Goal: Task Accomplishment & Management: Use online tool/utility

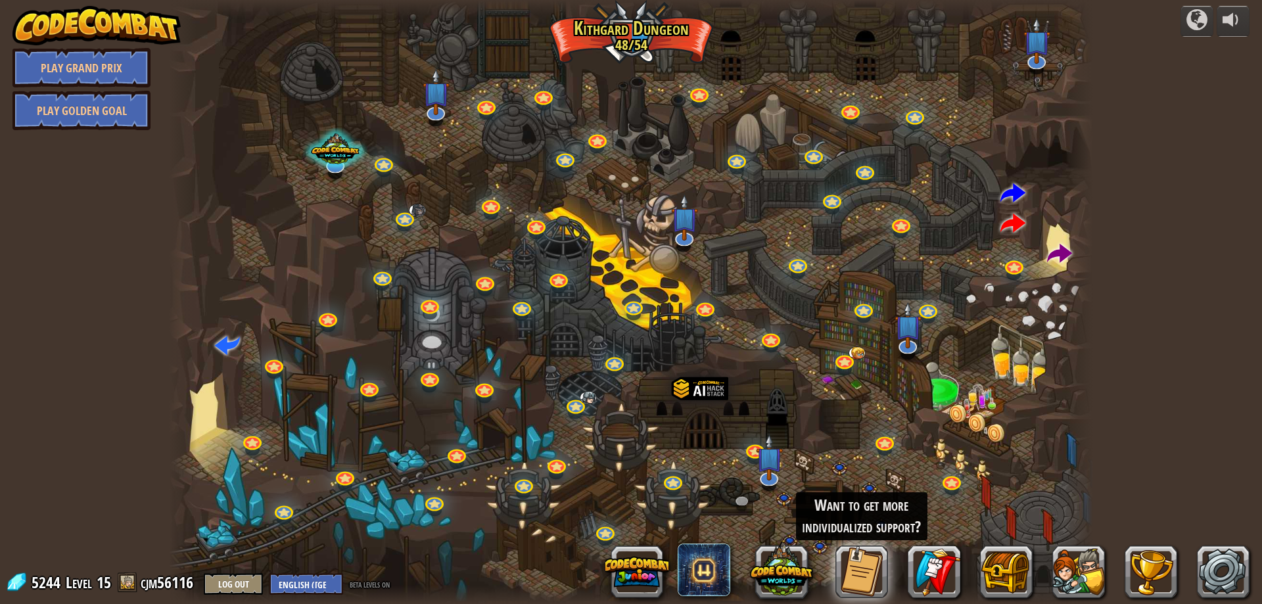
click at [642, 37] on div at bounding box center [631, 302] width 924 height 604
click at [1046, 225] on div at bounding box center [631, 302] width 924 height 604
click at [1062, 260] on span at bounding box center [1059, 254] width 25 height 25
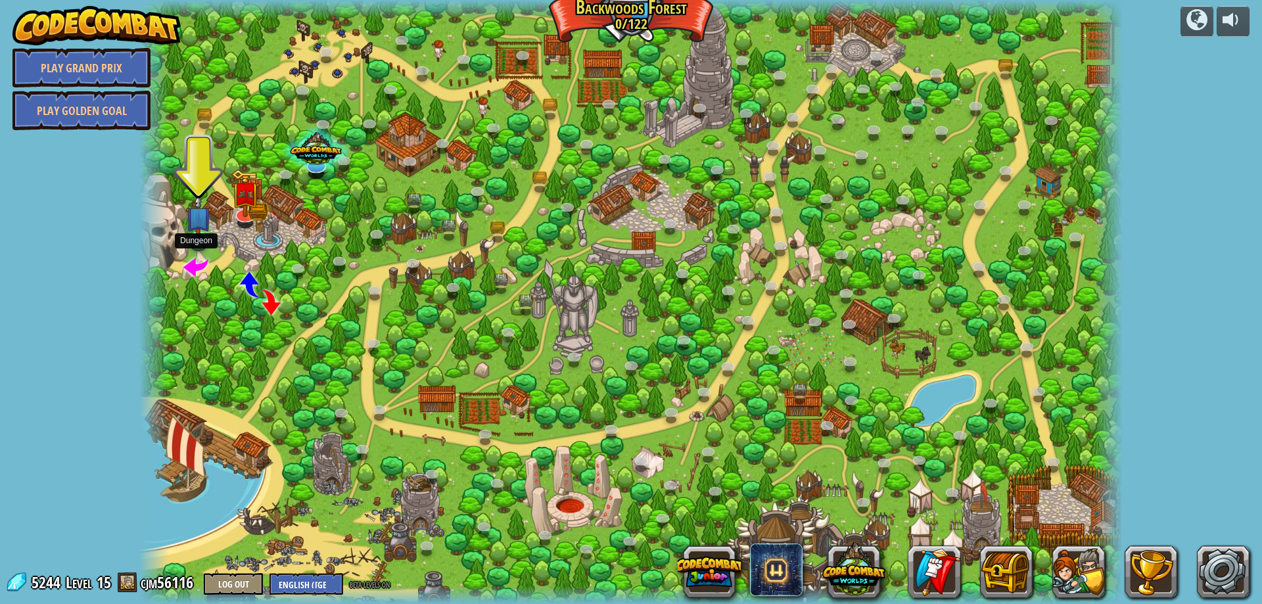
click at [195, 274] on span at bounding box center [195, 266] width 25 height 25
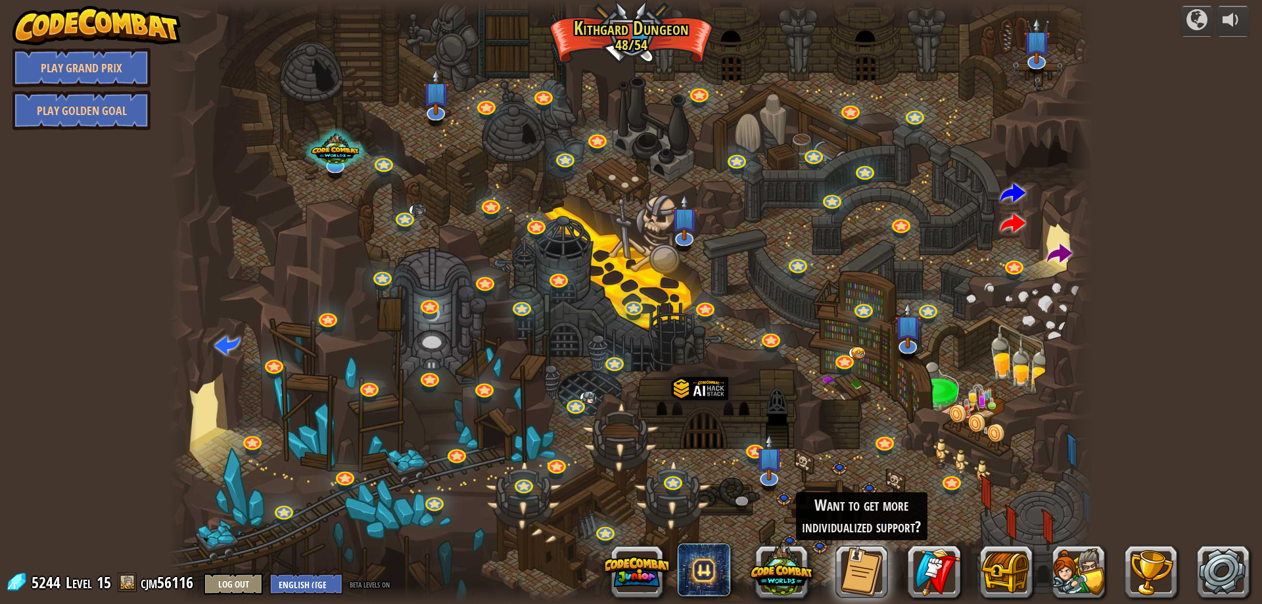
click at [628, 32] on div at bounding box center [631, 302] width 924 height 604
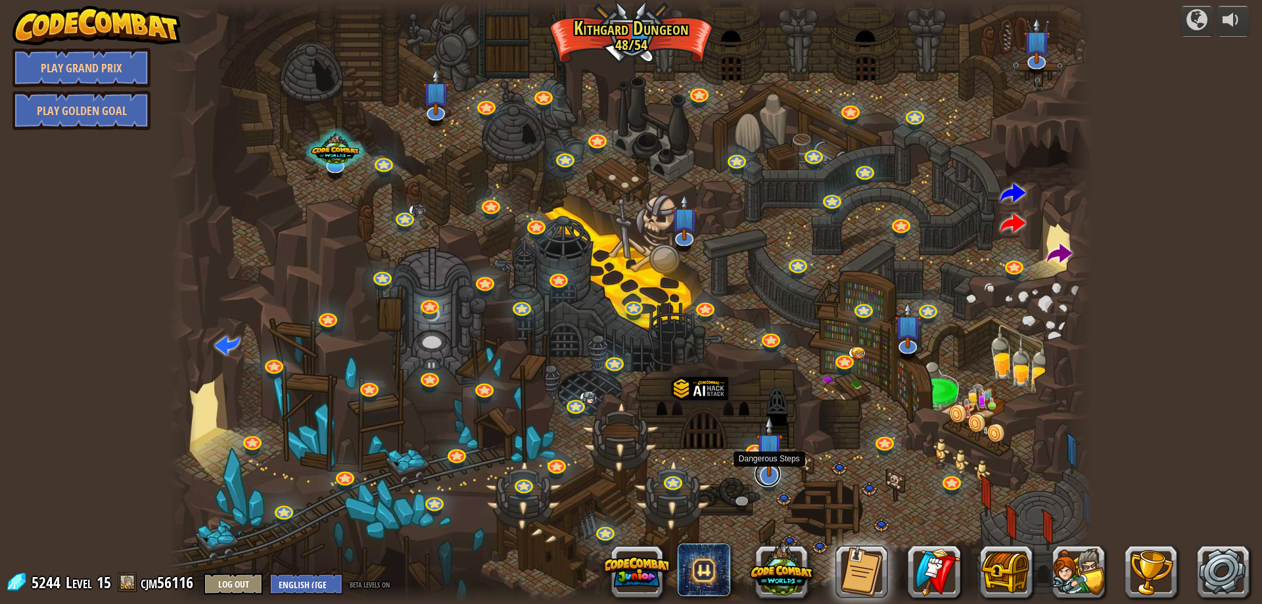
click at [768, 477] on link at bounding box center [768, 474] width 26 height 26
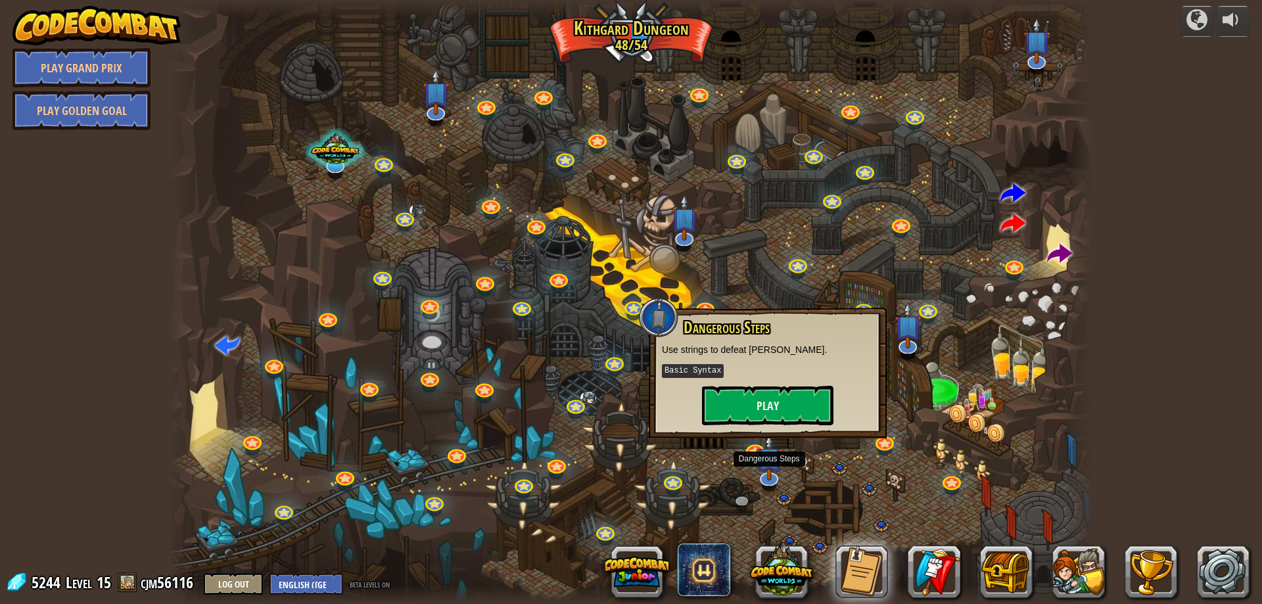
click at [736, 256] on div at bounding box center [631, 302] width 924 height 604
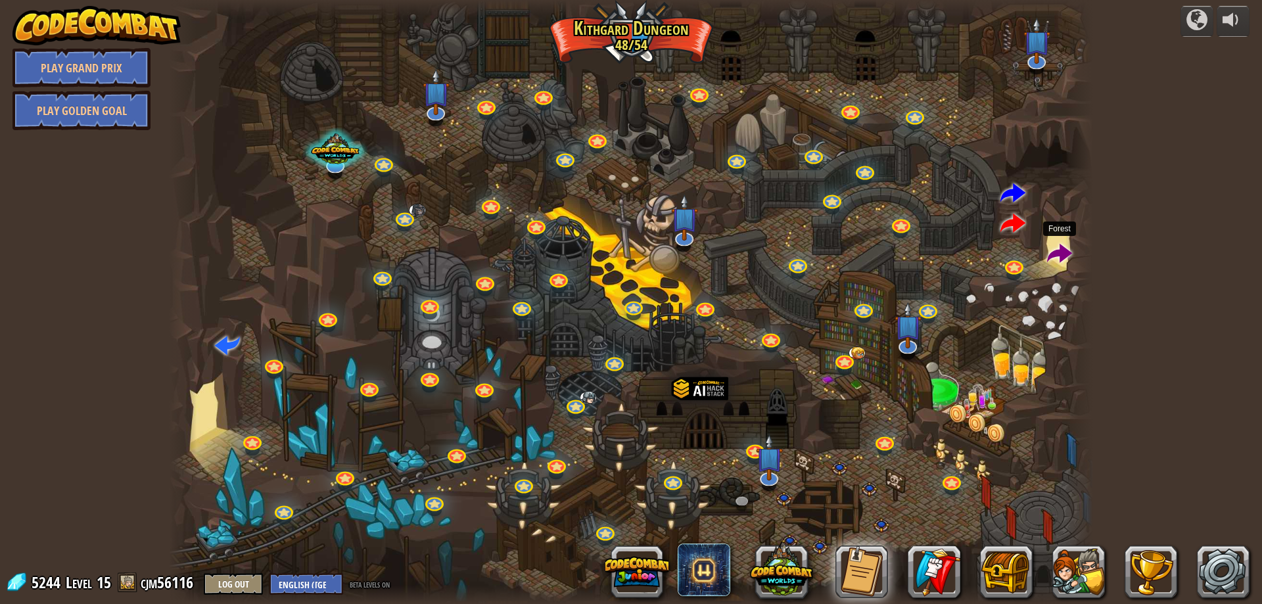
click at [1064, 254] on span at bounding box center [1059, 254] width 25 height 25
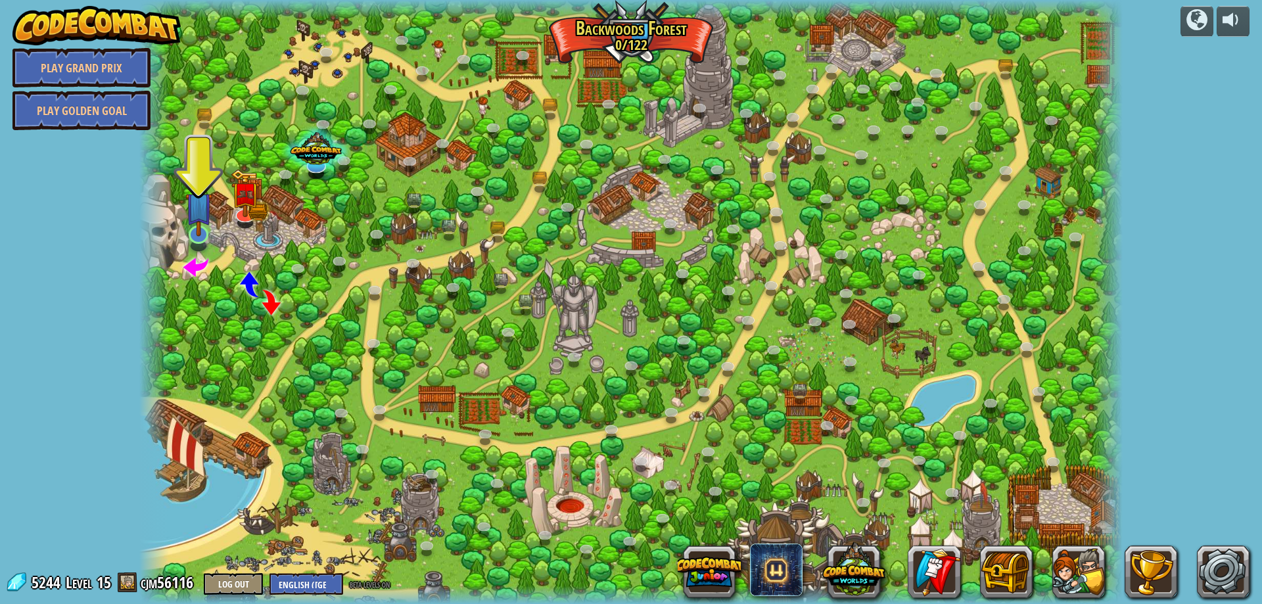
click at [200, 236] on img at bounding box center [198, 205] width 27 height 61
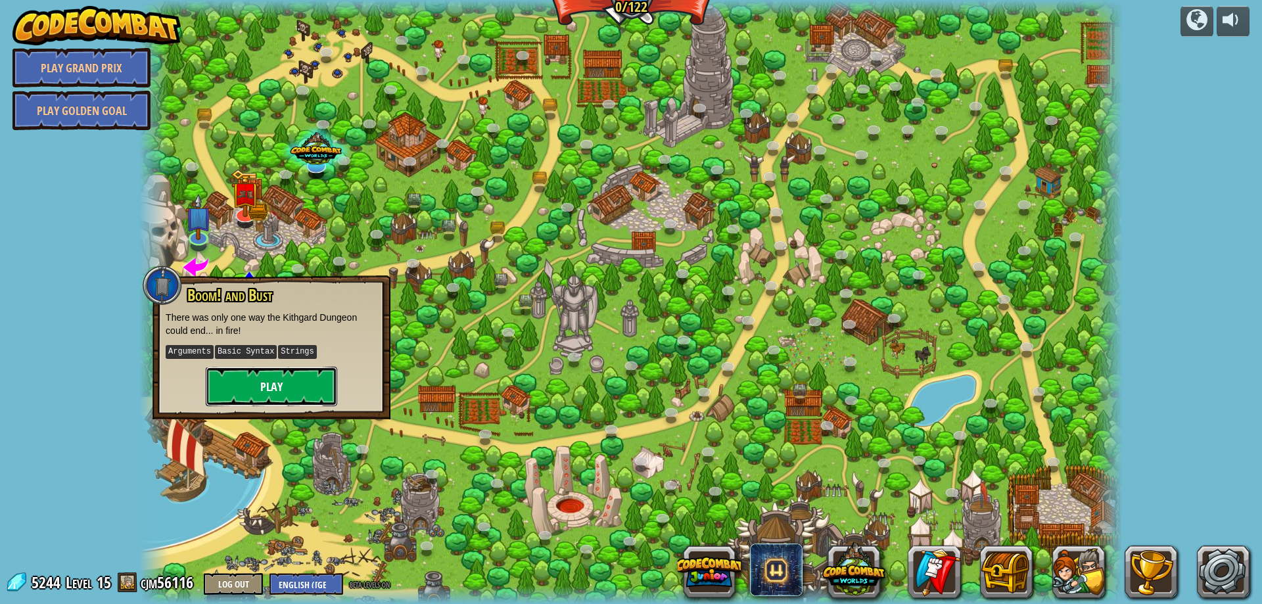
click at [285, 391] on button "Play" at bounding box center [271, 386] width 131 height 39
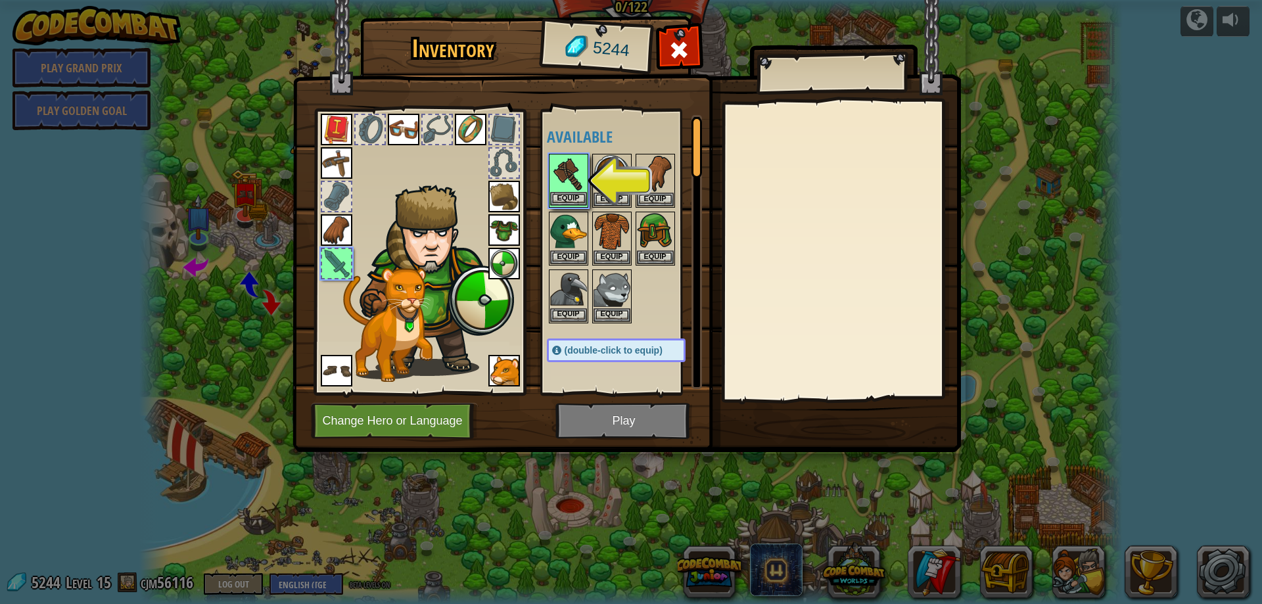
click at [576, 185] on img at bounding box center [568, 173] width 37 height 37
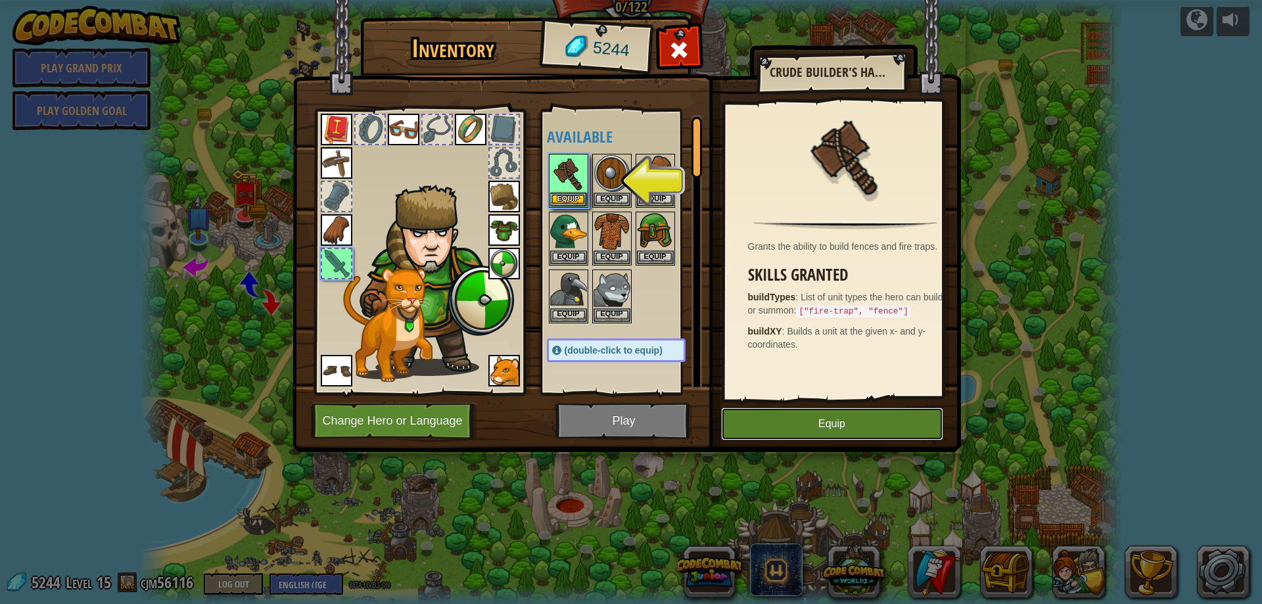
click at [759, 433] on button "Equip" at bounding box center [832, 424] width 222 height 33
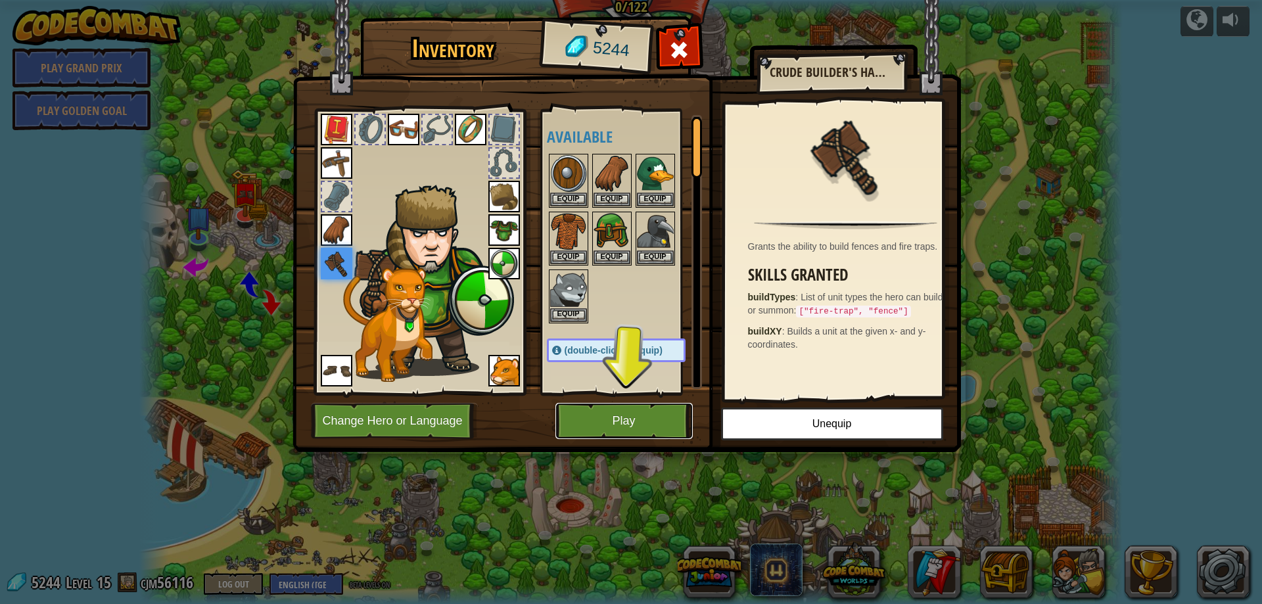
click at [652, 419] on button "Play" at bounding box center [623, 421] width 137 height 36
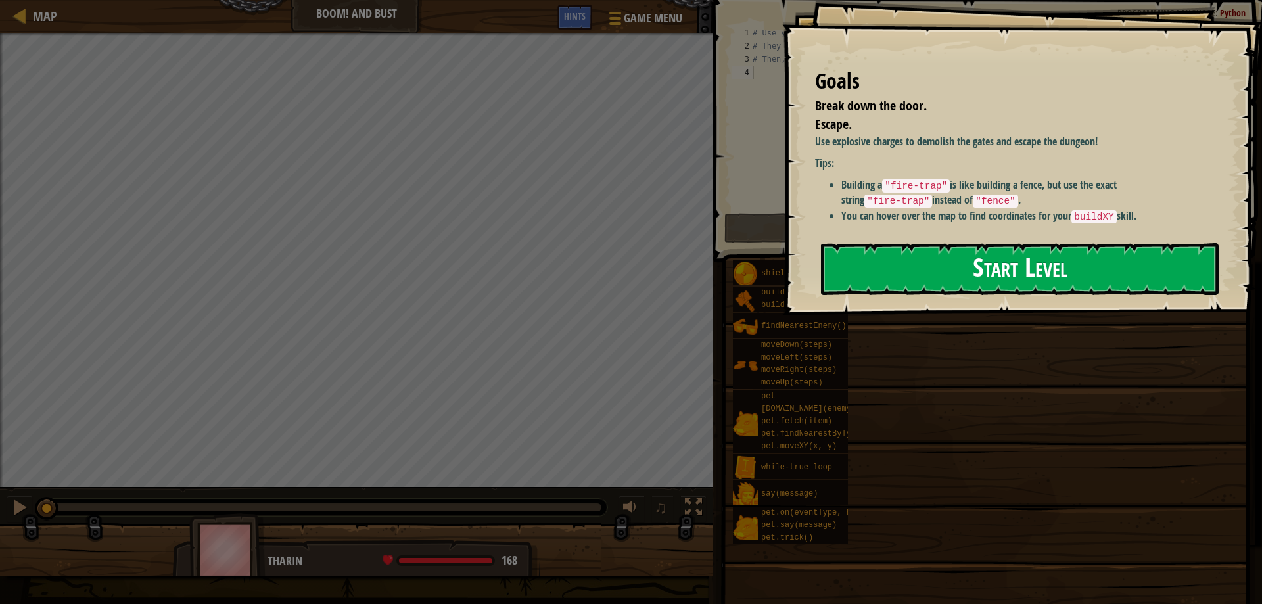
click at [889, 277] on button "Start Level" at bounding box center [1020, 269] width 398 height 52
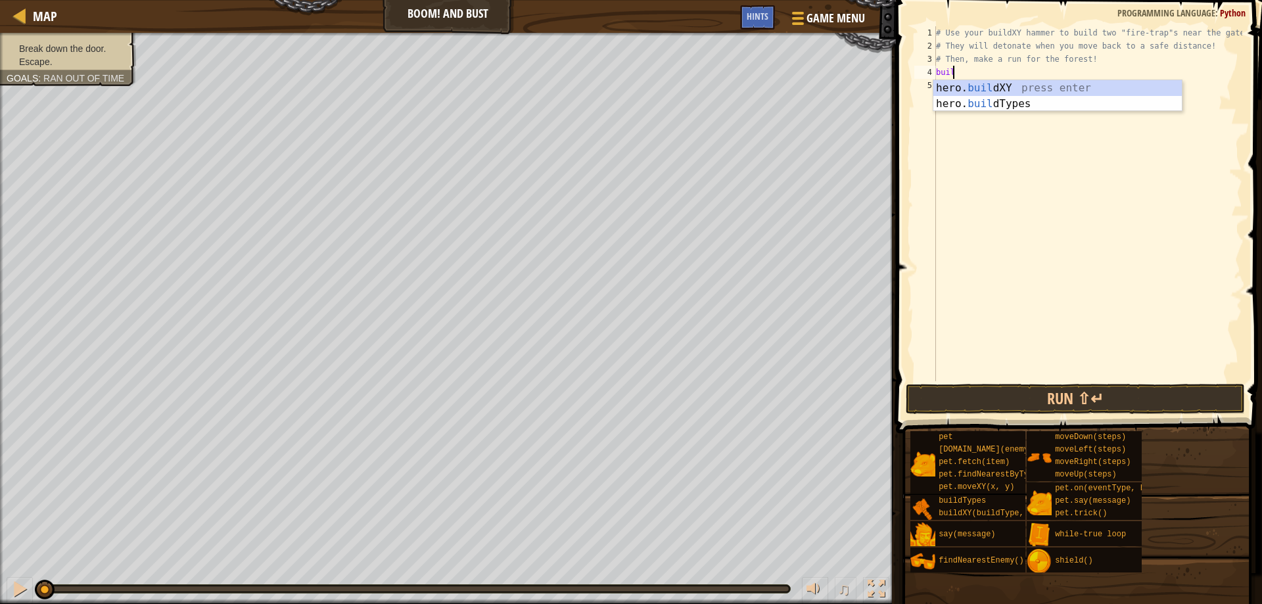
scroll to position [6, 1]
click at [1037, 75] on div "# Use your buildXY hammer to build two "fire-trap"s near the gate. # They will …" at bounding box center [1087, 216] width 309 height 381
click at [1040, 74] on div "# Use your buildXY hammer to build two "fire-trap"s near the gate. # They will …" at bounding box center [1087, 216] width 309 height 381
click at [1057, 67] on div "# Use your buildXY hammer to build two "fire-trap"s near the gate. # They will …" at bounding box center [1087, 216] width 309 height 381
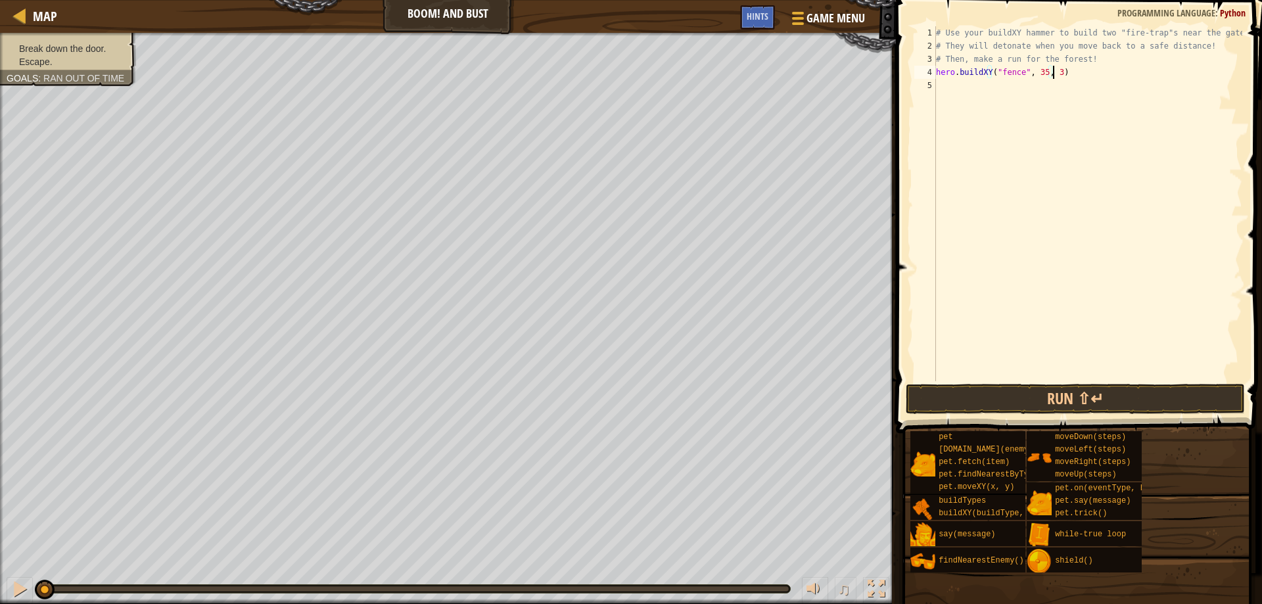
type textarea "hero.buildXY("fence", 35, 35)"
click at [1026, 204] on div "# Use your buildXY hammer to build two "fire-trap"s near the gate. # They will …" at bounding box center [1087, 216] width 309 height 381
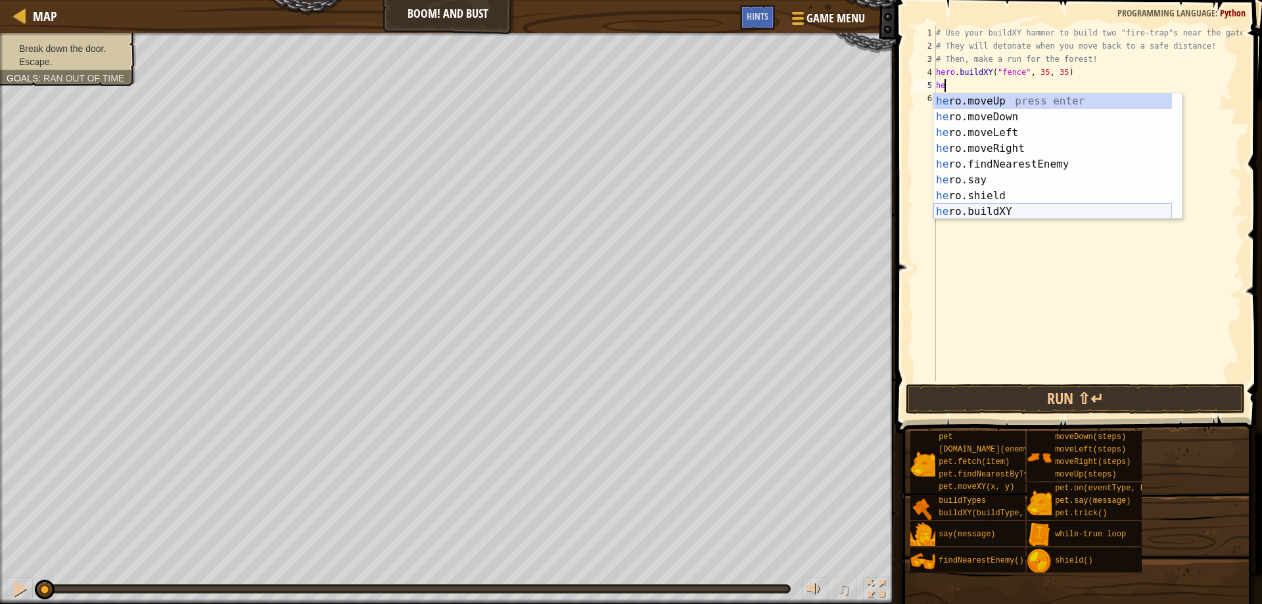
click at [978, 211] on div "he ro.moveUp press enter he ro.moveDown press enter he ro.moveLeft press enter …" at bounding box center [1052, 172] width 239 height 158
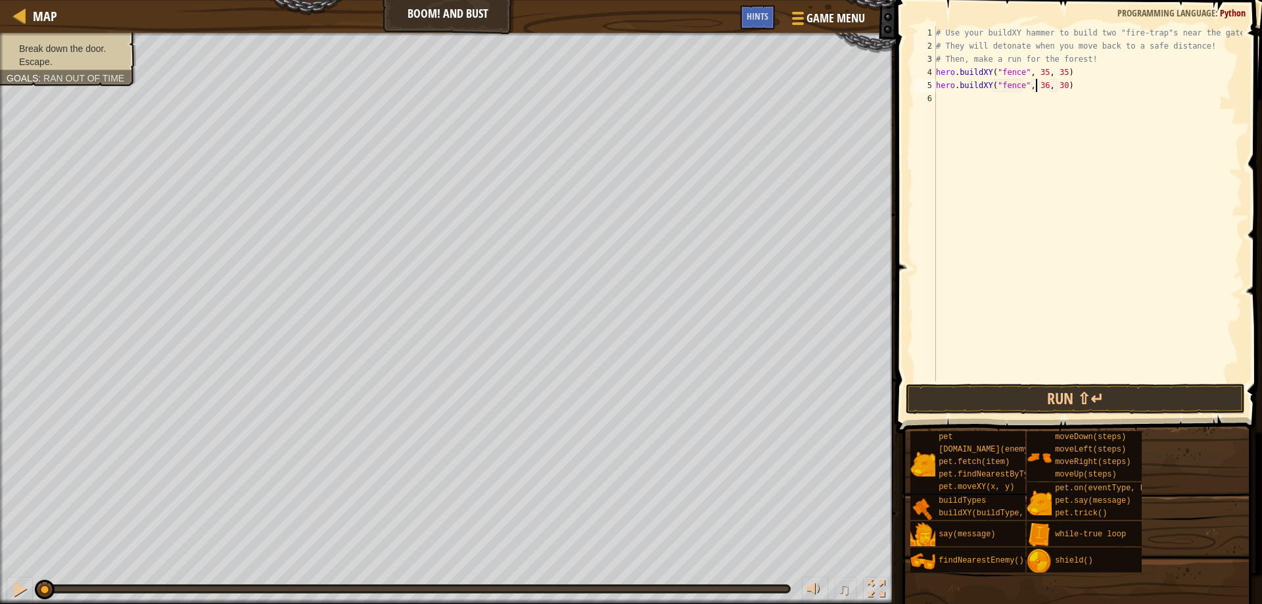
click at [1037, 87] on div "# Use your buildXY hammer to build two "fire-trap"s near the gate. # They will …" at bounding box center [1087, 216] width 309 height 381
click at [1056, 88] on div "# Use your buildXY hammer to build two "fire-trap"s near the gate. # They will …" at bounding box center [1087, 216] width 309 height 381
click at [1031, 400] on button "Run ⇧↵" at bounding box center [1076, 399] width 340 height 30
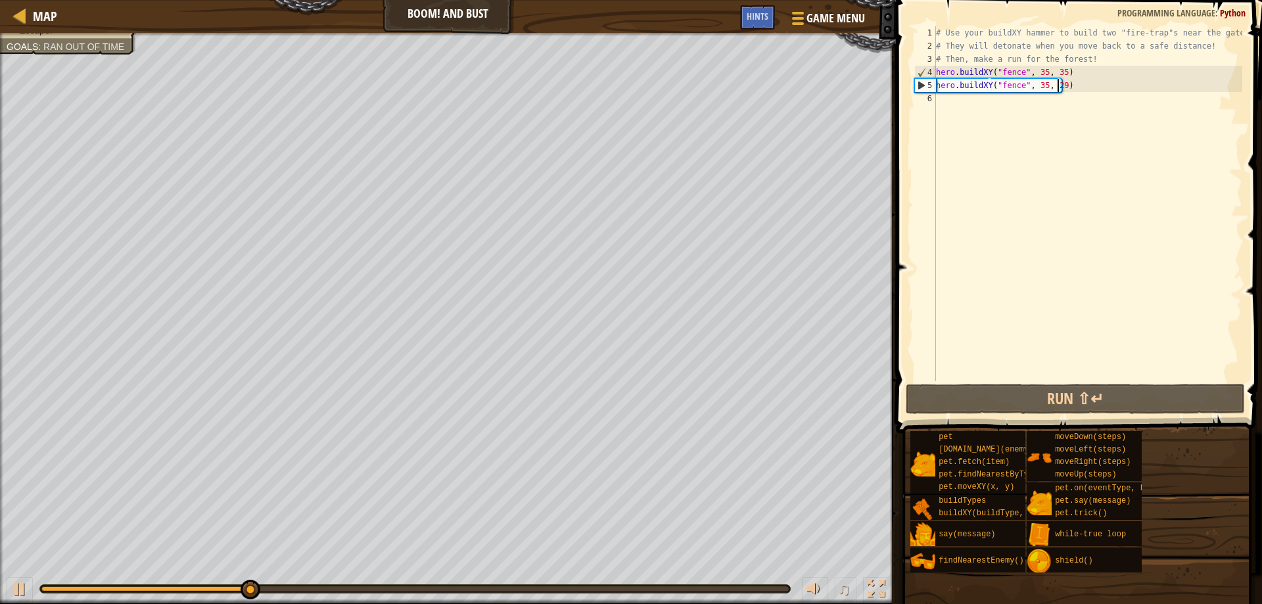
click at [1011, 78] on div "# Use your buildXY hammer to build two "fire-trap"s near the gate. # They will …" at bounding box center [1087, 216] width 309 height 381
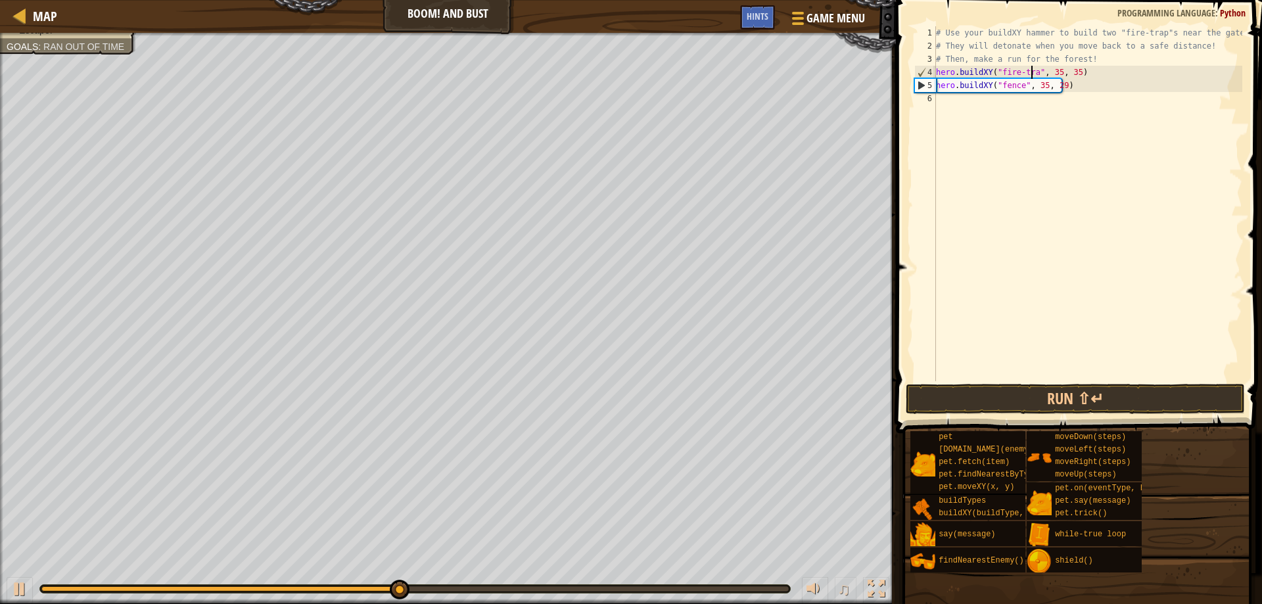
scroll to position [6, 9]
click at [1009, 91] on div "# Use your buildXY hammer to build two "fire-trap"s near the gate. # They will …" at bounding box center [1087, 216] width 309 height 381
type textarea "hero.buildXY("fire-trap", 35, 29)"
click at [1031, 399] on button "Run ⇧↵" at bounding box center [1076, 399] width 340 height 30
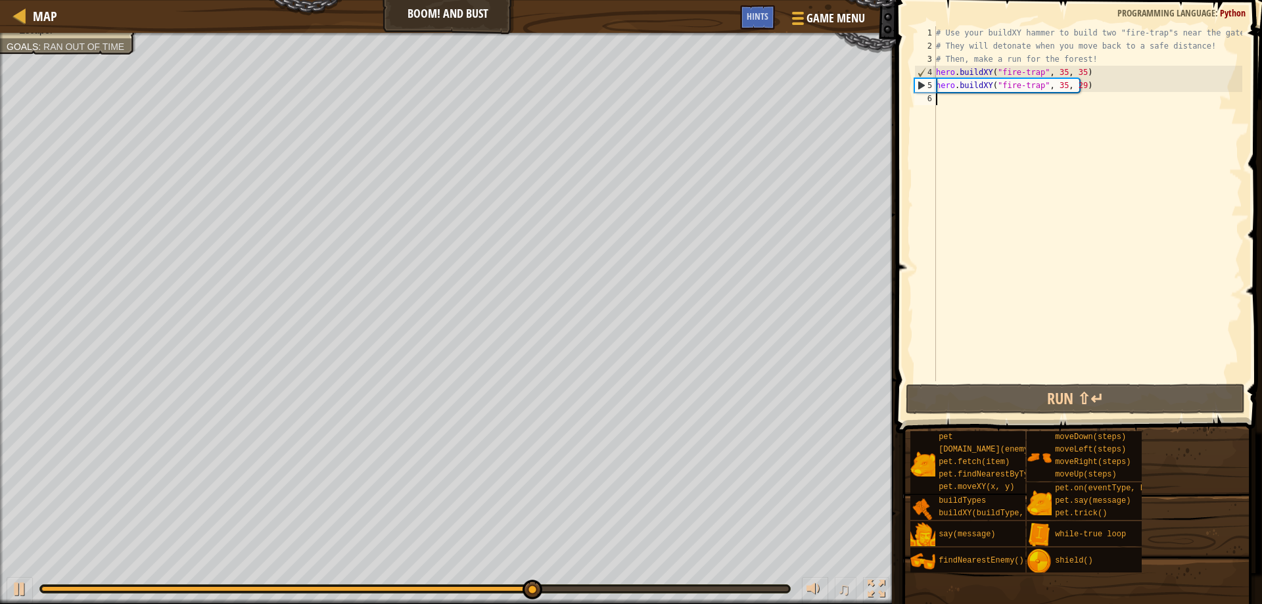
click at [967, 102] on div "# Use your buildXY hammer to build two "fire-trap"s near the gate. # They will …" at bounding box center [1087, 216] width 309 height 381
click at [950, 257] on div "# Use your buildXY hammer to build two "fire-trap"s near the gate. # They will …" at bounding box center [1087, 216] width 309 height 381
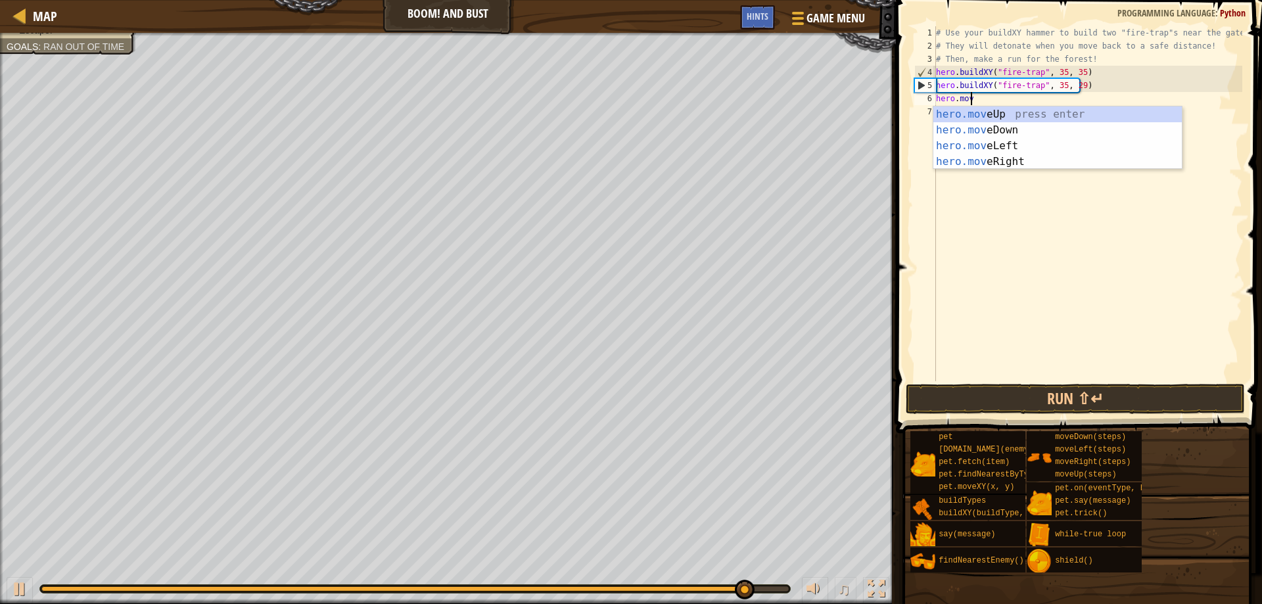
type textarea "hero.move"
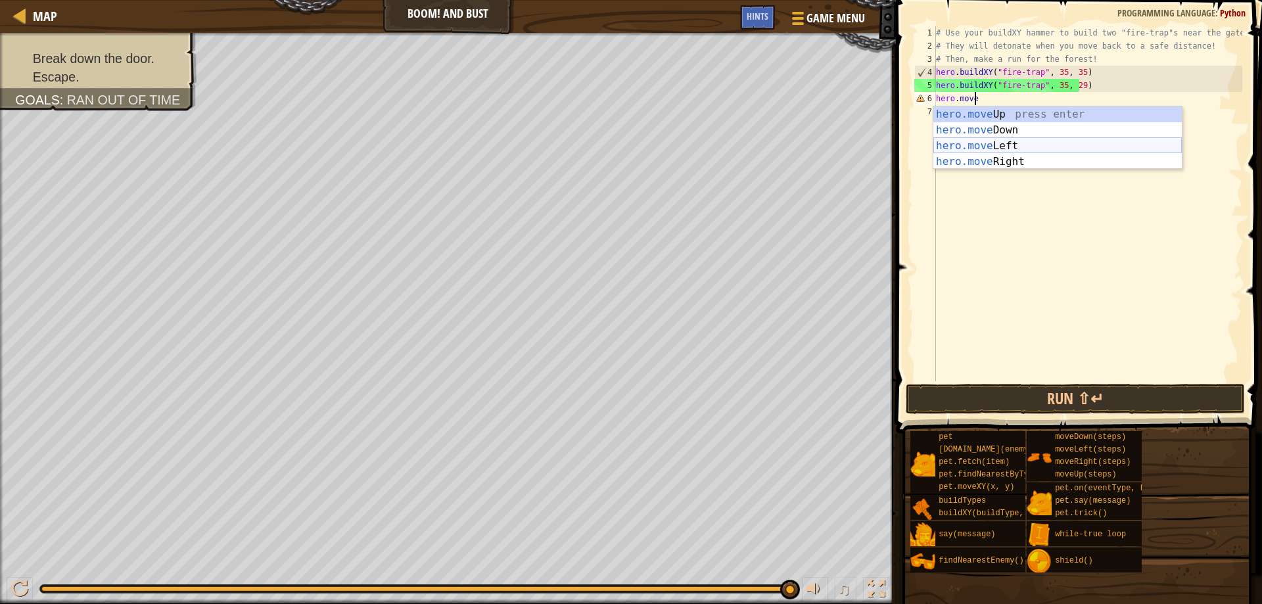
click at [996, 146] on div "hero.move Up press enter hero.move Down press enter hero.move Left press enter …" at bounding box center [1057, 153] width 248 height 95
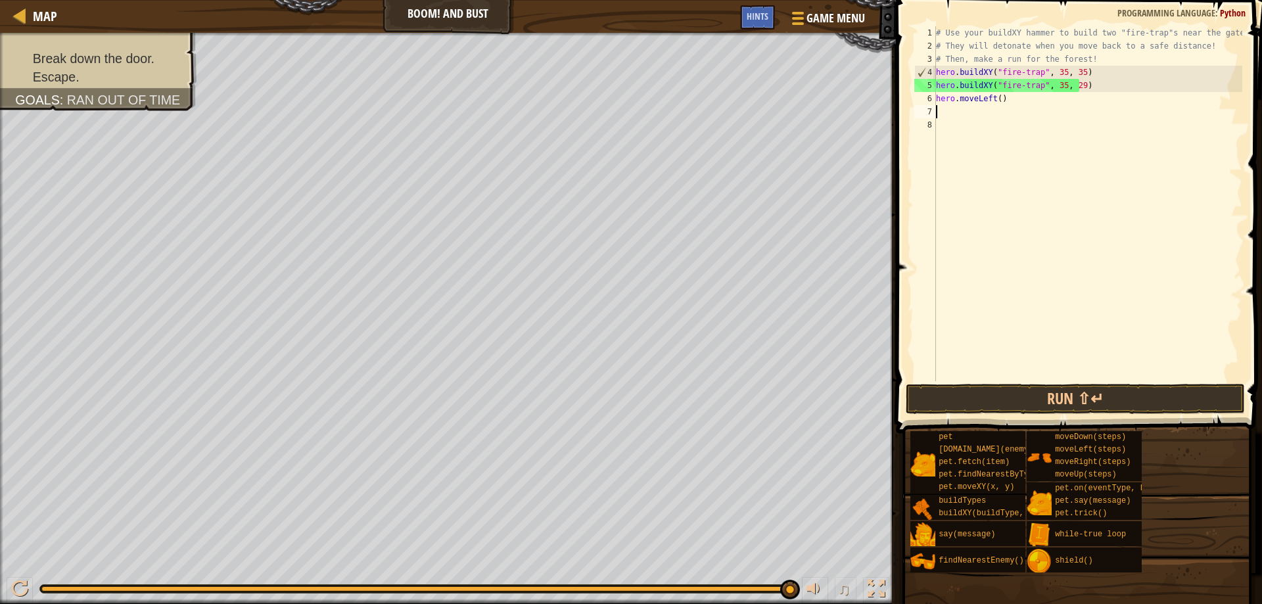
scroll to position [6, 0]
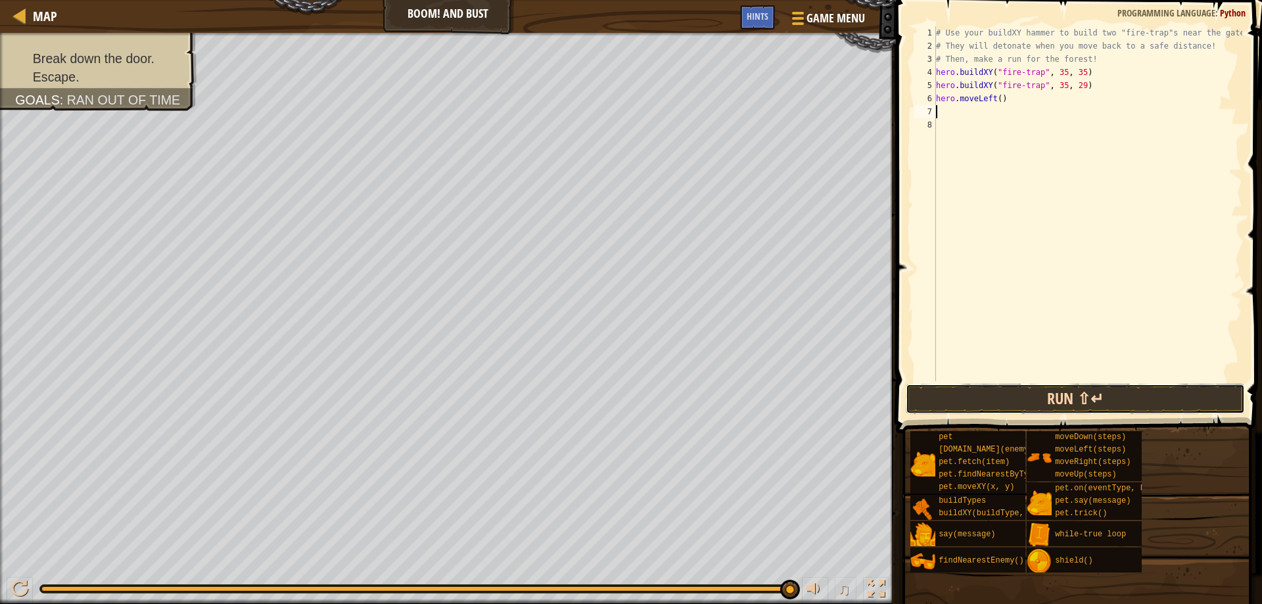
click at [1022, 402] on button "Run ⇧↵" at bounding box center [1076, 399] width 340 height 30
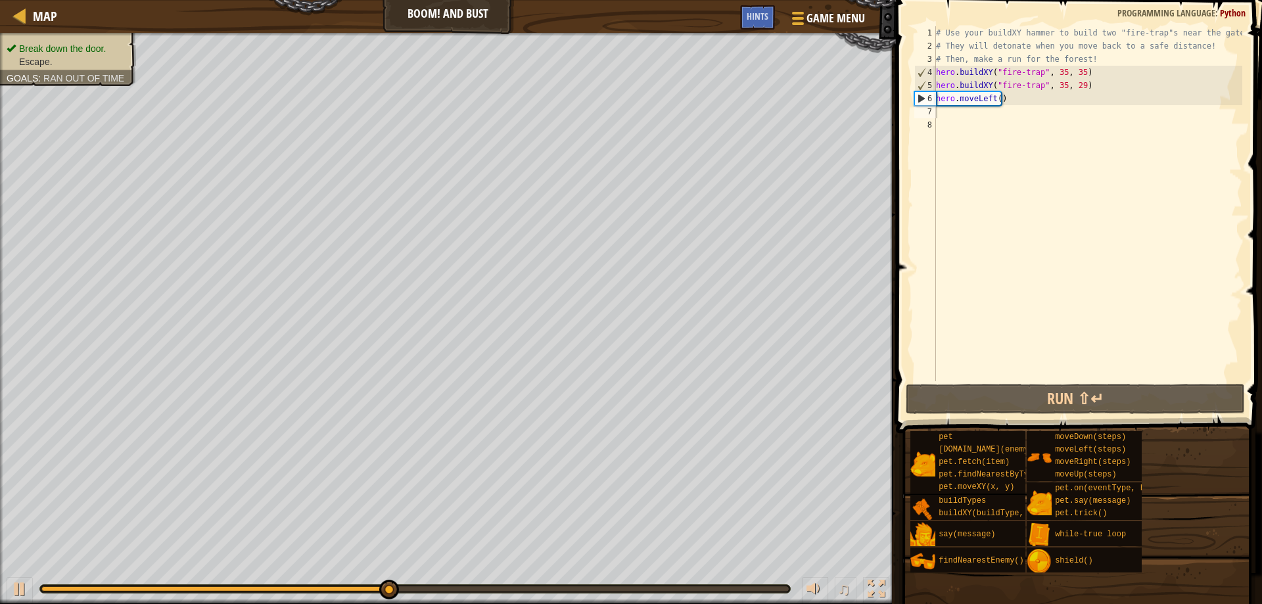
click at [85, 48] on ul "Break down the door. Escape." at bounding box center [68, 55] width 123 height 26
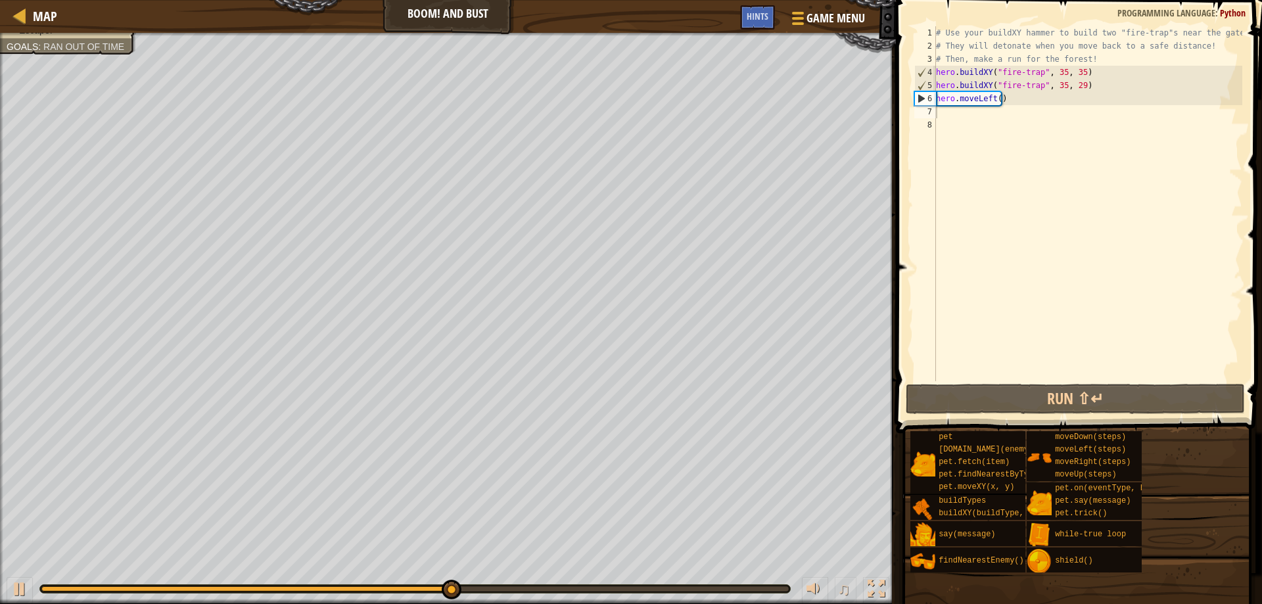
click at [966, 118] on div "# Use your buildXY hammer to build two "fire-trap"s near the gate. # They will …" at bounding box center [1087, 216] width 309 height 381
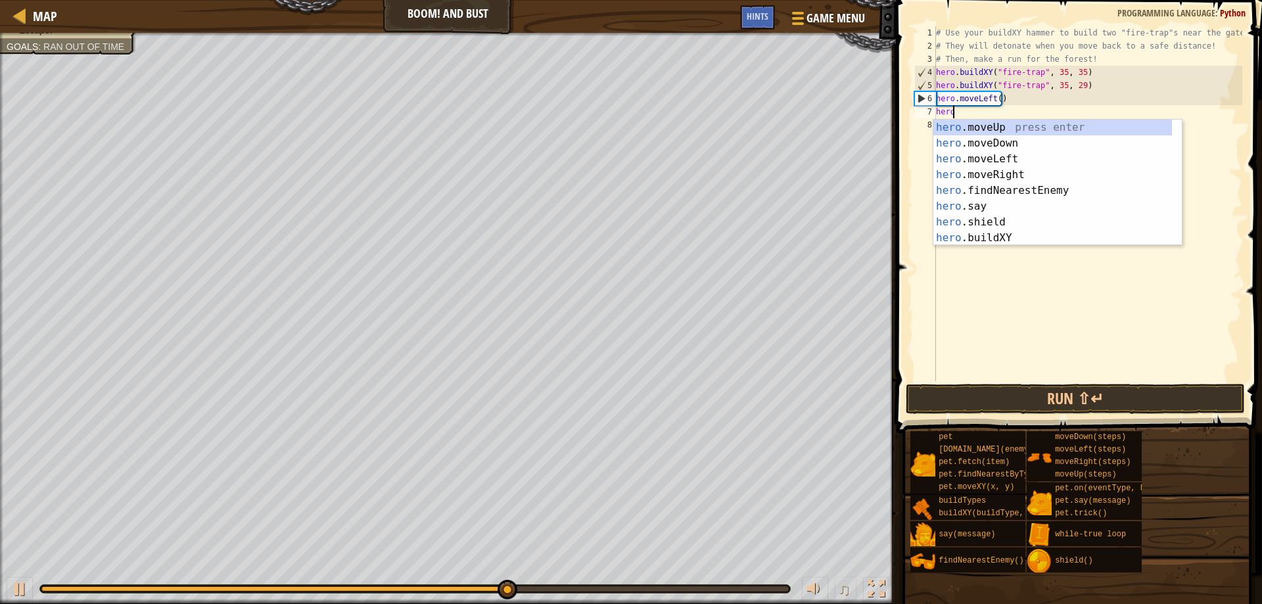
scroll to position [6, 1]
type textarea "hero.m"
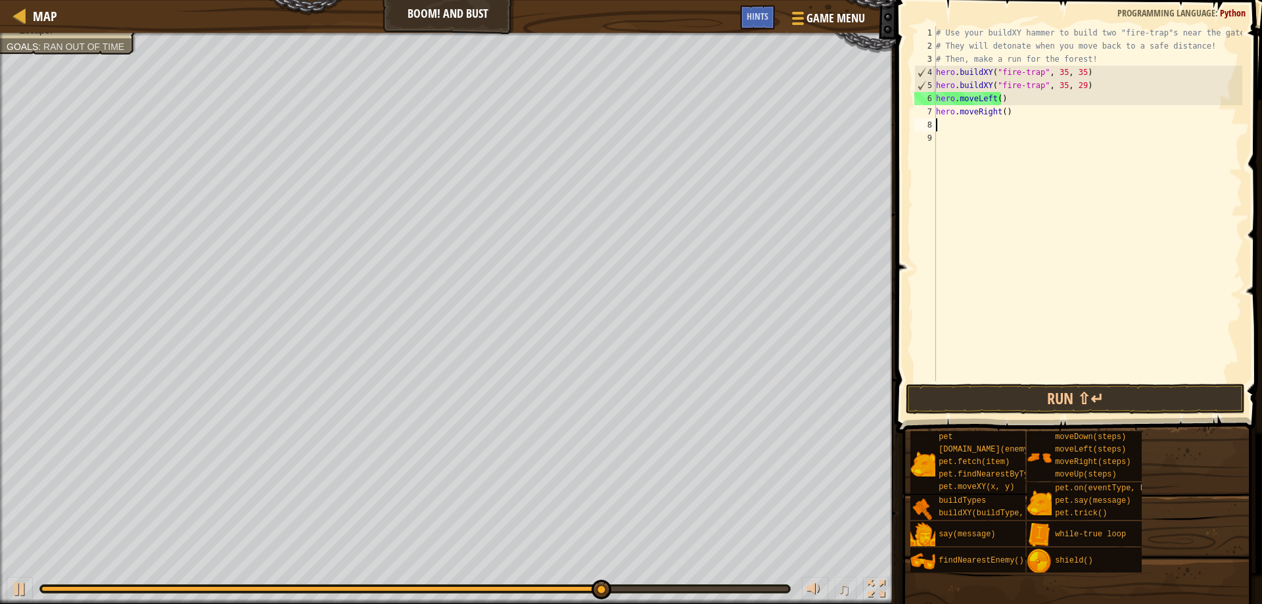
scroll to position [6, 0]
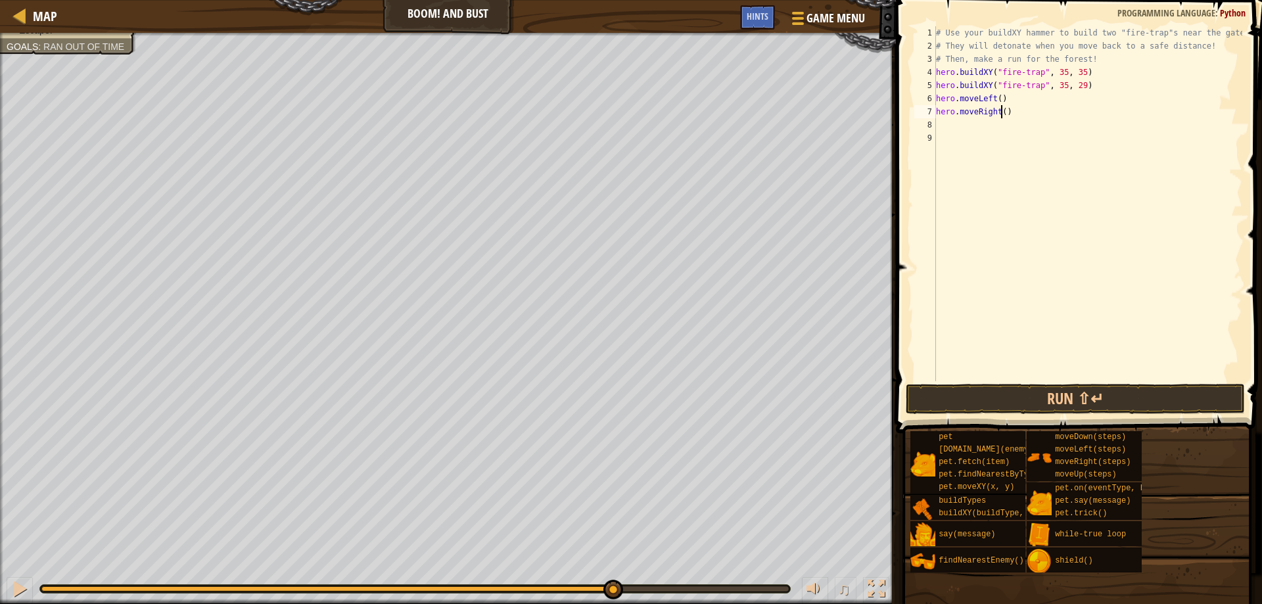
click at [1001, 114] on div "# Use your buildXY hammer to build two "fire-trap"s near the gate. # They will …" at bounding box center [1087, 216] width 309 height 381
type textarea "hero.moveRight(3)"
click at [1054, 400] on button "Run ⇧↵" at bounding box center [1076, 399] width 340 height 30
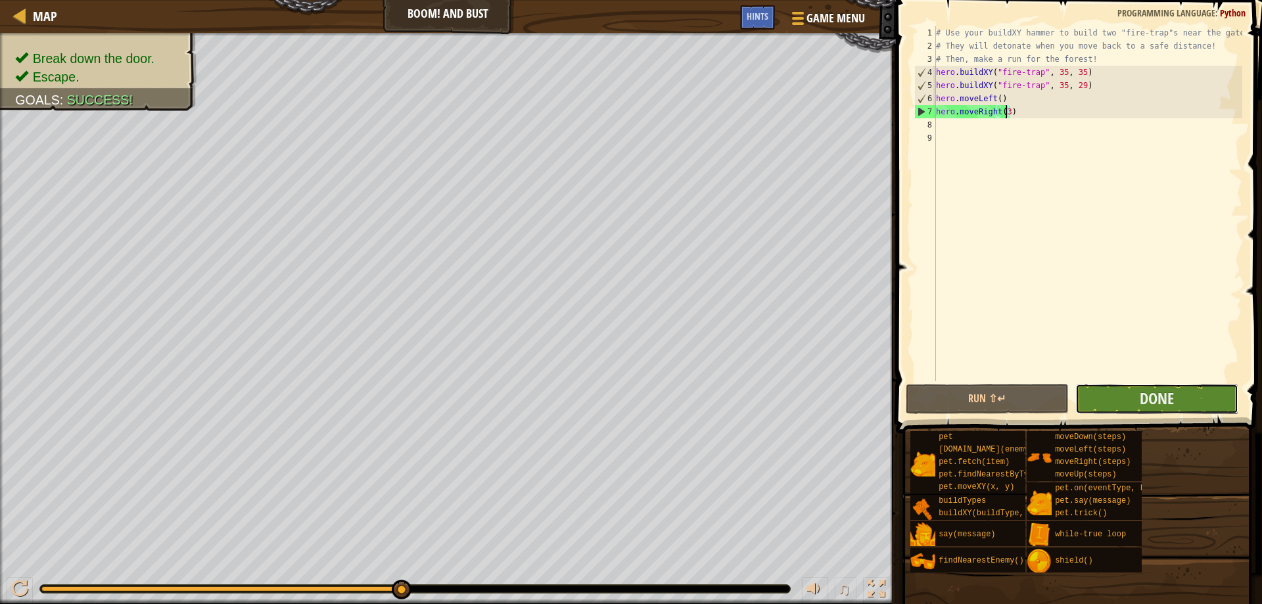
click at [1136, 396] on button "Done" at bounding box center [1156, 399] width 163 height 30
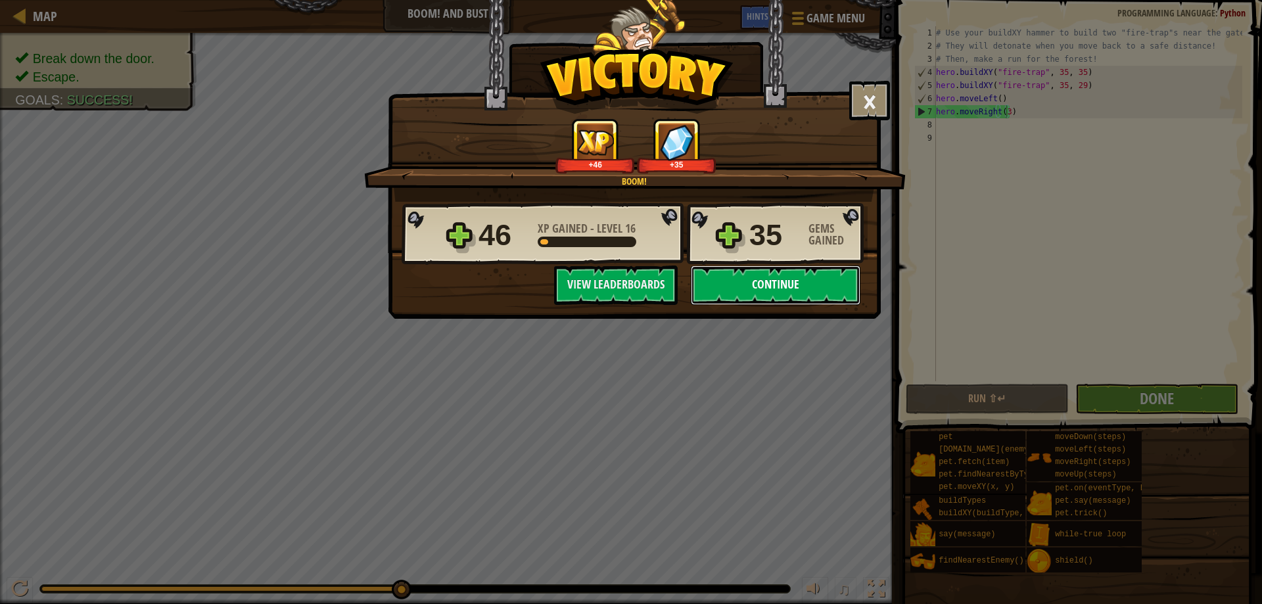
click at [755, 289] on button "Continue" at bounding box center [776, 285] width 170 height 39
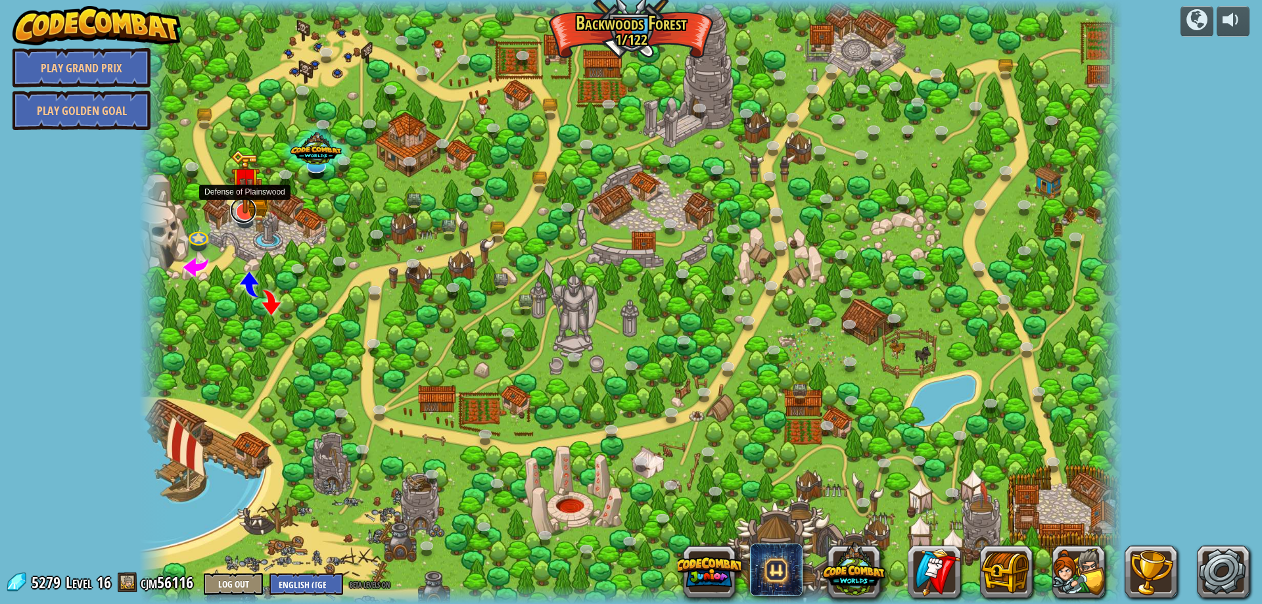
click at [246, 220] on link at bounding box center [243, 210] width 26 height 26
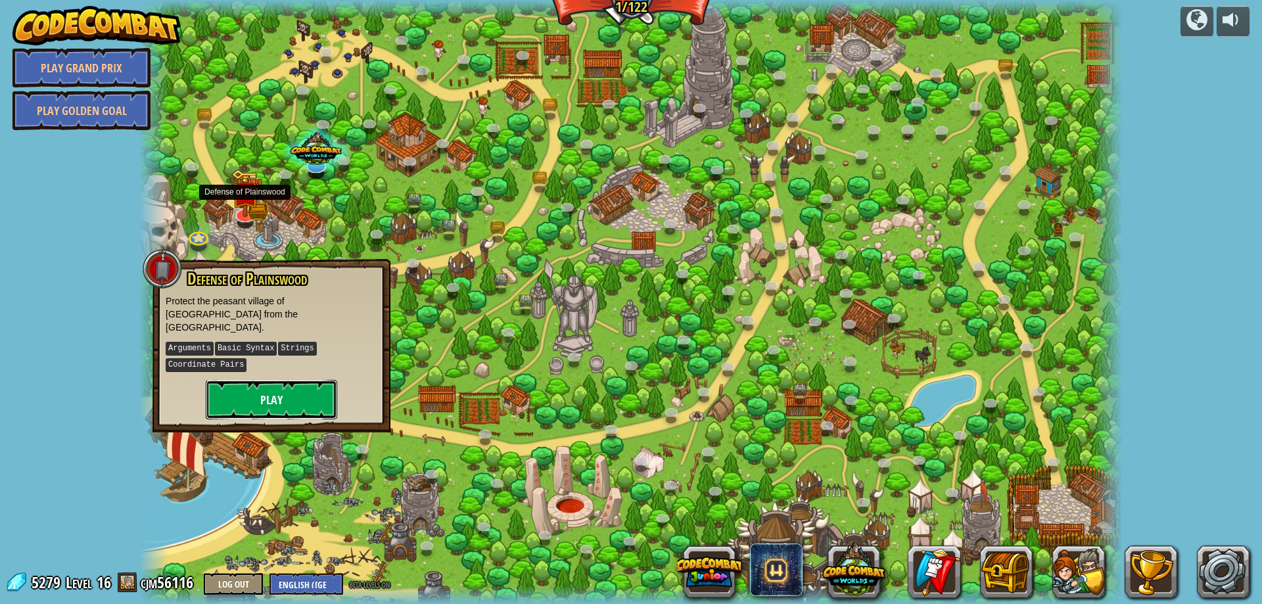
click at [244, 395] on button "Play" at bounding box center [271, 399] width 131 height 39
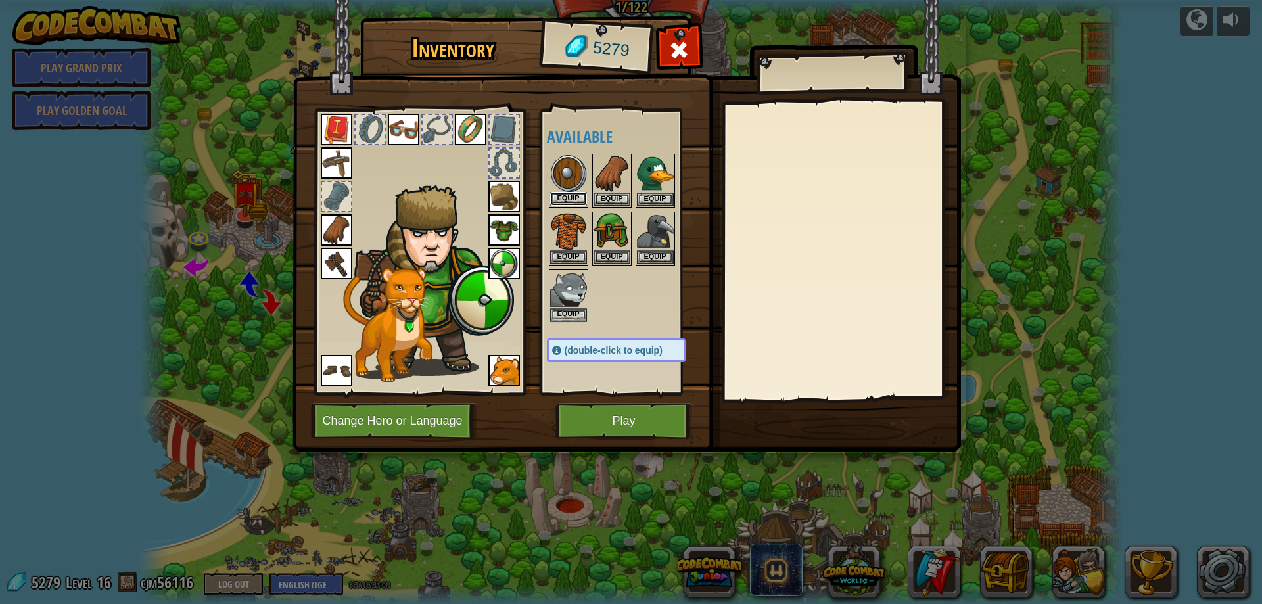
click at [564, 195] on button "Equip" at bounding box center [568, 199] width 37 height 14
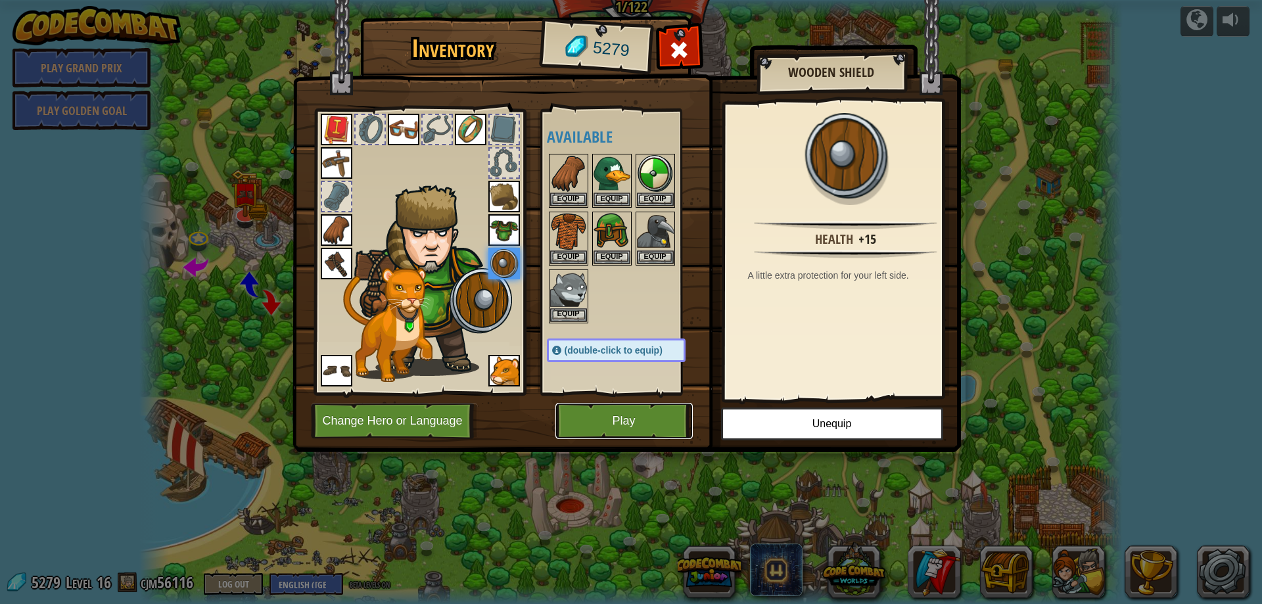
click at [642, 420] on button "Play" at bounding box center [623, 421] width 137 height 36
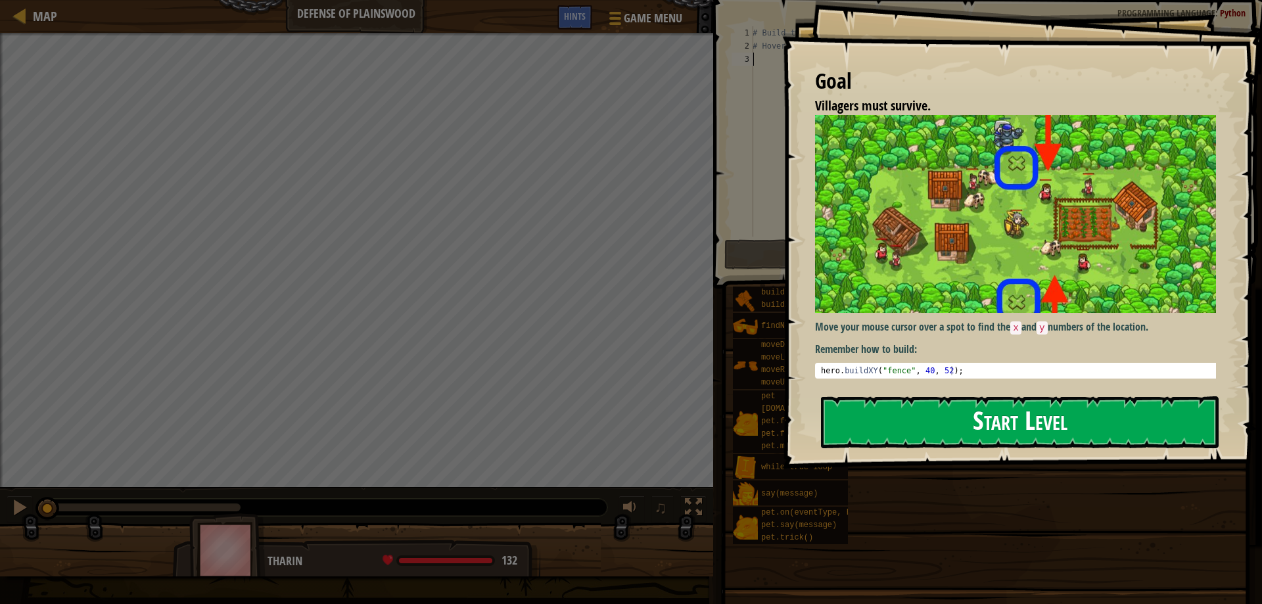
click at [899, 409] on button "Start Level" at bounding box center [1020, 422] width 398 height 52
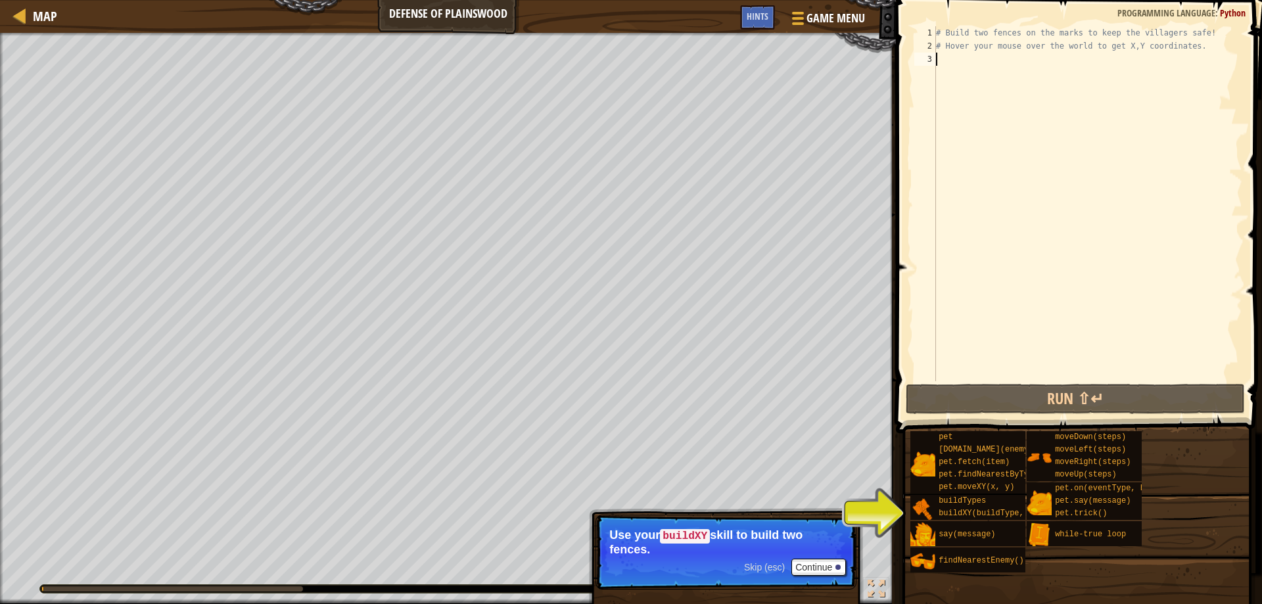
click at [818, 563] on div "Villagers must survive. (4/6) Goals : Incomplete 0 ♫ [PERSON_NAME] 132 x: 40 y:…" at bounding box center [631, 318] width 1262 height 571
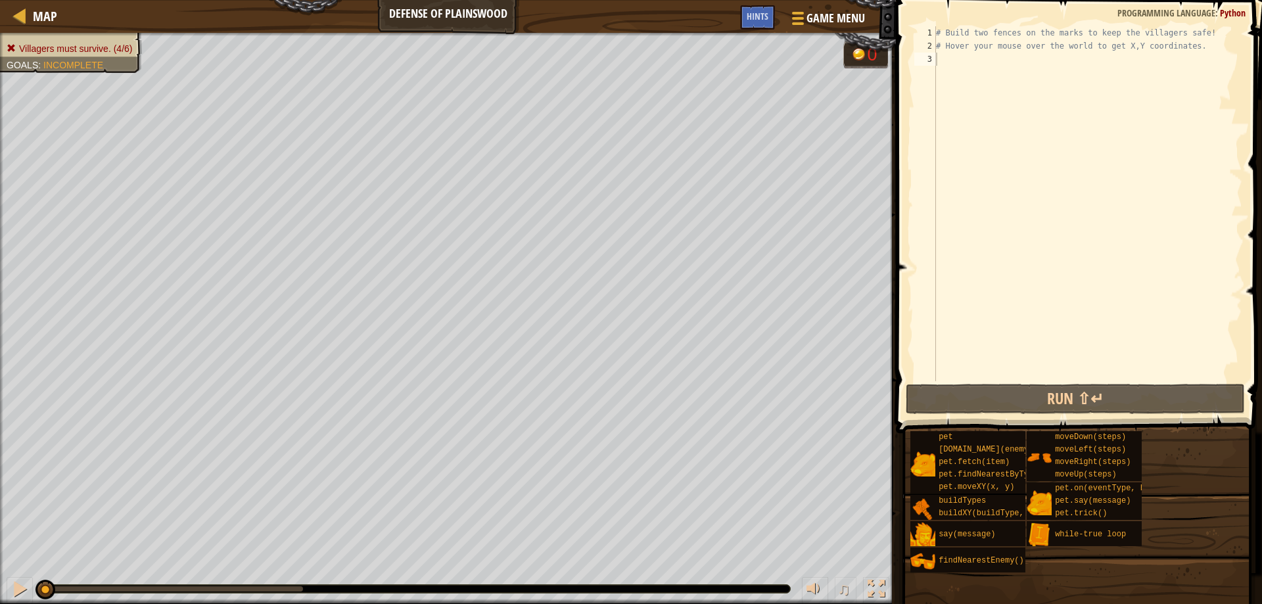
click at [978, 124] on div "# Build two fences on the marks to keep the villagers safe! # Hover your mouse …" at bounding box center [1087, 216] width 309 height 381
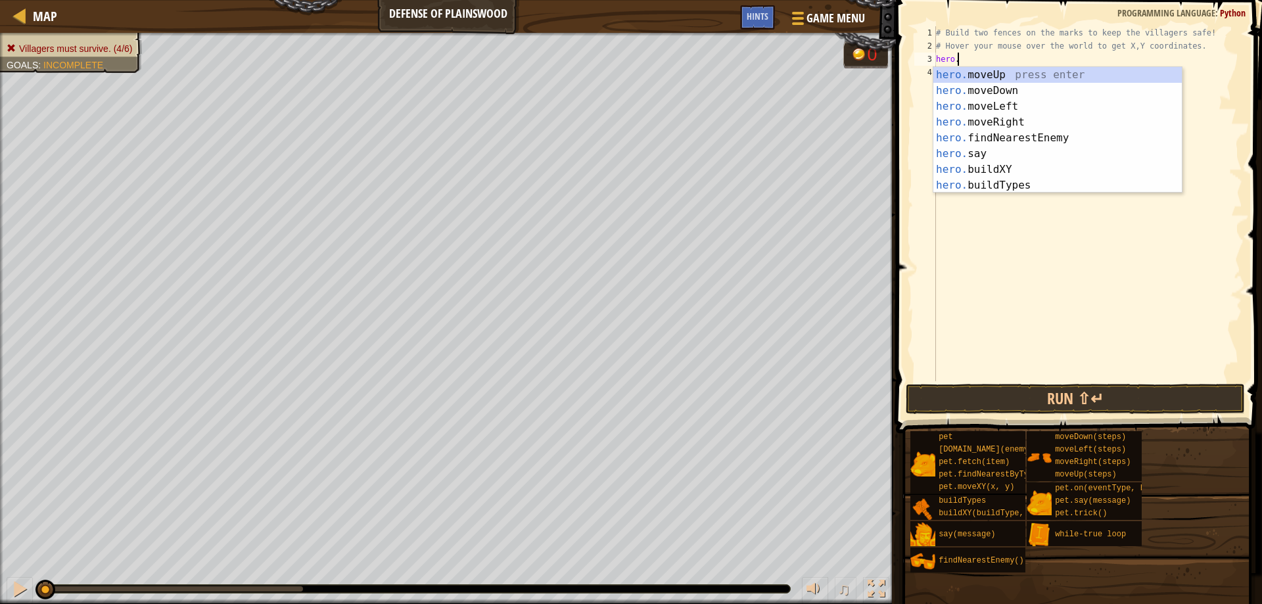
scroll to position [6, 1]
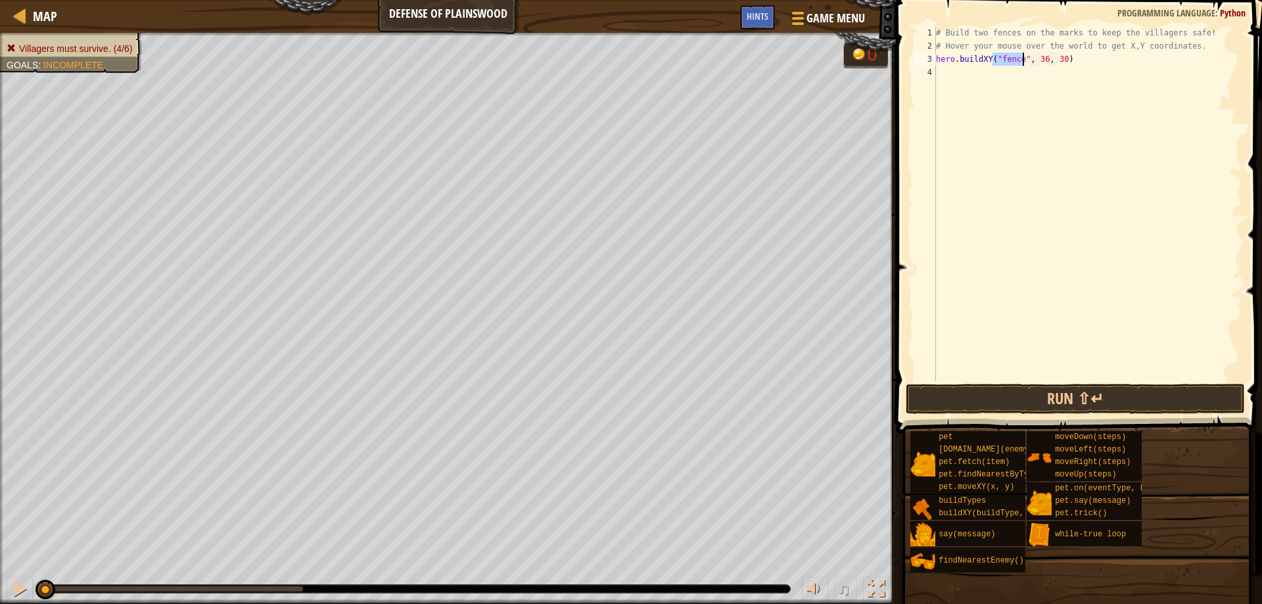
click at [1037, 57] on div "# Build two fences on the marks to keep the villagers safe! # Hover your mouse …" at bounding box center [1087, 216] width 309 height 381
click at [1056, 60] on div "# Build two fences on the marks to keep the villagers safe! # Hover your mouse …" at bounding box center [1087, 216] width 309 height 381
click at [1056, 60] on div "# Build two fences on the marks to keep the villagers safe! # Hover your mouse …" at bounding box center [1087, 203] width 309 height 355
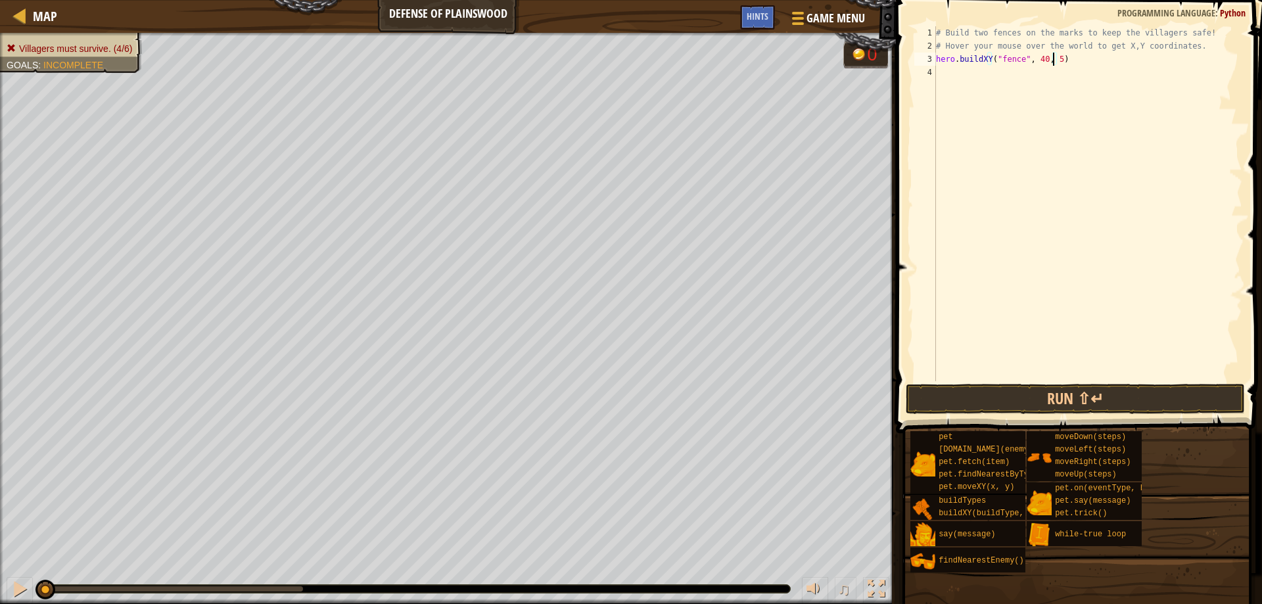
type textarea "hero.buildXY("fence", 40, 52)"
click at [1056, 85] on div "# Build two fences on the marks to keep the villagers safe! # Hover your mouse …" at bounding box center [1087, 216] width 309 height 381
click at [1027, 402] on button "Run ⇧↵" at bounding box center [1076, 399] width 340 height 30
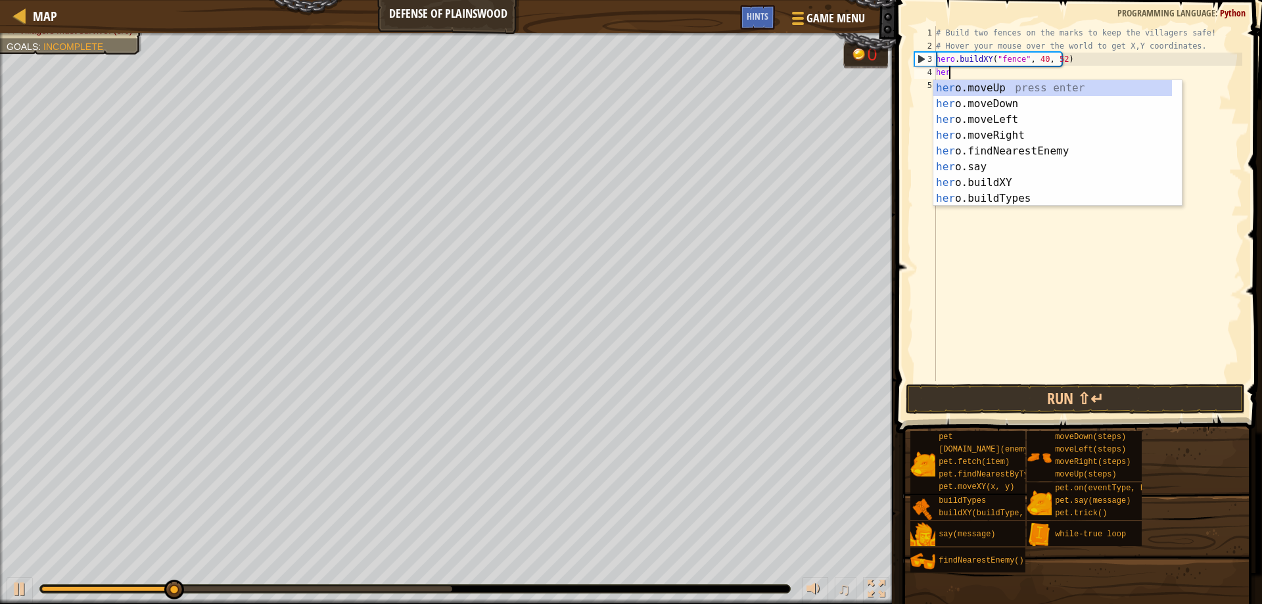
scroll to position [6, 1]
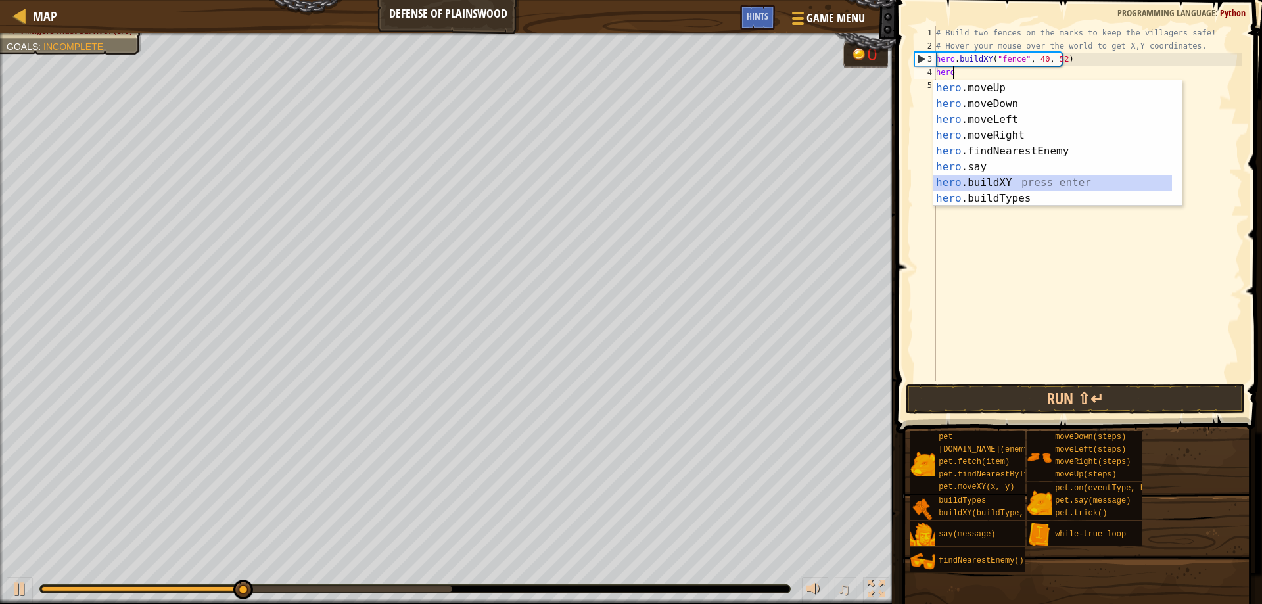
click at [991, 186] on div "hero .moveUp press enter hero .moveDown press enter hero .moveLeft press enter …" at bounding box center [1052, 159] width 239 height 158
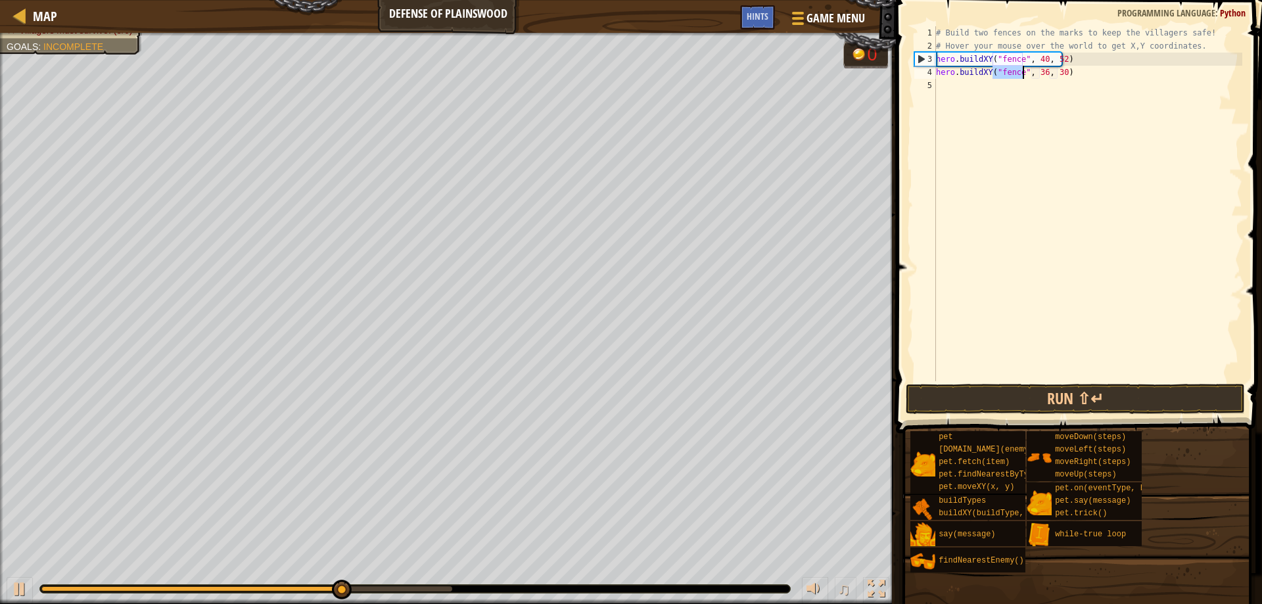
click at [1033, 75] on div "# Build two fences on the marks to keep the villagers safe! # Hover your mouse …" at bounding box center [1087, 216] width 309 height 381
click at [1056, 76] on div "# Build two fences on the marks to keep the villagers safe! # Hover your mouse …" at bounding box center [1087, 216] width 309 height 381
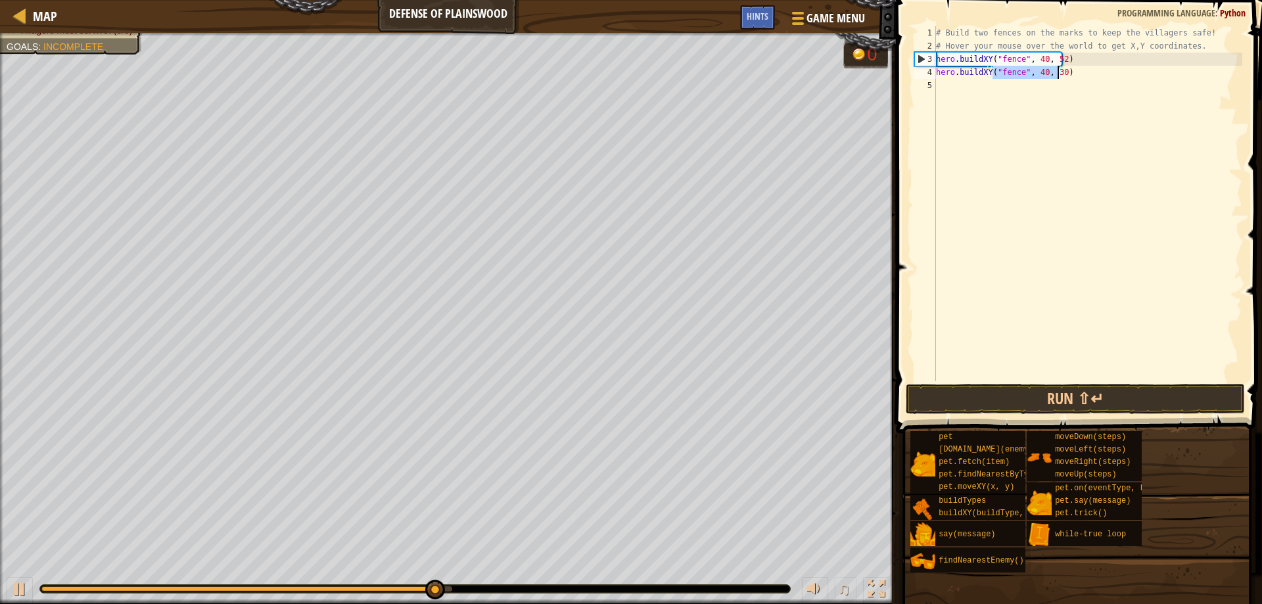
click at [1056, 76] on div "# Build two fences on the marks to keep the villagers safe! # Hover your mouse …" at bounding box center [1087, 203] width 309 height 355
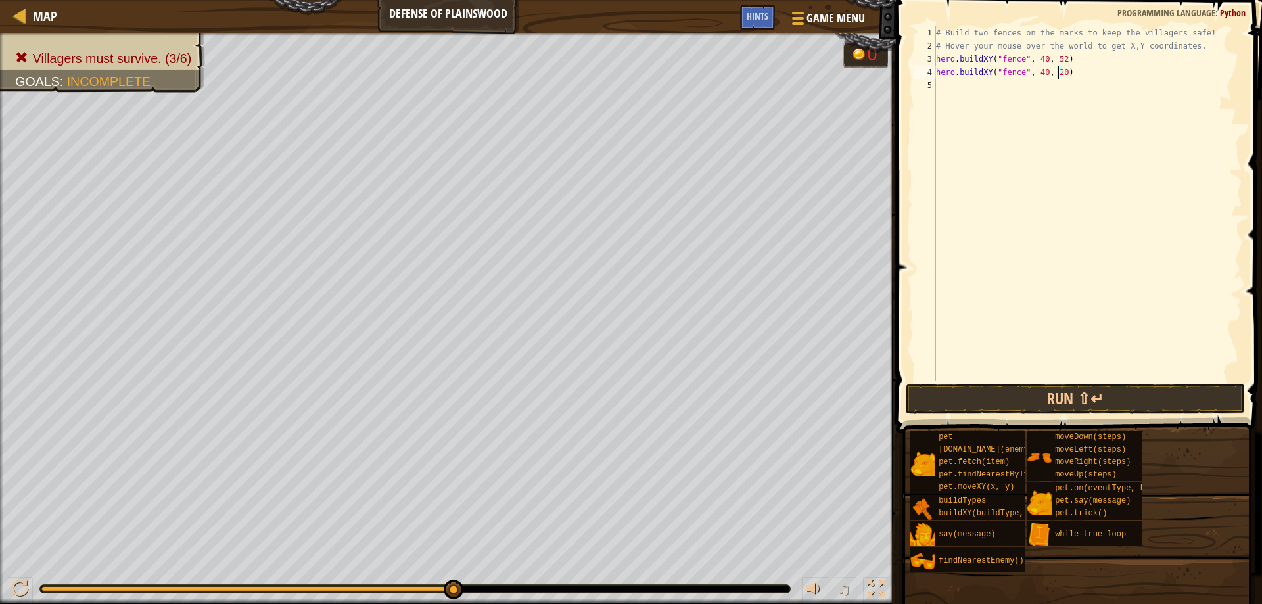
scroll to position [6, 10]
type textarea "hero.buildXY("fence", 40, 20)"
click at [1008, 398] on button "Run ⇧↵" at bounding box center [1076, 399] width 340 height 30
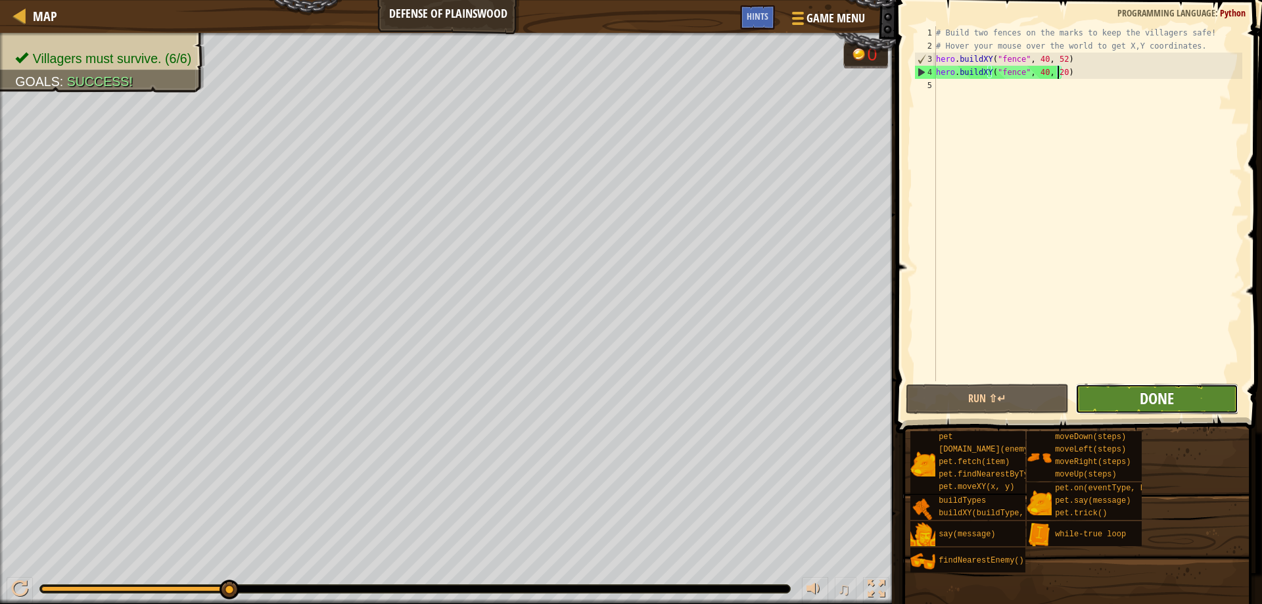
click at [1165, 392] on span "Done" at bounding box center [1157, 398] width 34 height 21
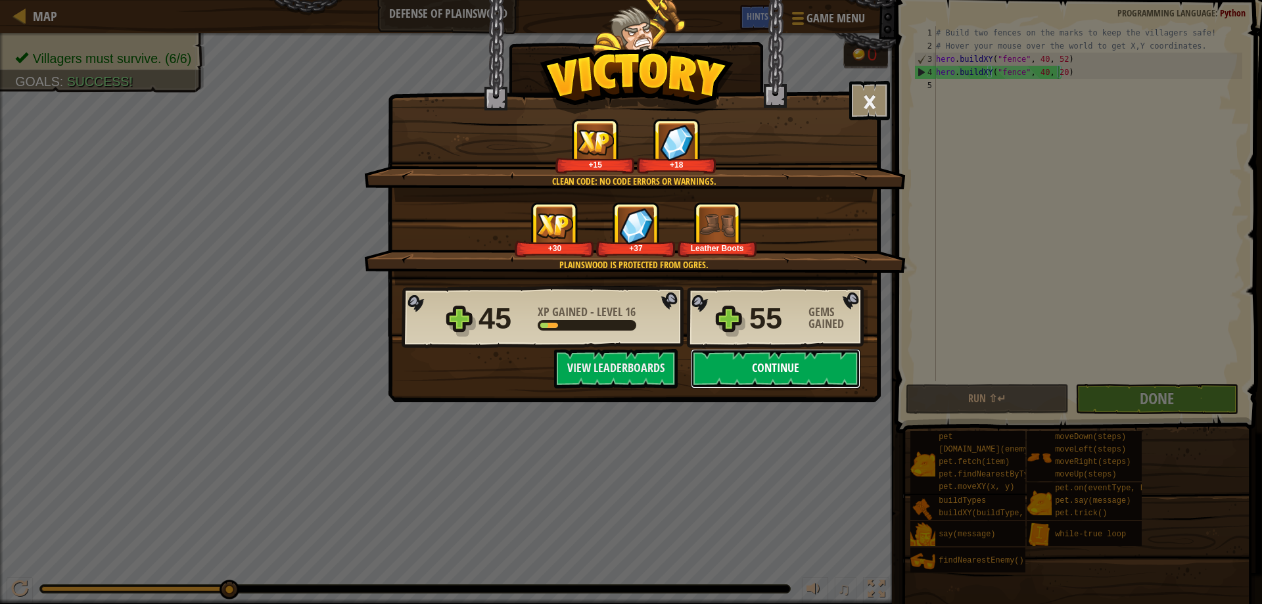
click at [724, 356] on button "Continue" at bounding box center [776, 368] width 170 height 39
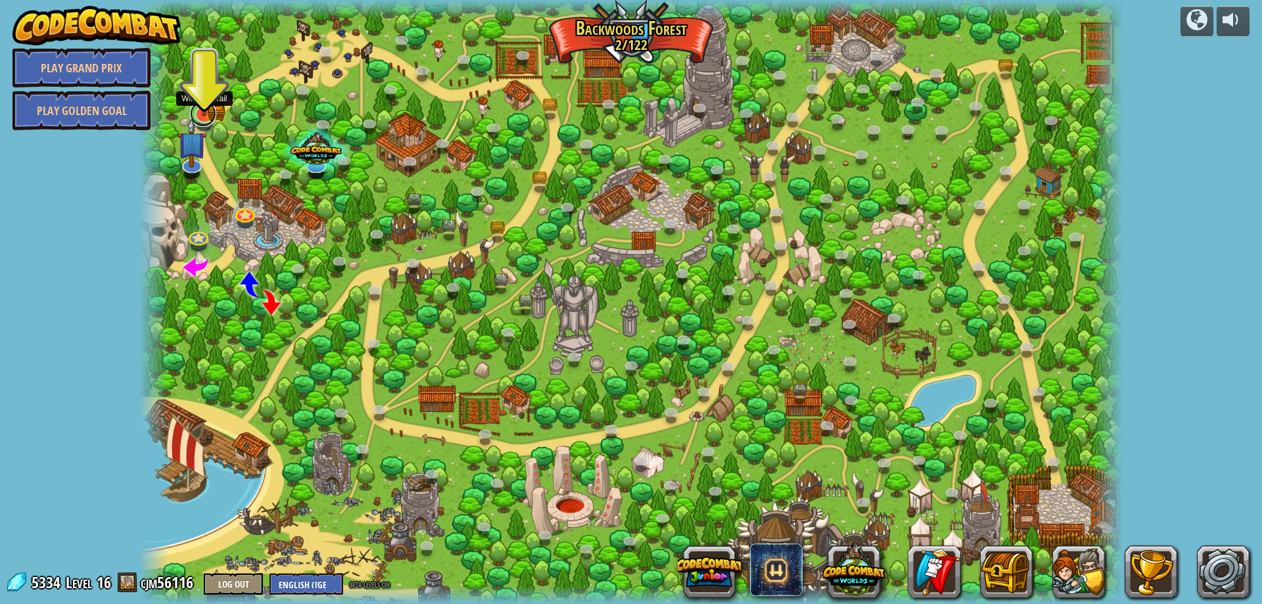
click at [206, 116] on link at bounding box center [203, 114] width 26 height 26
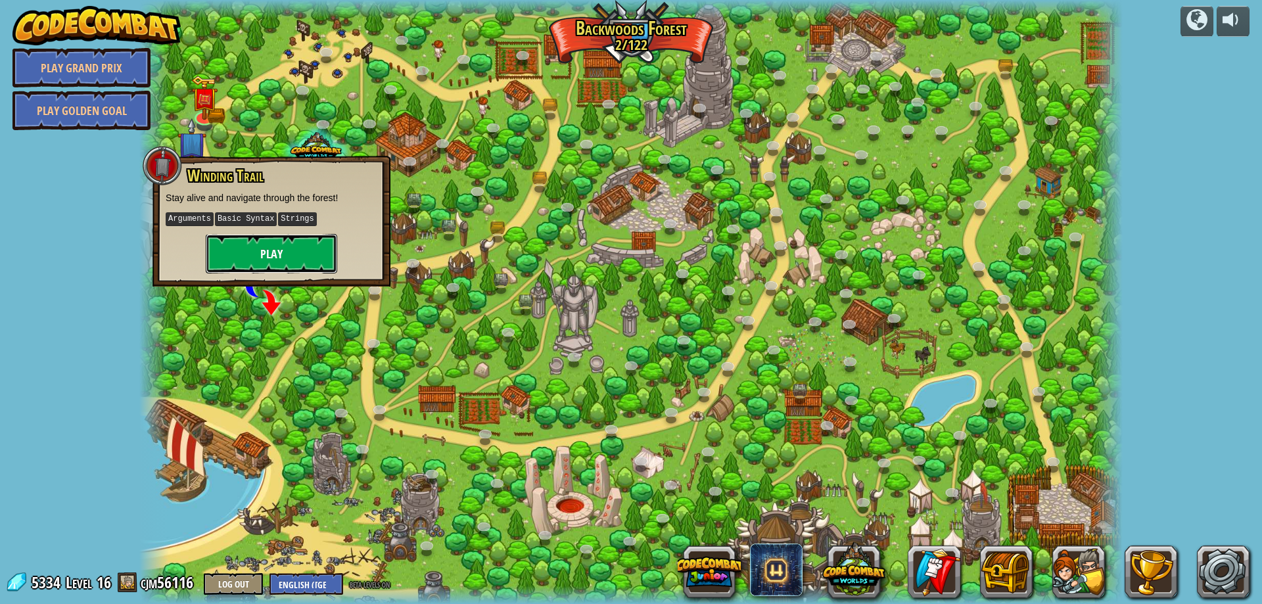
click at [289, 255] on button "Play" at bounding box center [271, 253] width 131 height 39
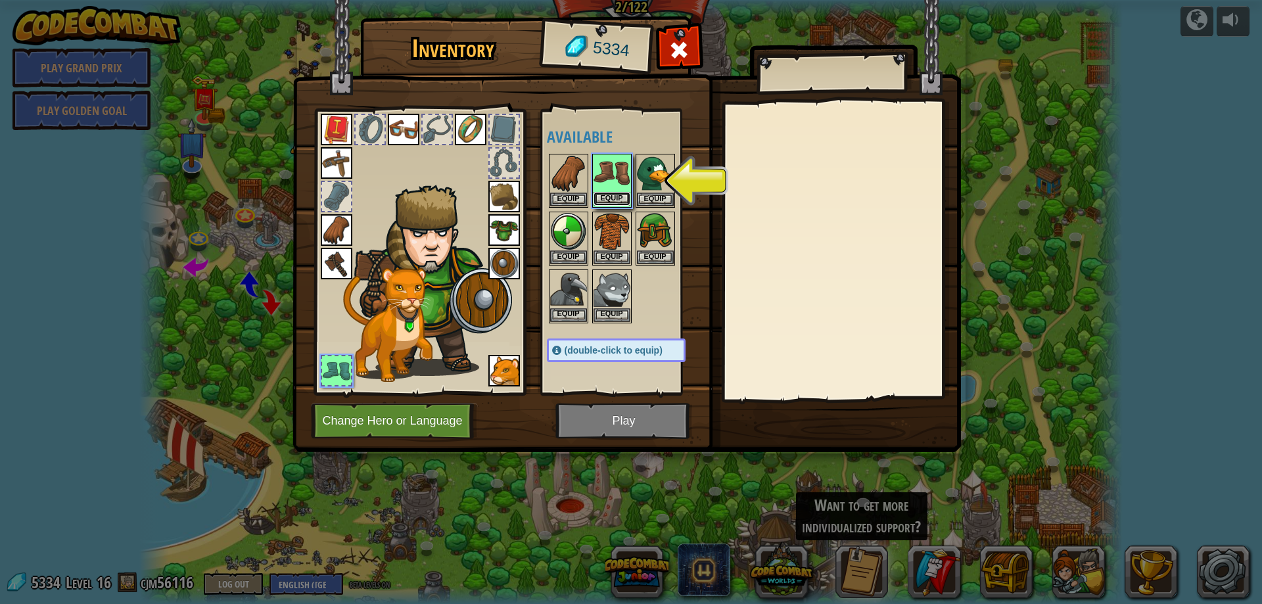
click at [602, 199] on button "Equip" at bounding box center [612, 199] width 37 height 14
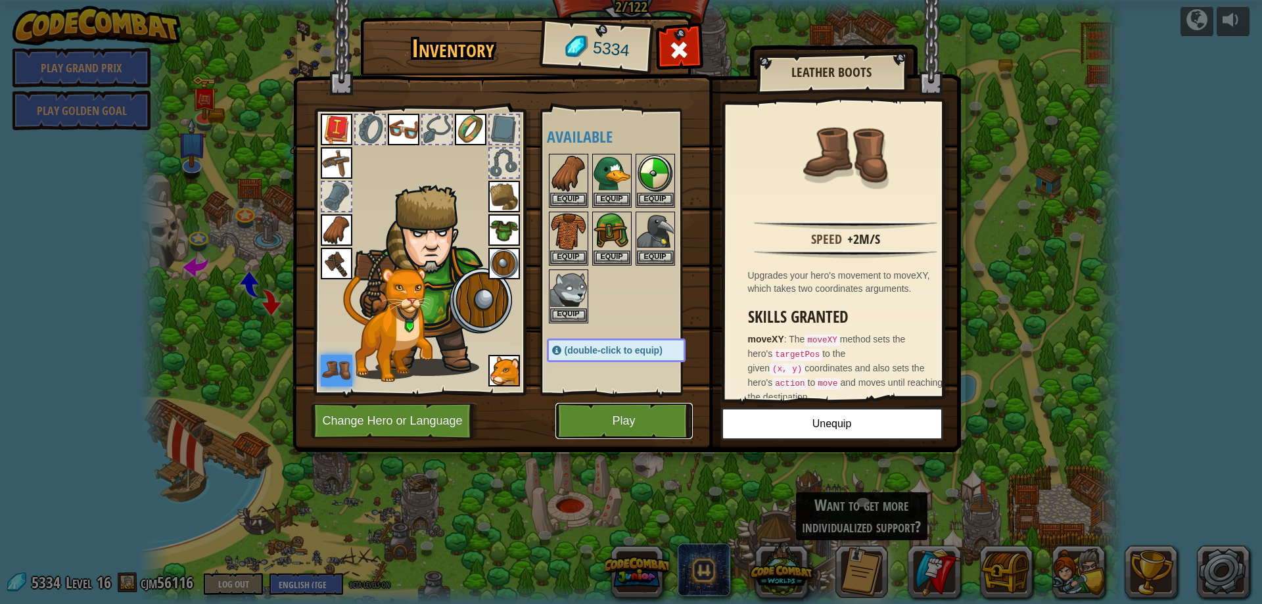
click at [650, 417] on button "Play" at bounding box center [623, 421] width 137 height 36
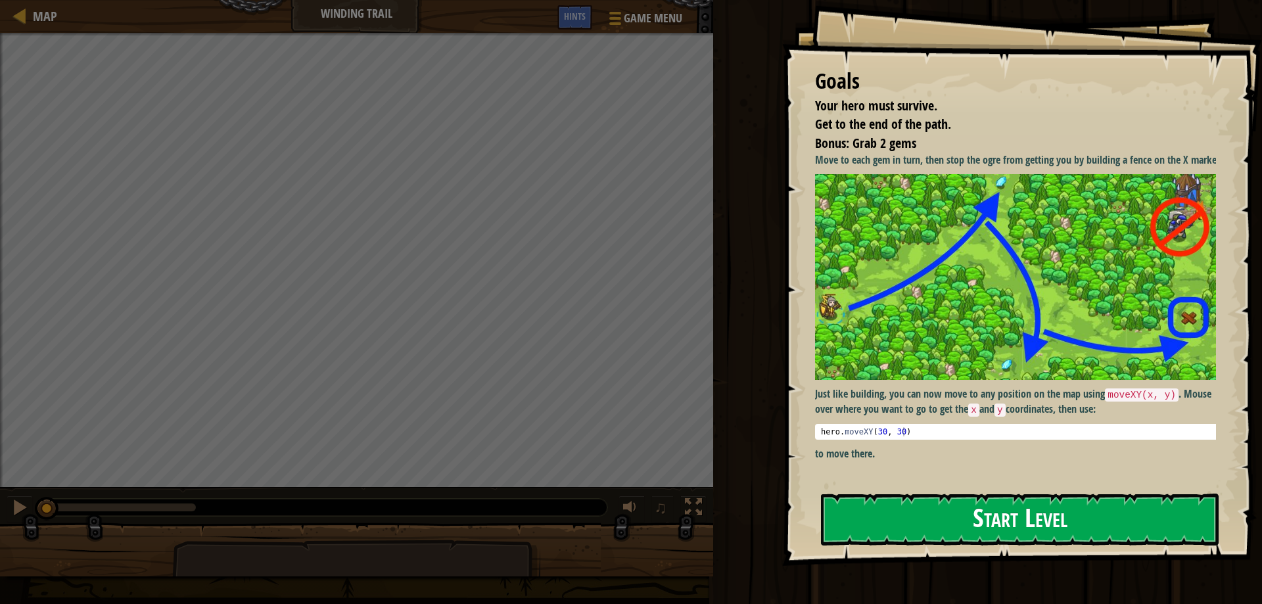
click at [984, 533] on button "Start Level" at bounding box center [1020, 520] width 398 height 52
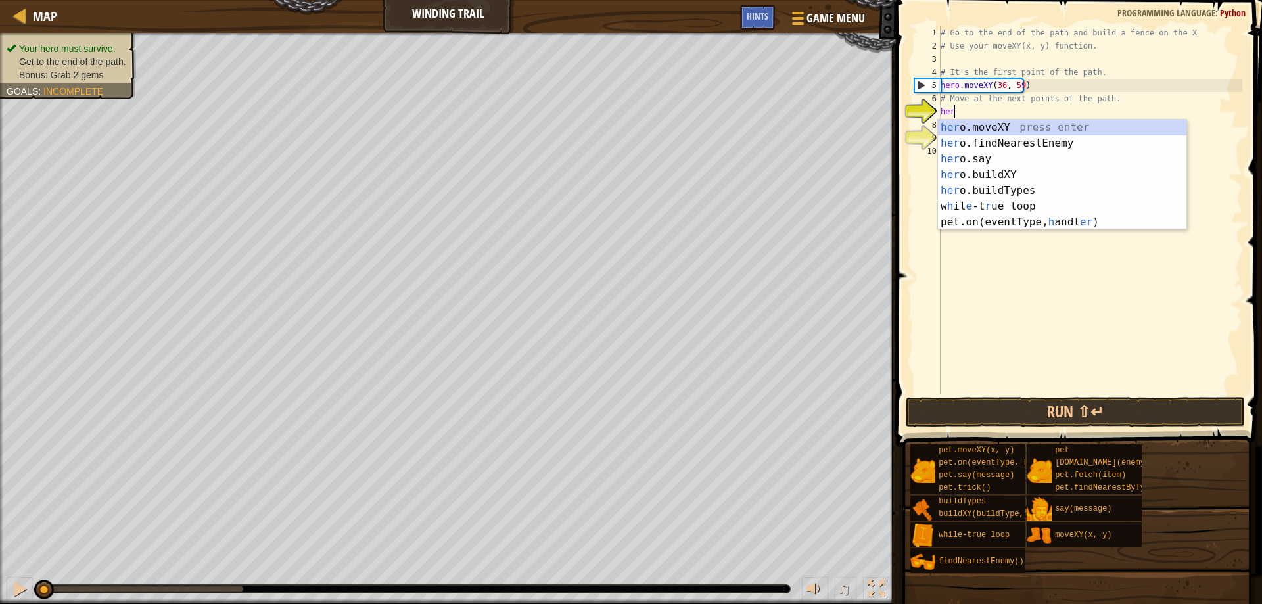
scroll to position [6, 1]
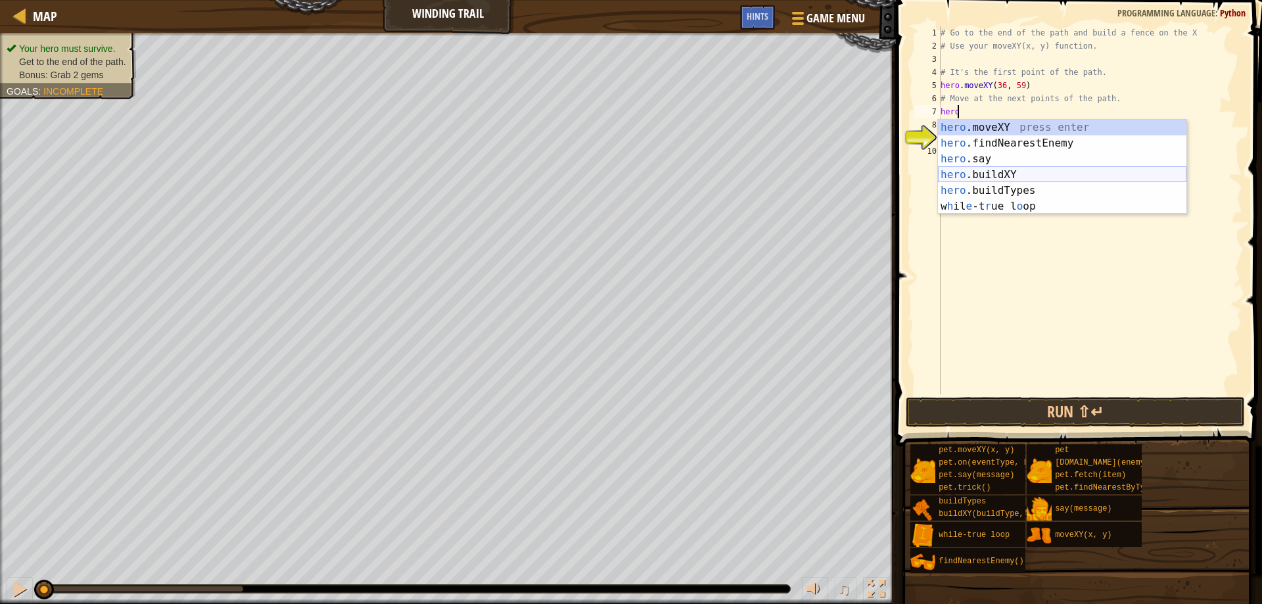
click at [1015, 170] on div "hero .moveXY press enter hero .findNearestEnemy press enter hero .say press ent…" at bounding box center [1062, 183] width 248 height 126
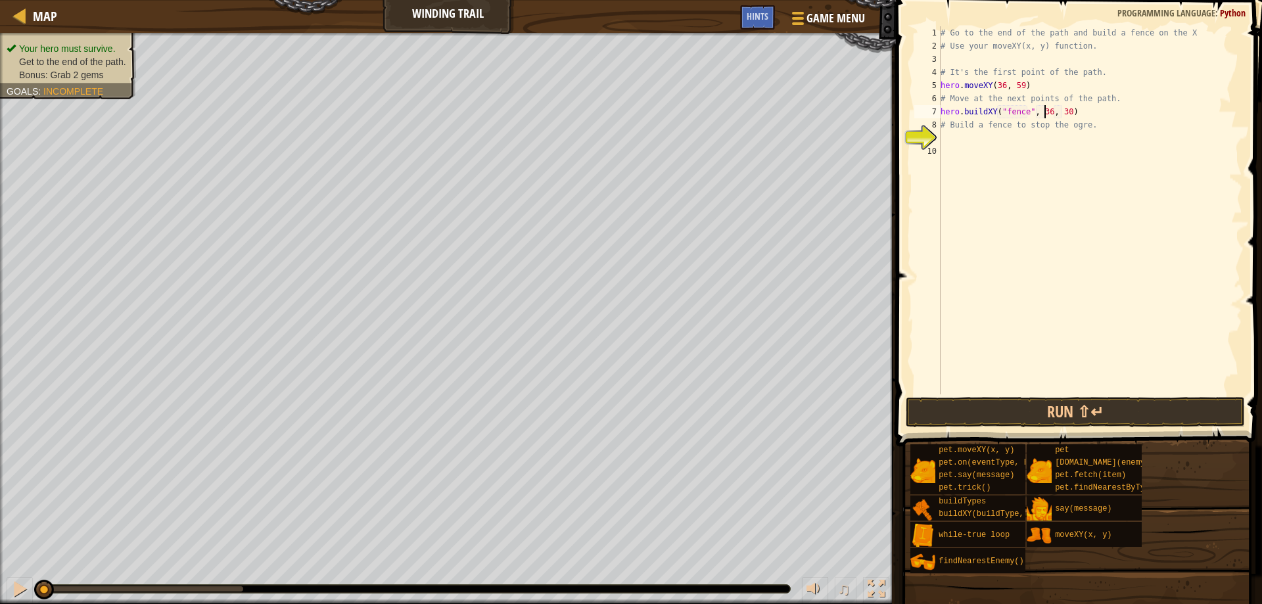
click at [1046, 110] on div "# Go to the end of the path and build a fence on the X # Use your moveXY(x, y) …" at bounding box center [1090, 223] width 304 height 394
click at [1064, 111] on div "# Go to the end of the path and build a fence on the X # Use your moveXY(x, y) …" at bounding box center [1090, 223] width 304 height 394
click at [983, 112] on div "# Go to the end of the path and build a fence on the X # Use your moveXY(x, y) …" at bounding box center [1090, 223] width 304 height 394
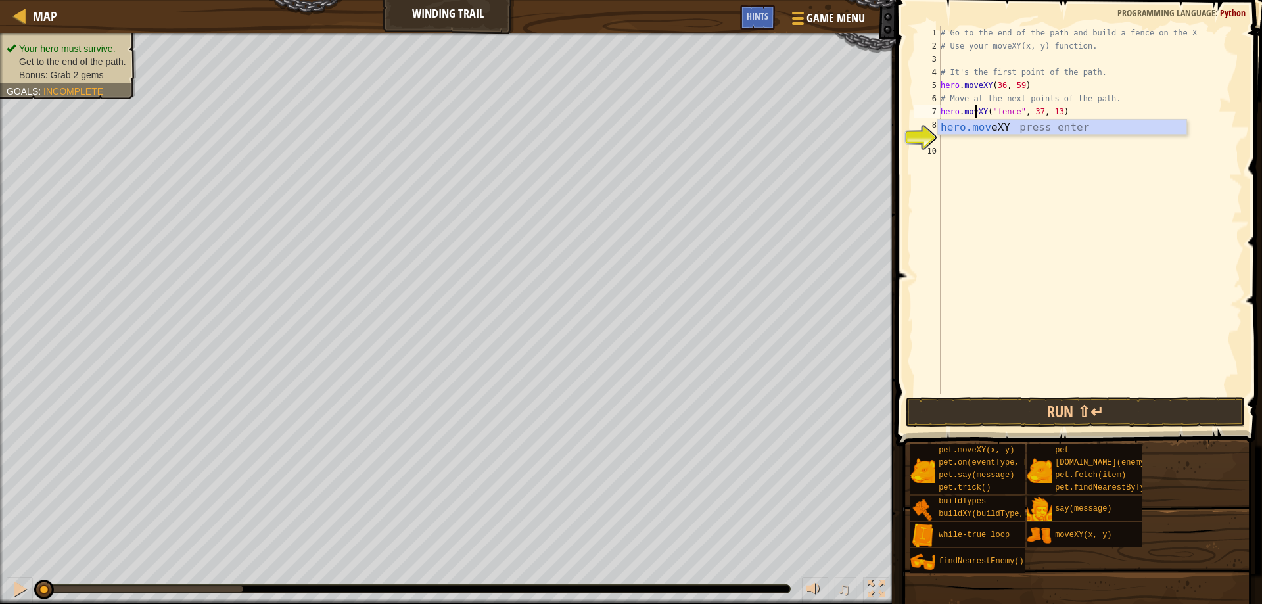
scroll to position [6, 3]
type textarea "hero.moveXY( 37, 13)"
click at [993, 145] on div "# Go to the end of the path and build a fence on the X # Use your moveXY(x, y) …" at bounding box center [1090, 223] width 304 height 394
click at [996, 112] on div "# Go to the end of the path and build a fence on the X # Use your moveXY(x, y) …" at bounding box center [1090, 223] width 304 height 394
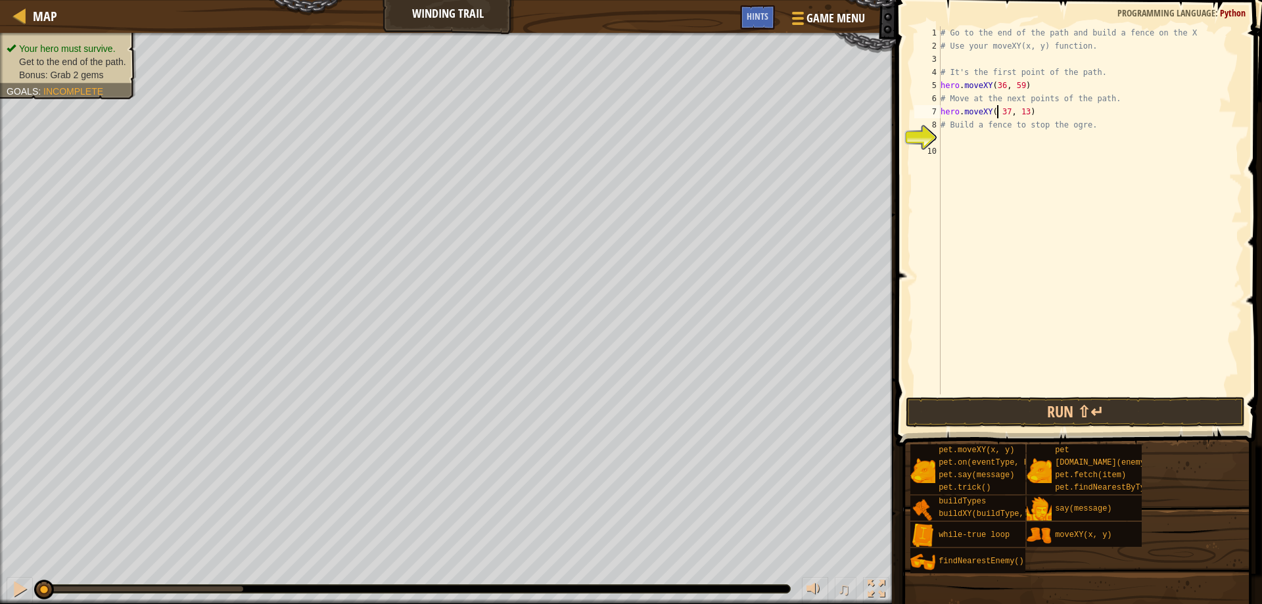
type textarea "hero.moveXY(37, 13)"
click at [989, 135] on div "# Go to the end of the path and build a fence on the X # Use your moveXY(x, y) …" at bounding box center [1090, 223] width 304 height 394
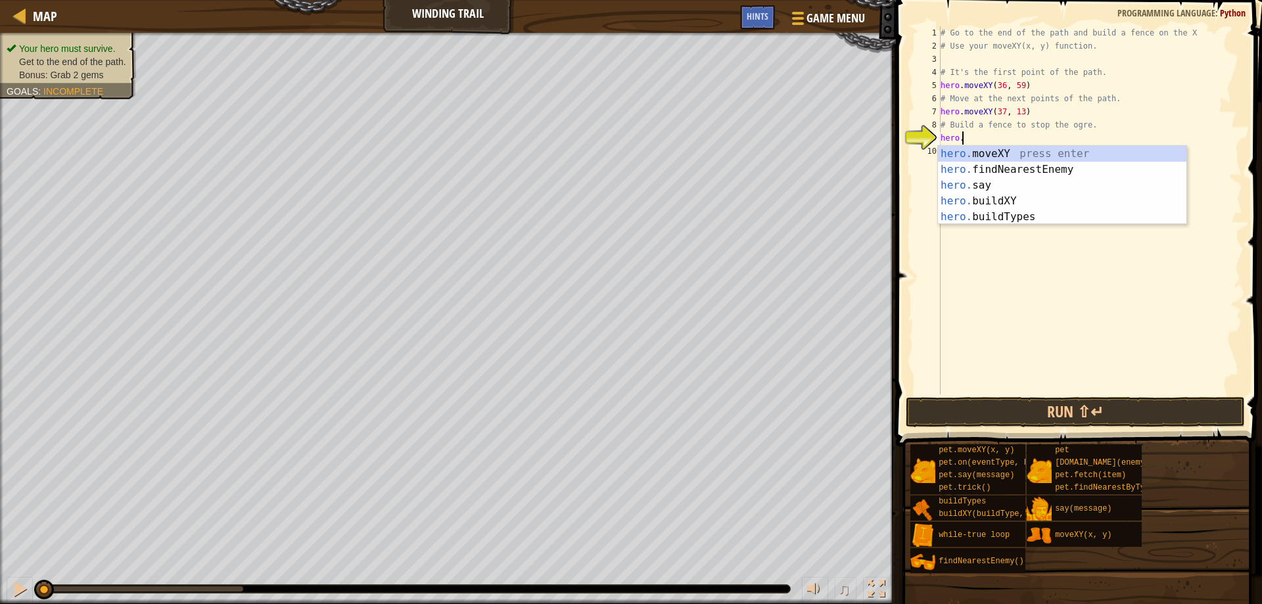
scroll to position [6, 1]
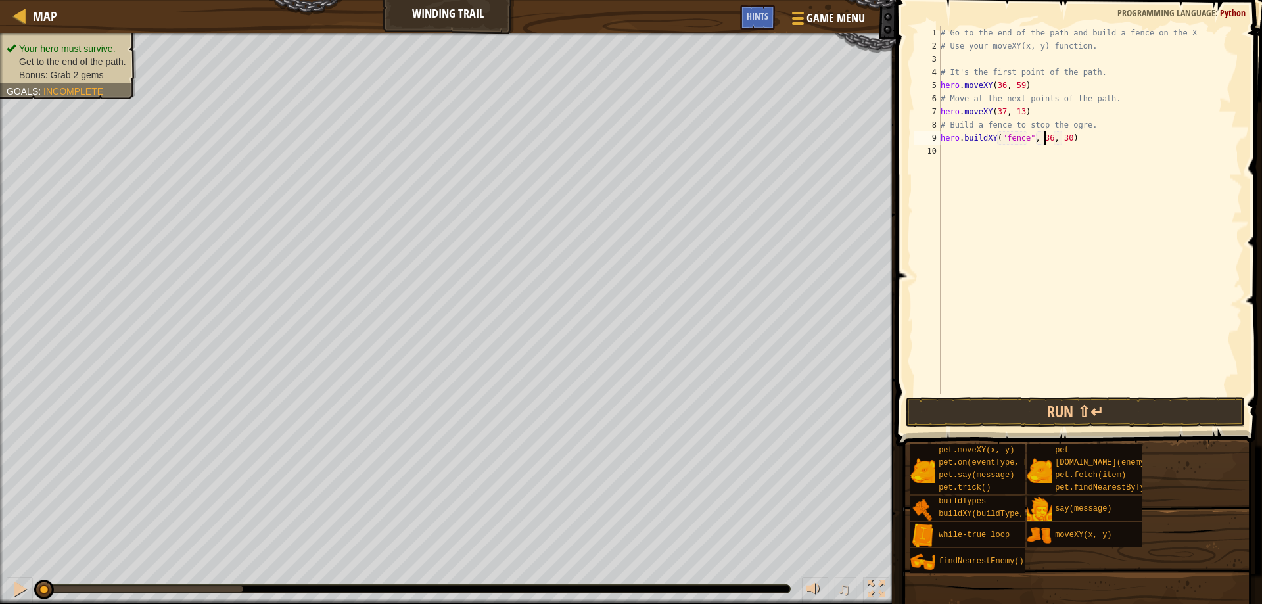
click at [1044, 137] on div "# Go to the end of the path and build a fence on the X # Use your moveXY(x, y) …" at bounding box center [1090, 223] width 304 height 394
click at [1056, 139] on div "# Go to the end of the path and build a fence on the X # Use your moveXY(x, y) …" at bounding box center [1090, 223] width 304 height 394
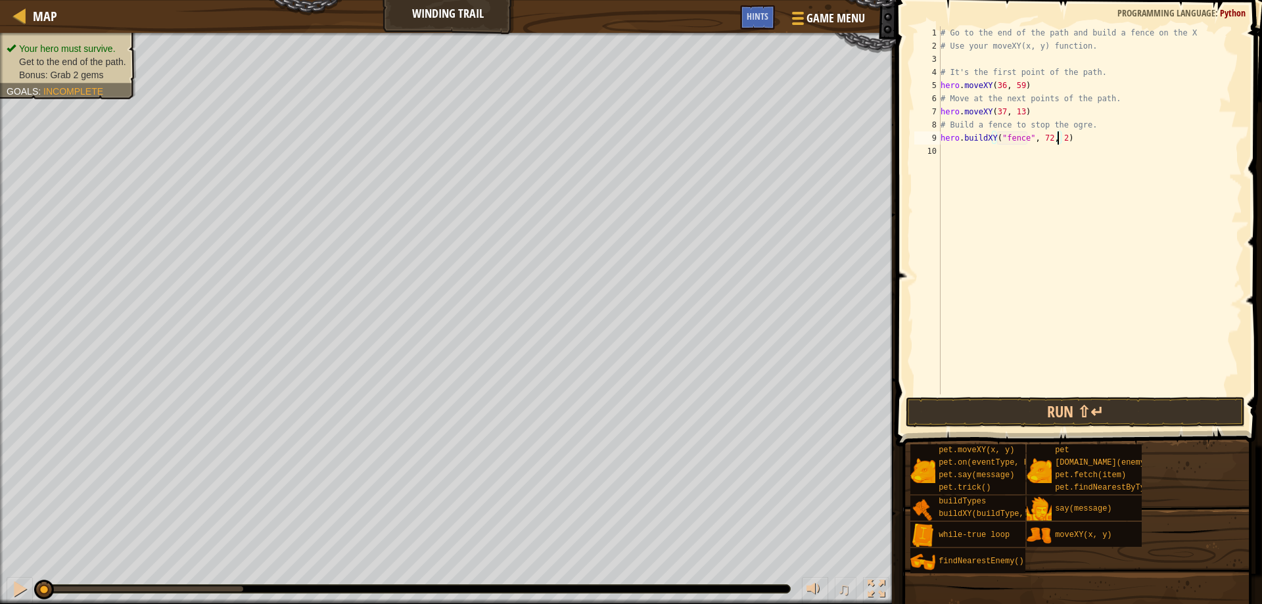
type textarea "hero.buildXY("fence", 72, 25)"
click at [1044, 212] on div "# Go to the end of the path and build a fence on the X # Use your moveXY(x, y) …" at bounding box center [1090, 223] width 304 height 394
click at [975, 413] on button "Run ⇧↵" at bounding box center [1076, 412] width 340 height 30
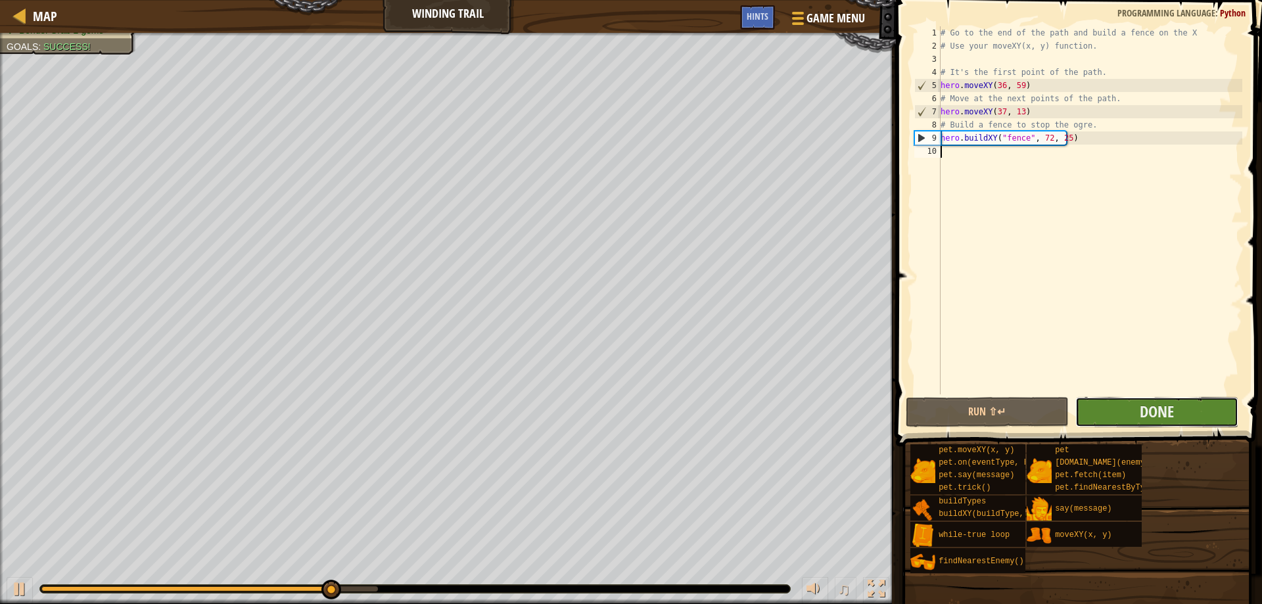
click at [1121, 408] on button "Done" at bounding box center [1156, 412] width 163 height 30
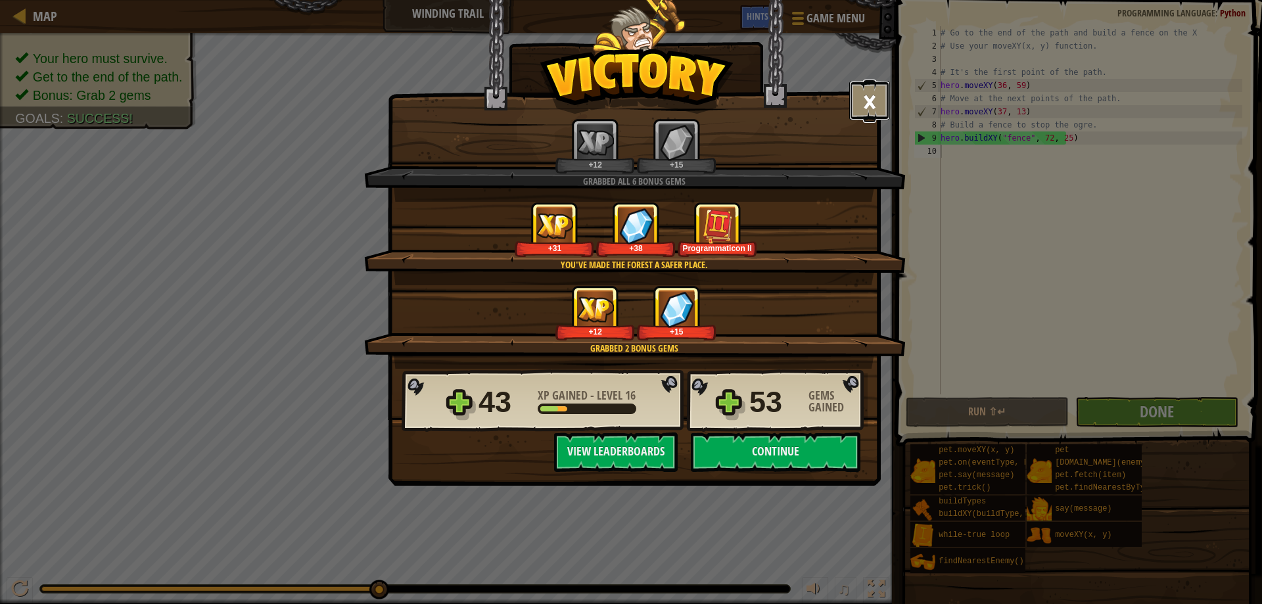
click at [868, 92] on button "×" at bounding box center [869, 100] width 41 height 39
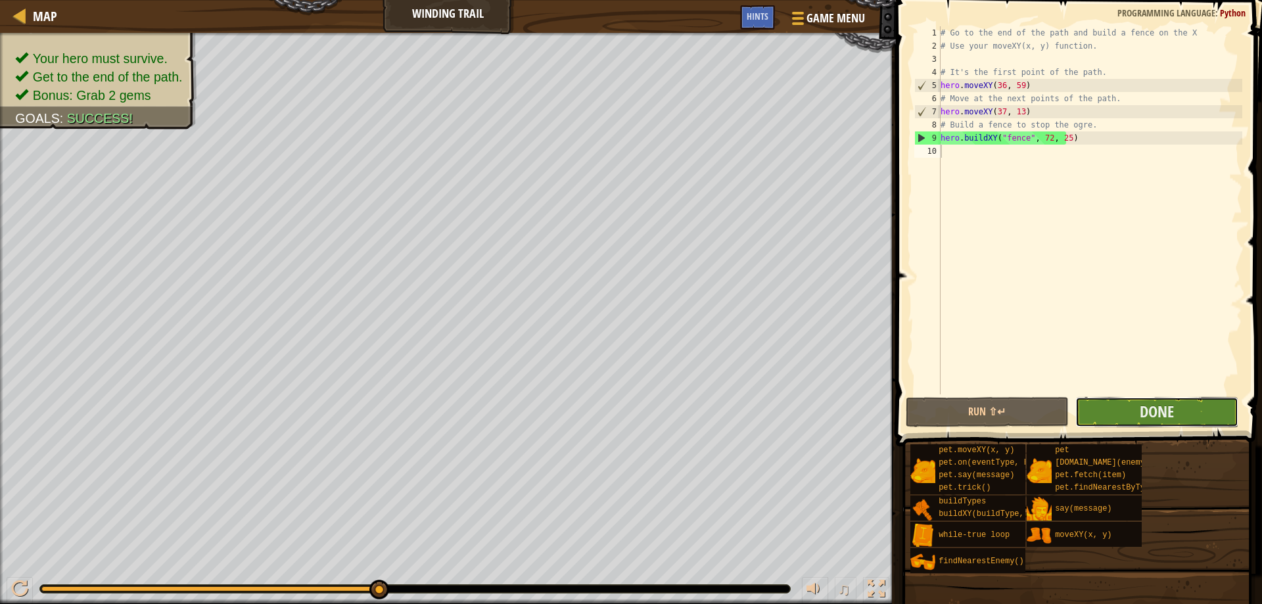
click at [1122, 409] on button "Done" at bounding box center [1156, 412] width 163 height 30
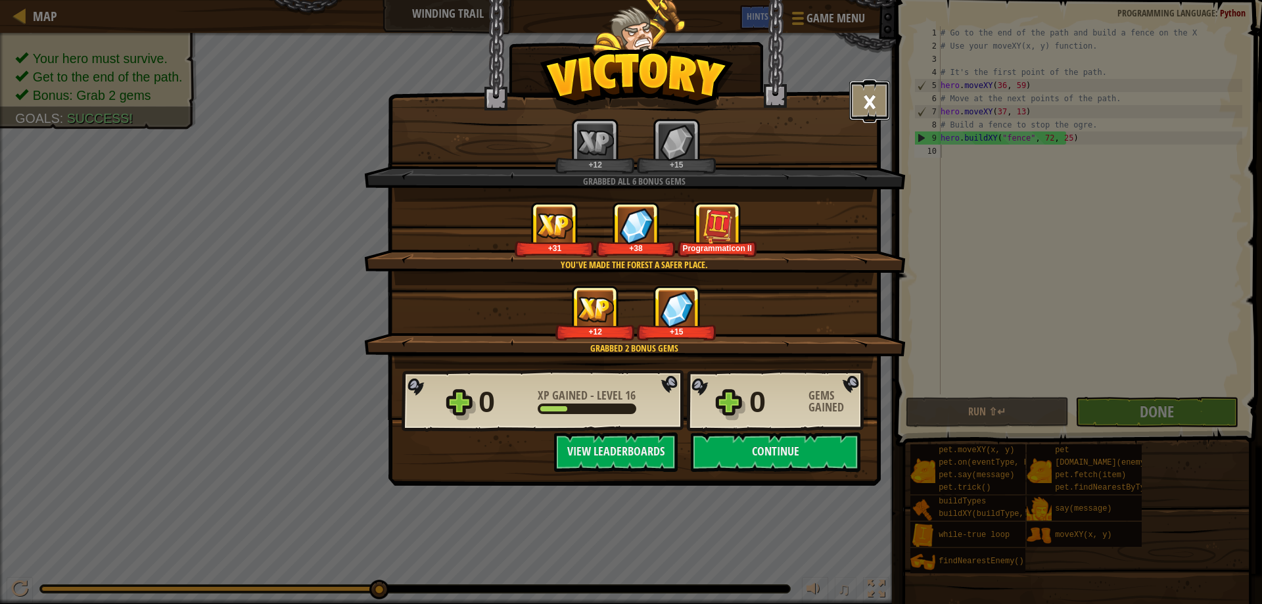
click at [871, 93] on button "×" at bounding box center [869, 100] width 41 height 39
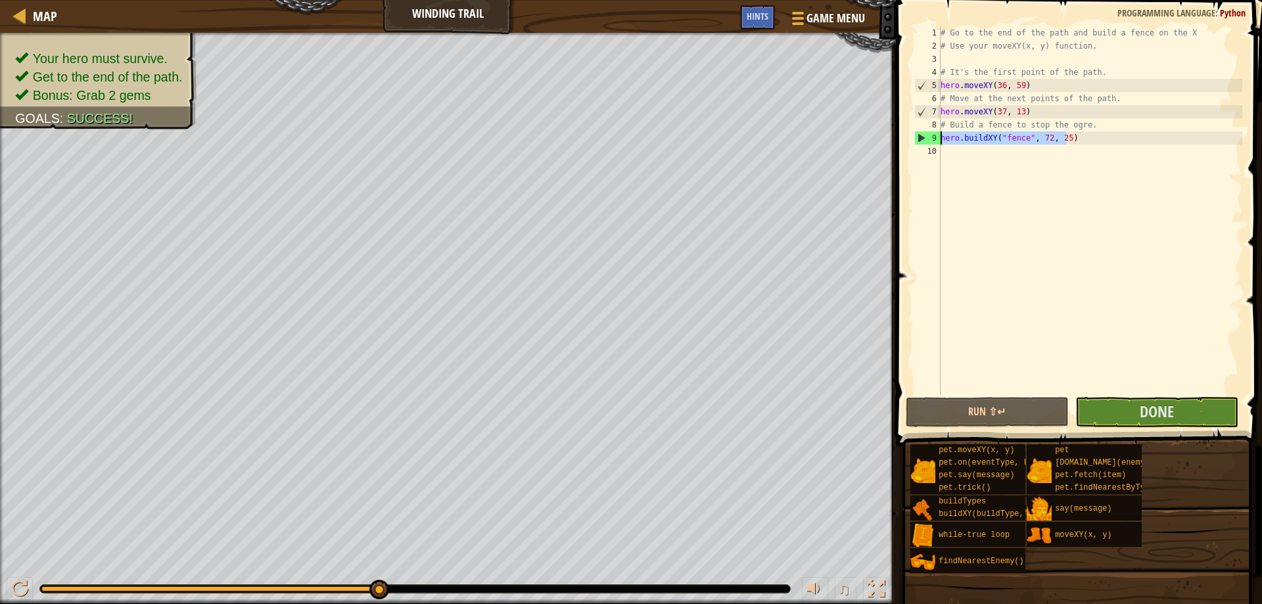
drag, startPoint x: 1081, startPoint y: 141, endPoint x: 932, endPoint y: 133, distance: 149.4
click at [932, 133] on div "1 2 3 4 5 6 7 8 9 10 # Go to the end of the path and build a fence on the X # U…" at bounding box center [1077, 210] width 331 height 368
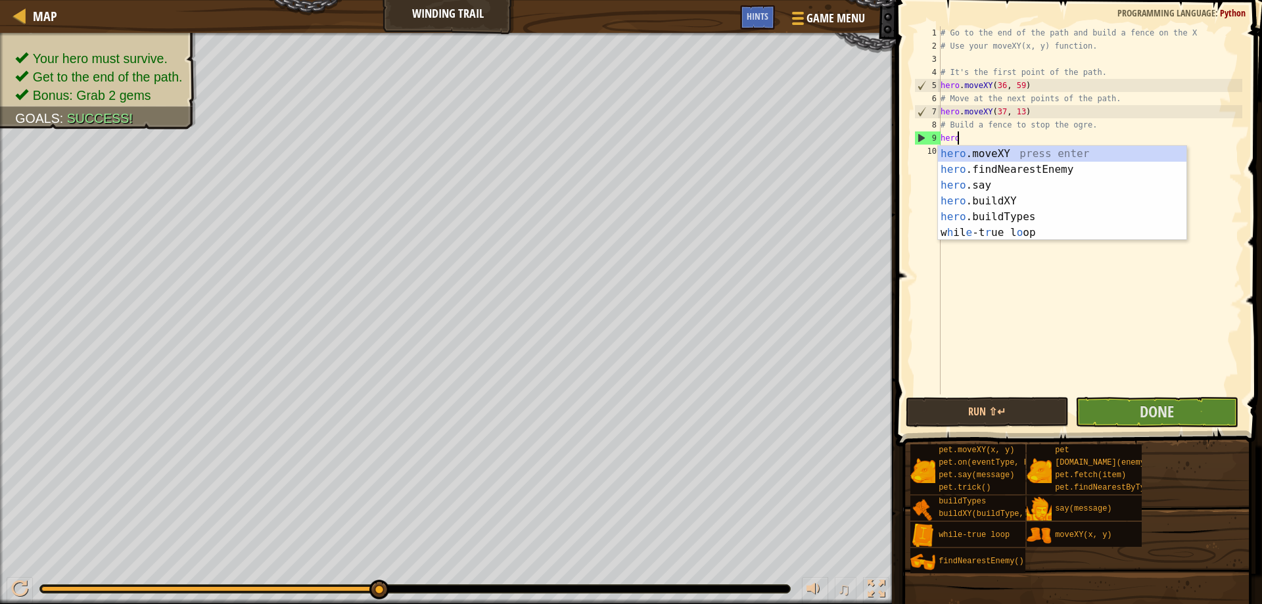
scroll to position [6, 1]
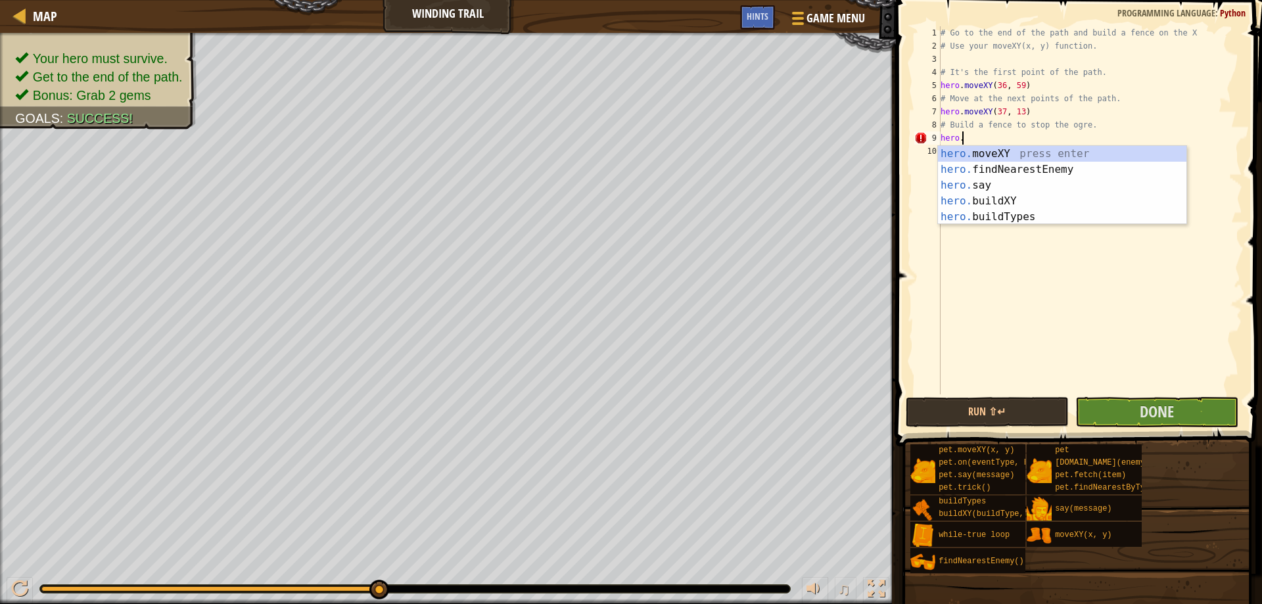
type textarea "hero.f"
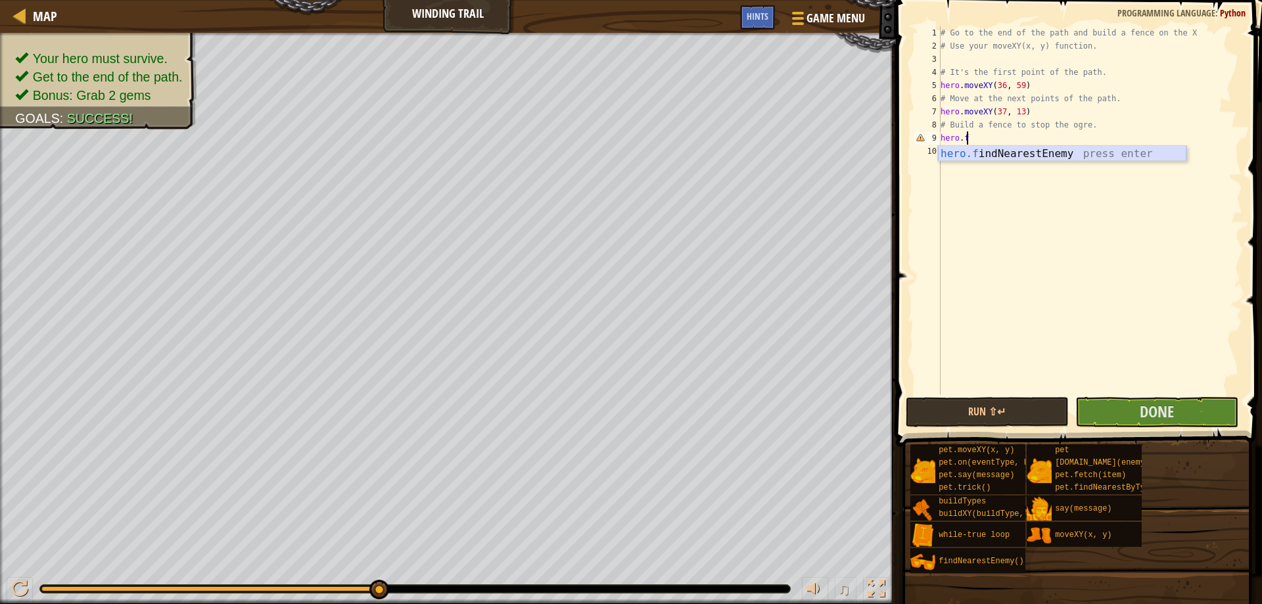
click at [999, 155] on div "hero.f indNearestEnemy press enter" at bounding box center [1062, 169] width 248 height 47
click at [1111, 131] on div "# Go to the end of the path and build a fence on the X # Use your moveXY(x, y) …" at bounding box center [1090, 223] width 304 height 394
click at [887, 149] on div "Map Winding Trail Game Menu Done Hints 1 הההההההההההההההההההההההההההההההההההההה…" at bounding box center [631, 302] width 1262 height 604
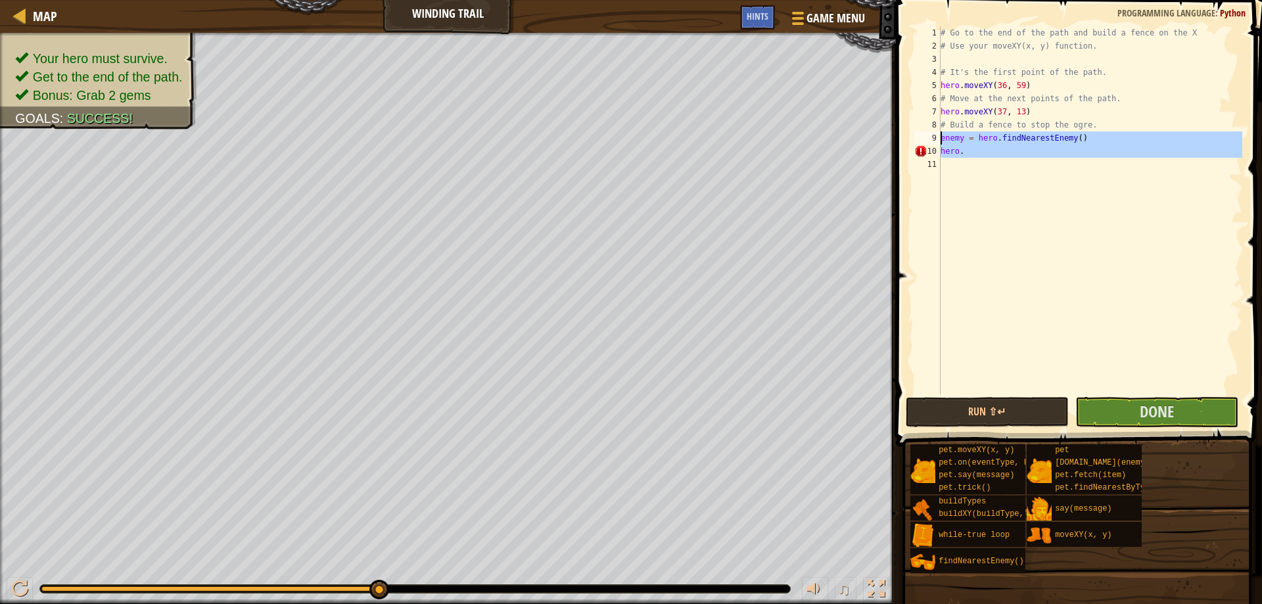
drag, startPoint x: 998, startPoint y: 158, endPoint x: 936, endPoint y: 140, distance: 64.3
click at [936, 140] on div "hero. 1 2 3 4 5 6 7 8 9 10 11 # Go to the end of the path and build a fence on …" at bounding box center [1077, 210] width 331 height 368
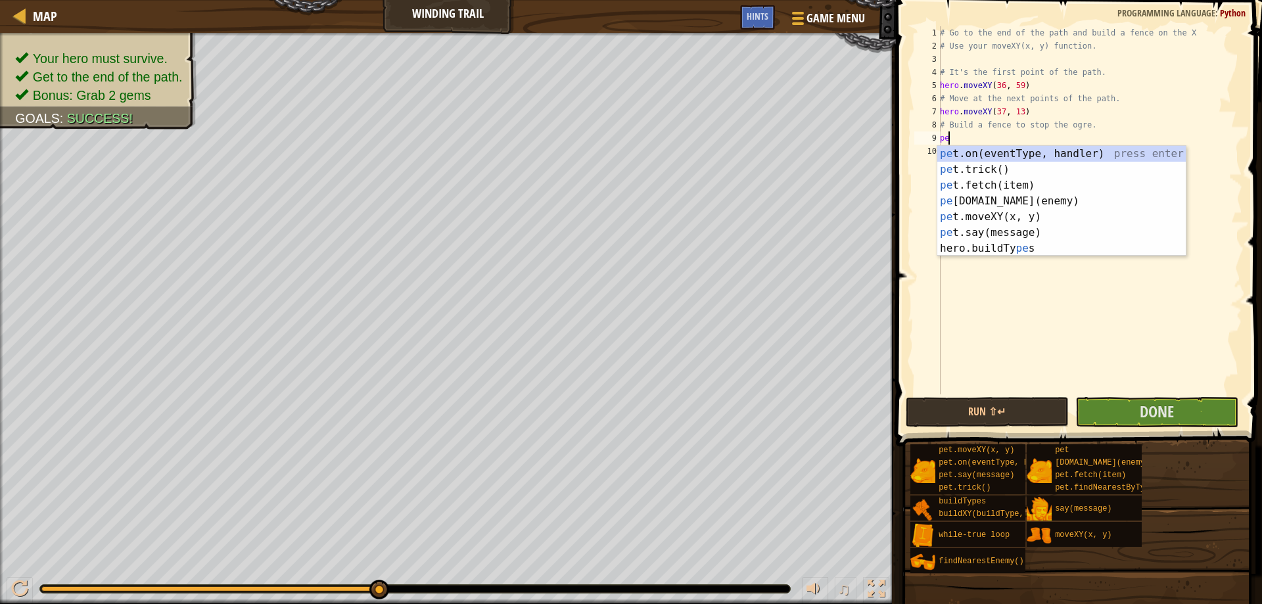
scroll to position [6, 1]
click at [979, 191] on div "pet. on(eventType, handler) press enter pet. trick() press enter pet. fetch(ite…" at bounding box center [1061, 209] width 248 height 126
type textarea "p"
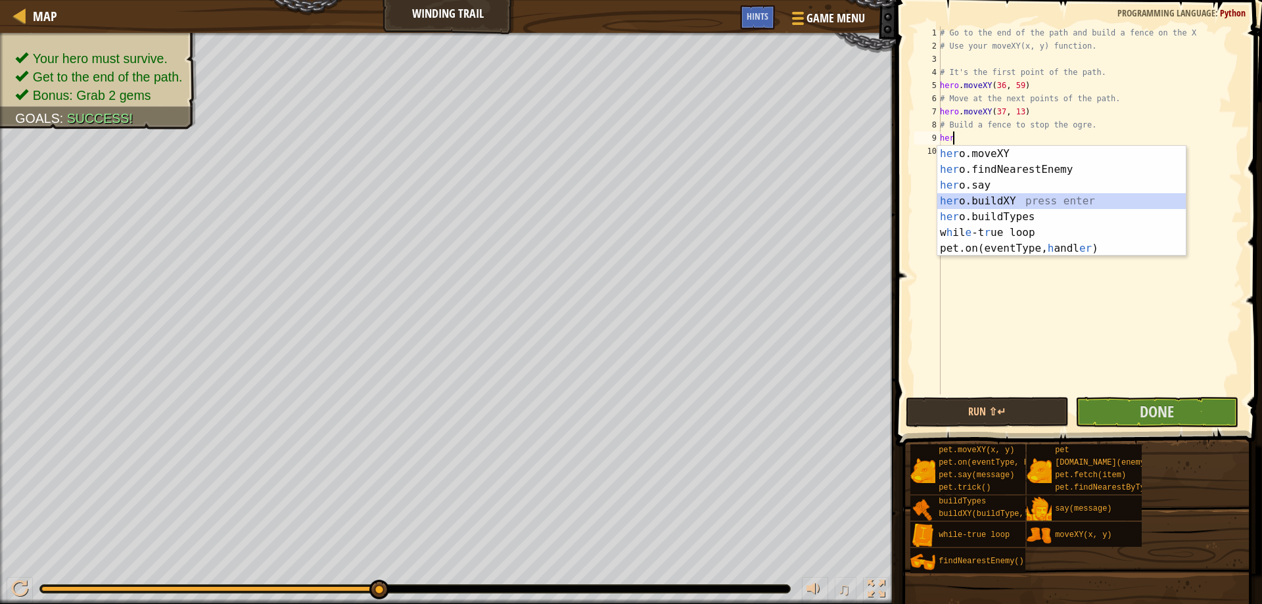
click at [1000, 200] on div "her o.moveXY press enter her o.findNearestEnemy press enter her o.say press ent…" at bounding box center [1061, 217] width 248 height 142
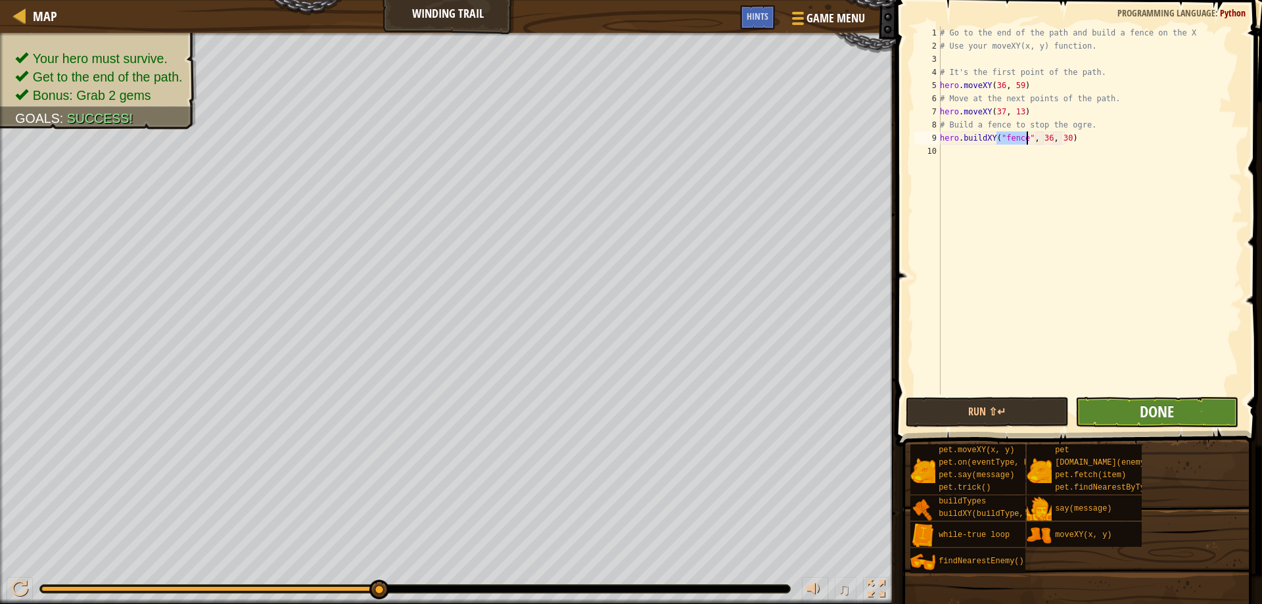
type textarea "hero.buildXY("fence", 36, 30)"
click at [1144, 417] on span "Done" at bounding box center [1157, 411] width 34 height 21
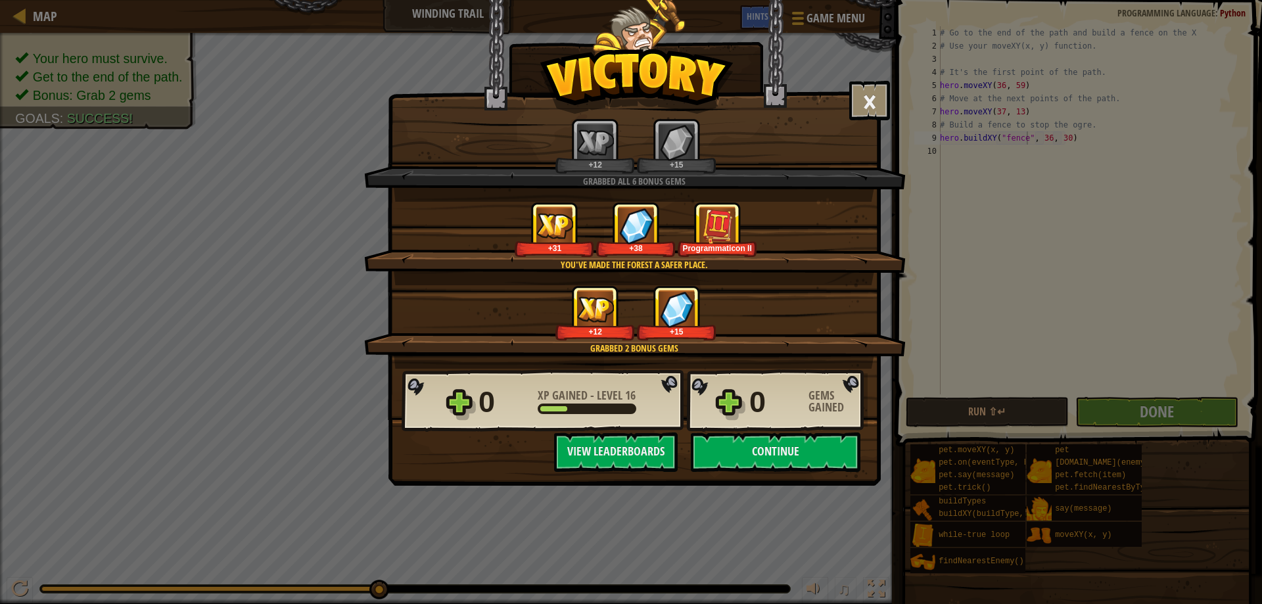
click at [762, 472] on div "× Easy peasy path. How fun was this level? Tell us more! Grabbed all 6 bonus ge…" at bounding box center [634, 243] width 493 height 486
click at [730, 444] on button "Continue" at bounding box center [776, 452] width 170 height 39
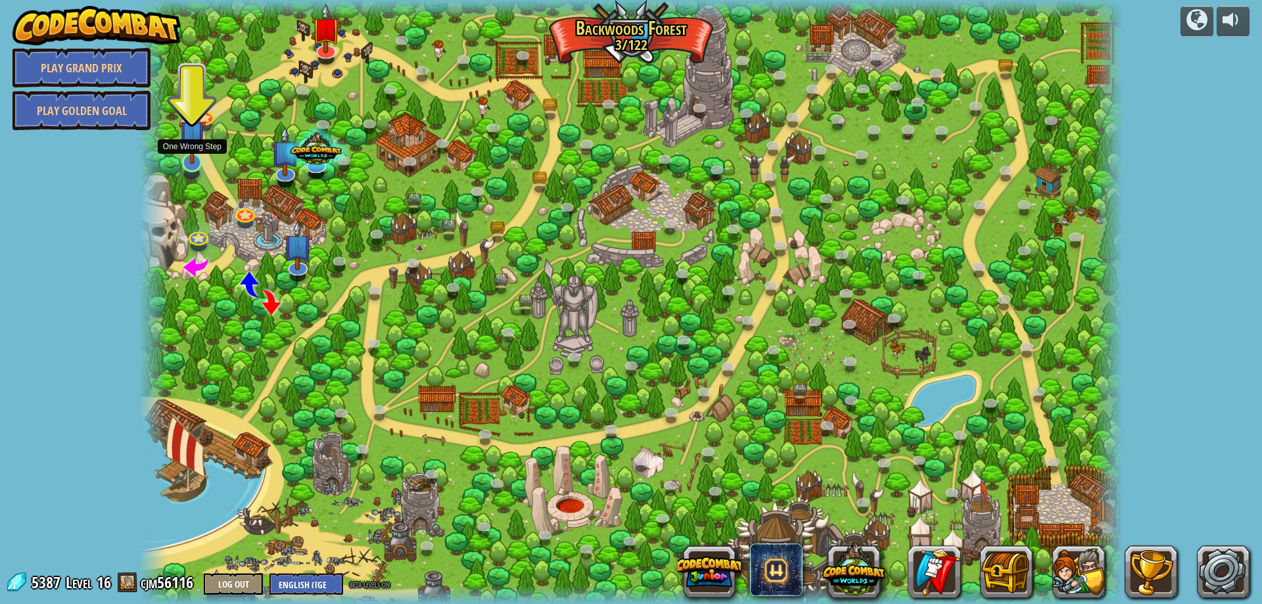
click at [196, 160] on img at bounding box center [192, 133] width 27 height 61
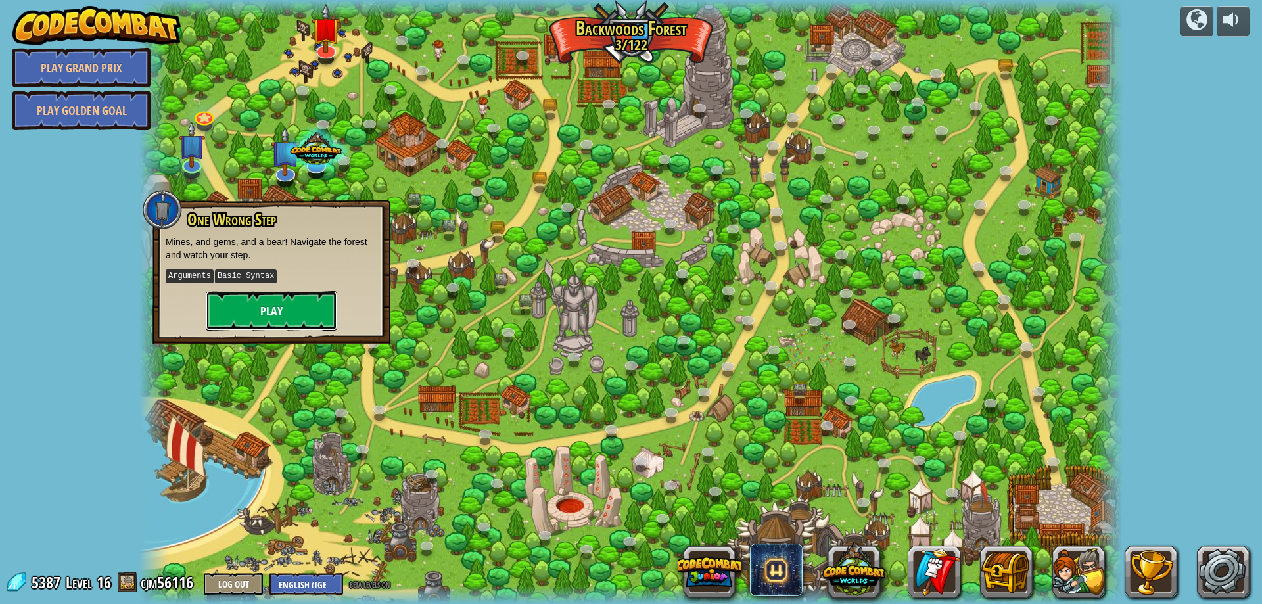
click at [313, 325] on button "Play" at bounding box center [271, 310] width 131 height 39
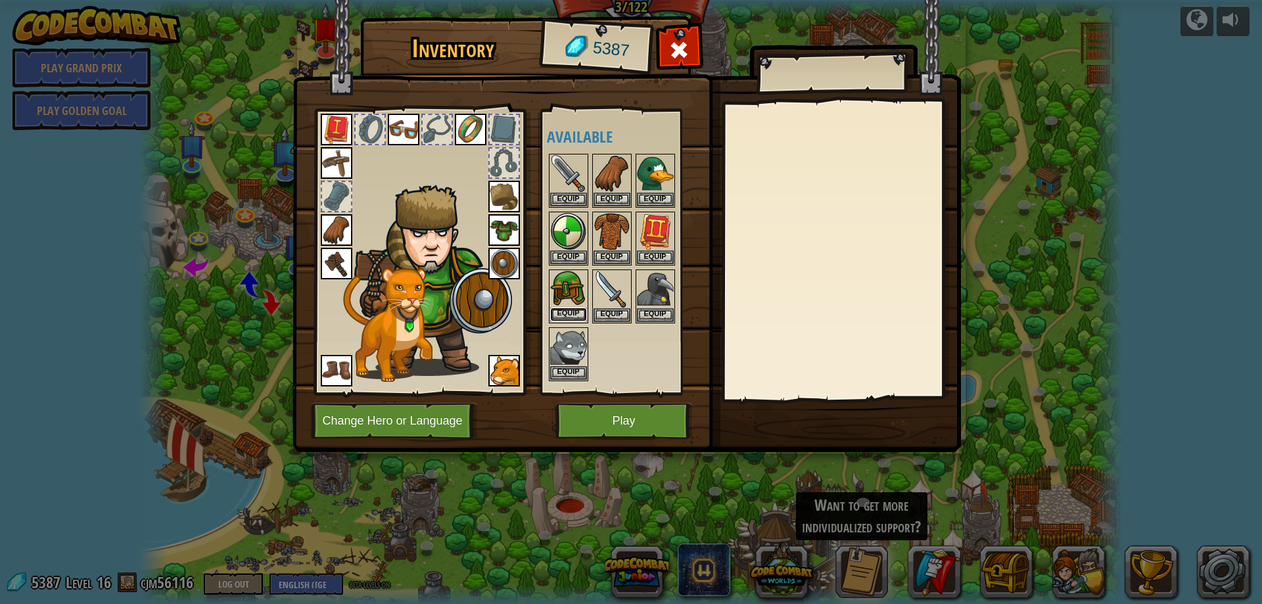
click at [574, 315] on button "Equip" at bounding box center [568, 315] width 37 height 14
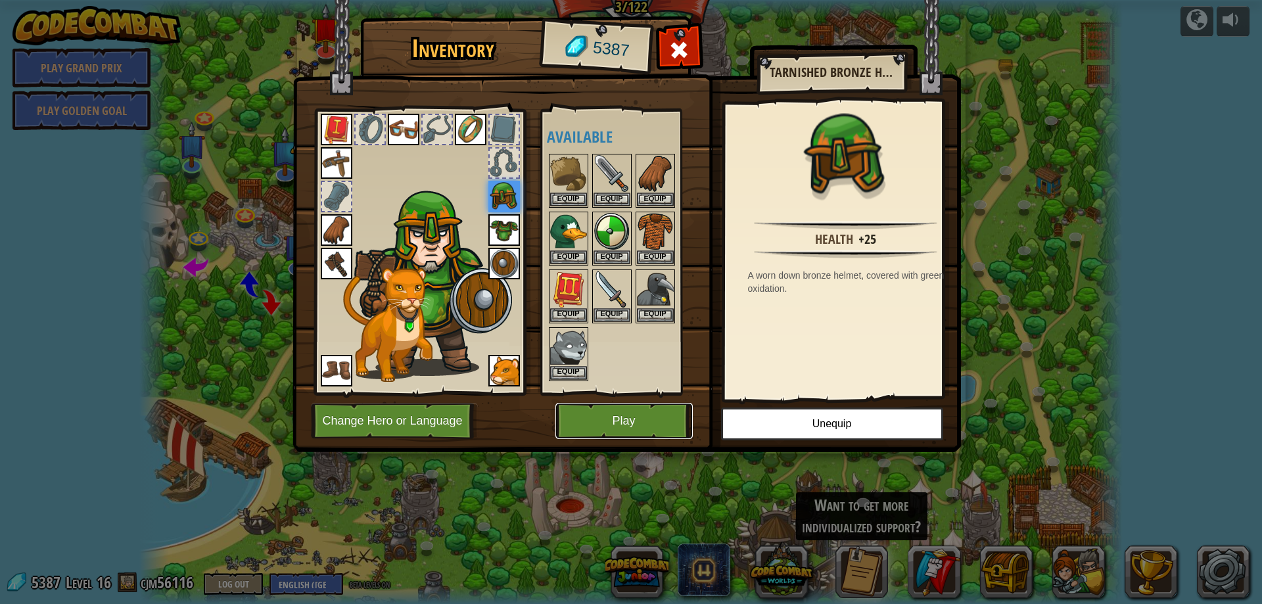
click at [622, 420] on button "Play" at bounding box center [623, 421] width 137 height 36
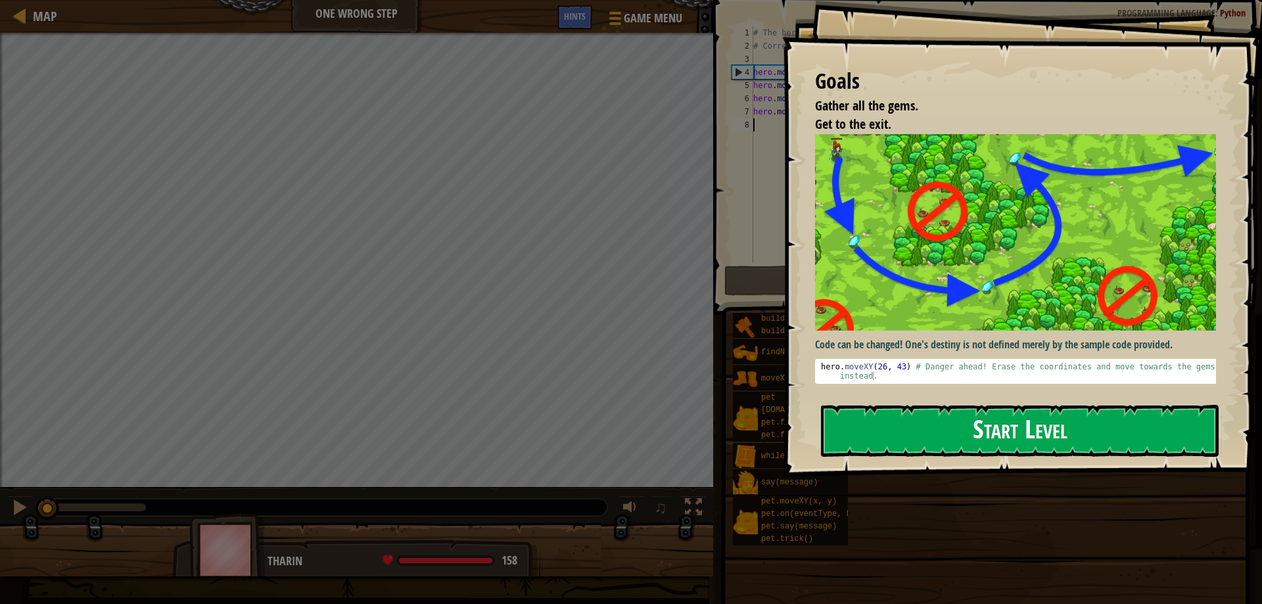
click at [896, 427] on button "Start Level" at bounding box center [1020, 431] width 398 height 52
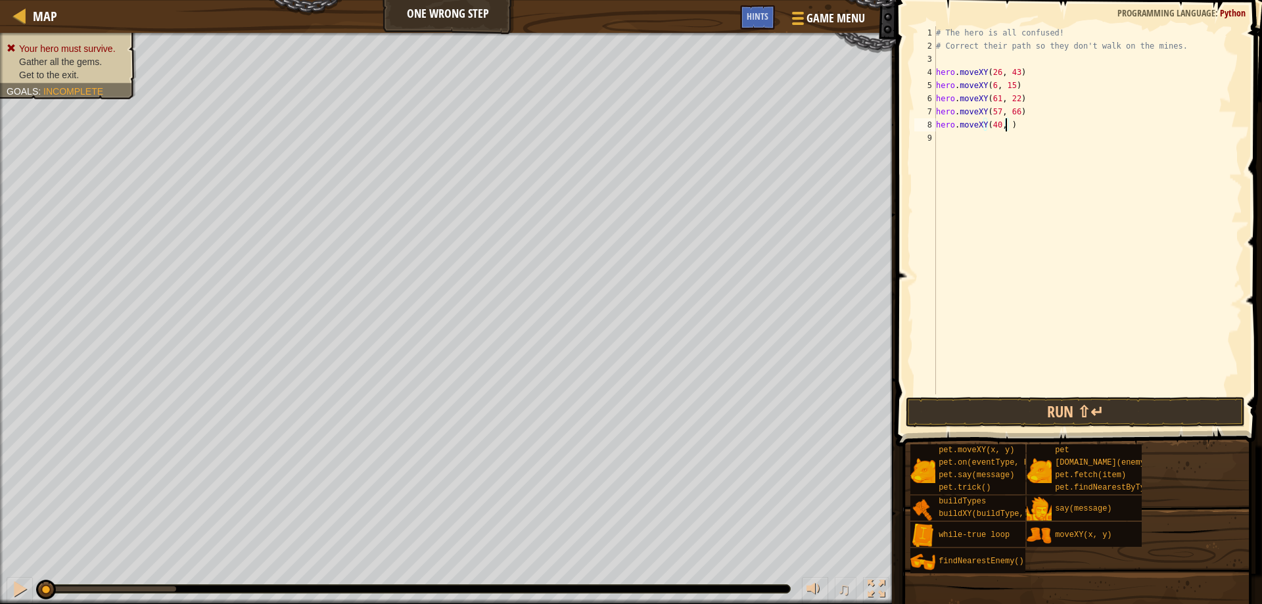
scroll to position [6, 6]
type textarea "hero.moveXY(40, 56)"
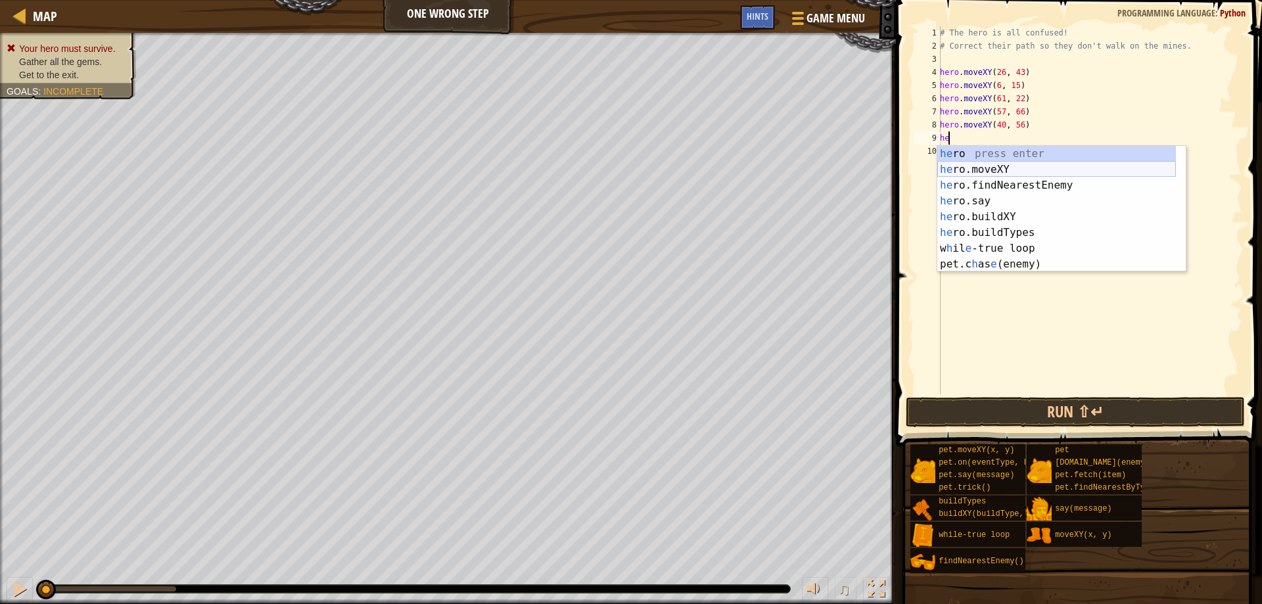
click at [996, 170] on div "he ro press enter he ro.moveXY press enter he ro.findNearestEnemy press enter h…" at bounding box center [1056, 225] width 239 height 158
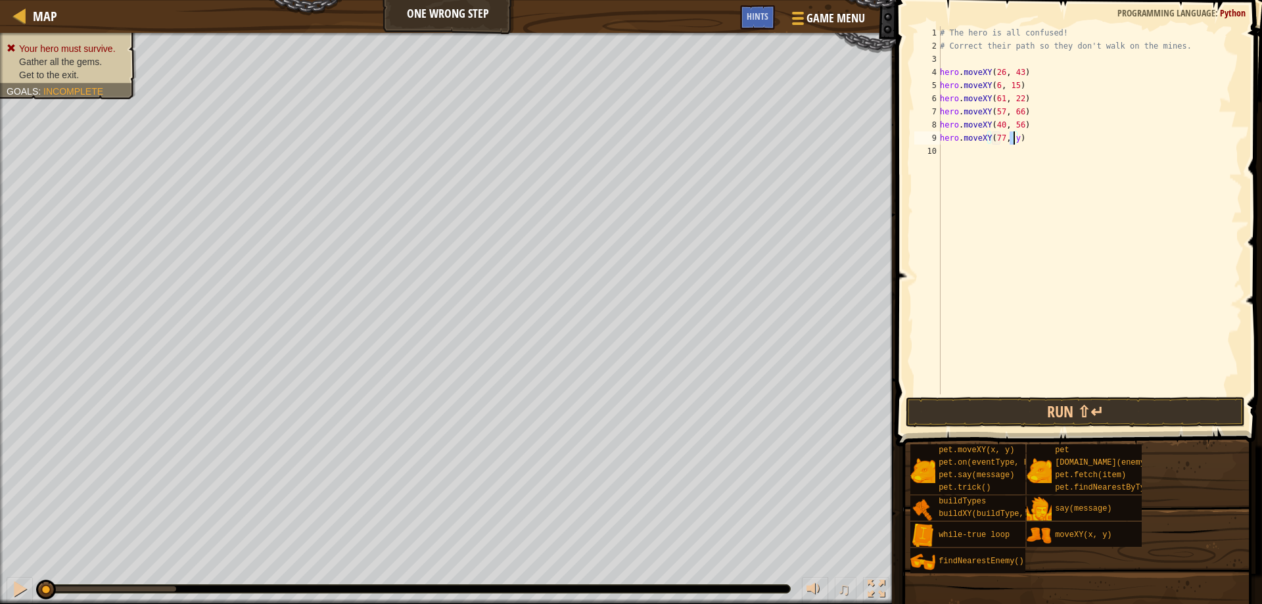
scroll to position [6, 6]
type textarea "hero.moveXY(77, 58)"
click at [1021, 199] on div "# The hero is all confused! # Correct their path so they don't walk on the mine…" at bounding box center [1089, 223] width 305 height 394
click at [1020, 406] on button "Run ⇧↵" at bounding box center [1076, 412] width 340 height 30
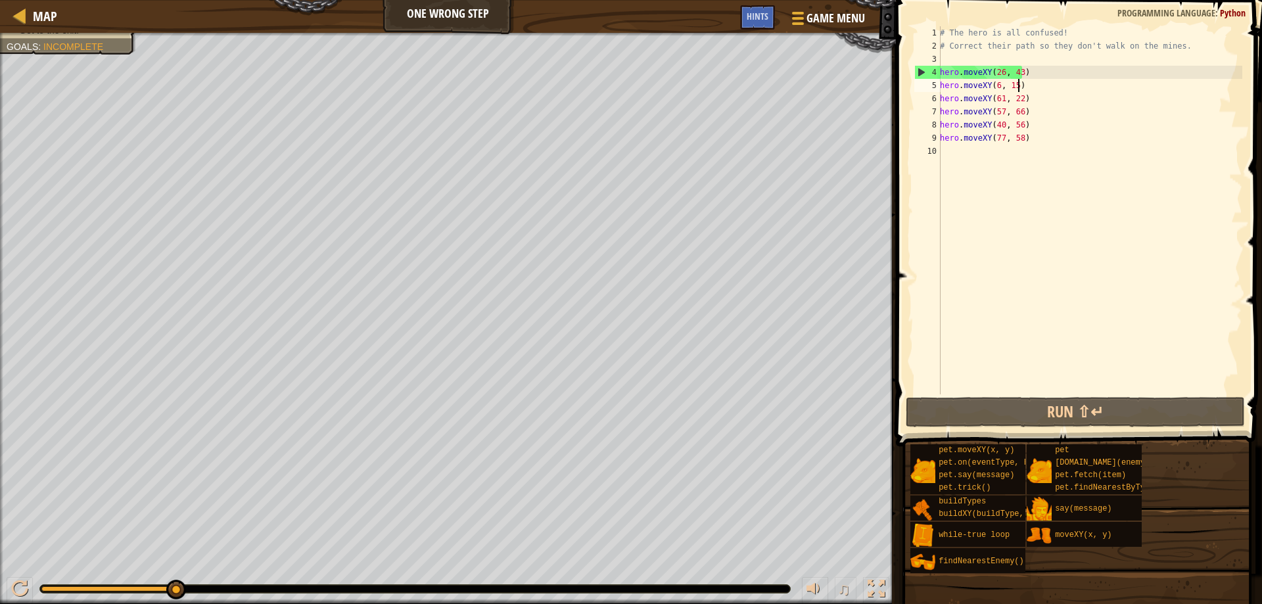
click at [1091, 87] on div "# The hero is all confused! # Correct their path so they don't walk on the mine…" at bounding box center [1089, 223] width 305 height 394
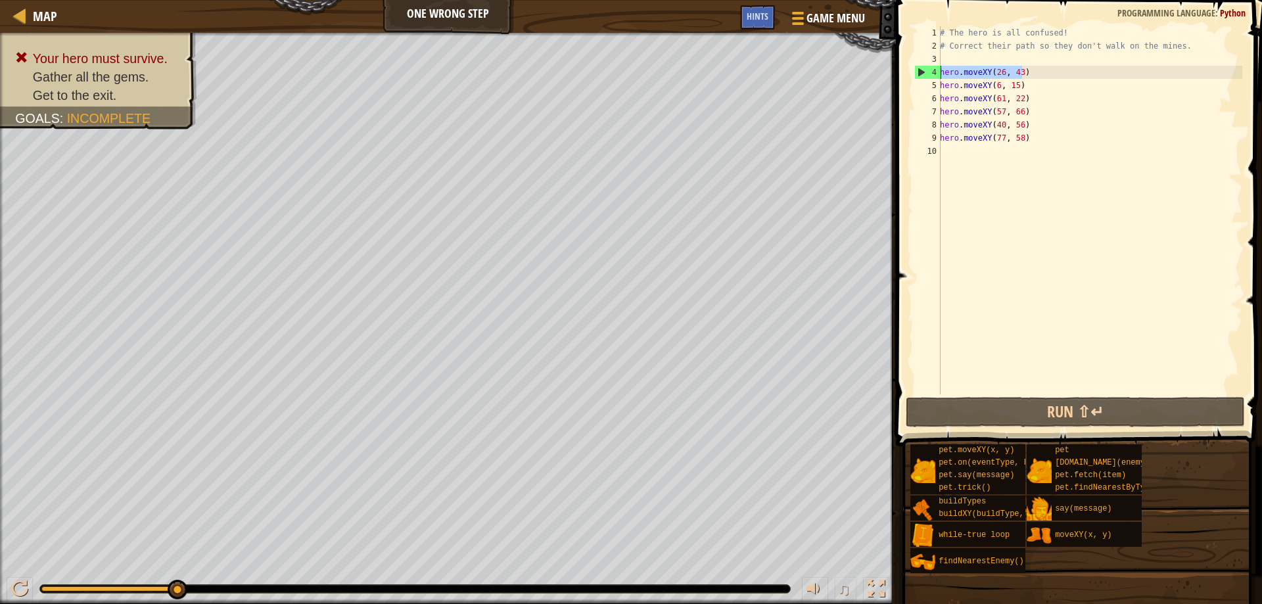
drag, startPoint x: 1027, startPoint y: 73, endPoint x: 910, endPoint y: 72, distance: 117.7
click at [910, 72] on div "hero.moveXY(6, 15) 1 2 3 4 5 6 7 8 9 10 # The hero is all confused! # Correct t…" at bounding box center [1077, 249] width 370 height 485
type textarea "hero.moveXY(26, 43)"
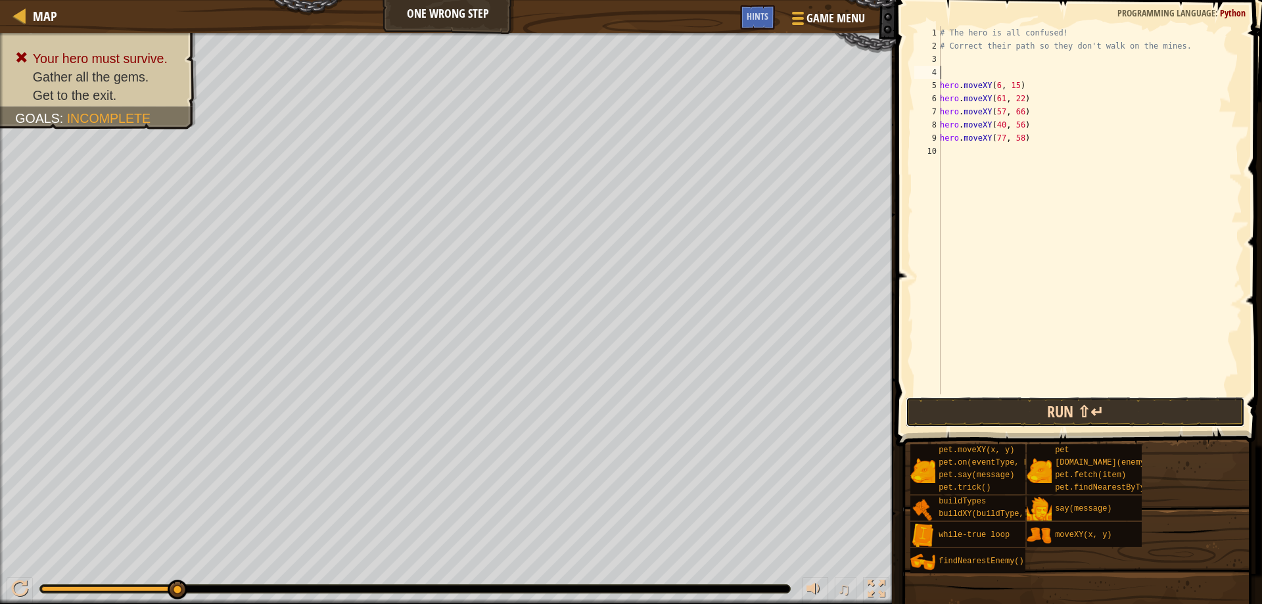
click at [1023, 404] on button "Run ⇧↵" at bounding box center [1076, 412] width 340 height 30
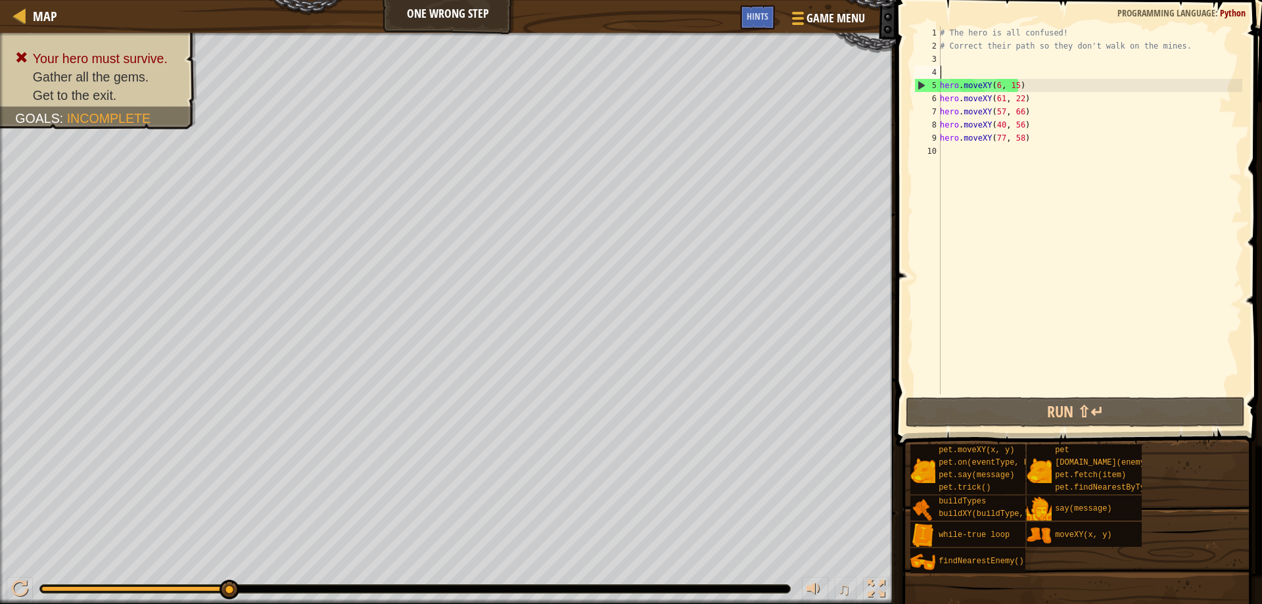
click at [1054, 86] on div "# The hero is all confused! # Correct their path so they don't walk on the mine…" at bounding box center [1089, 223] width 305 height 394
type textarea "hero.moveXY(6, 15)"
click at [887, 83] on div "Map One Wrong Step Game Menu Done Hints 1 ההההההההההההההההההההההההההההההההההההה…" at bounding box center [631, 302] width 1262 height 604
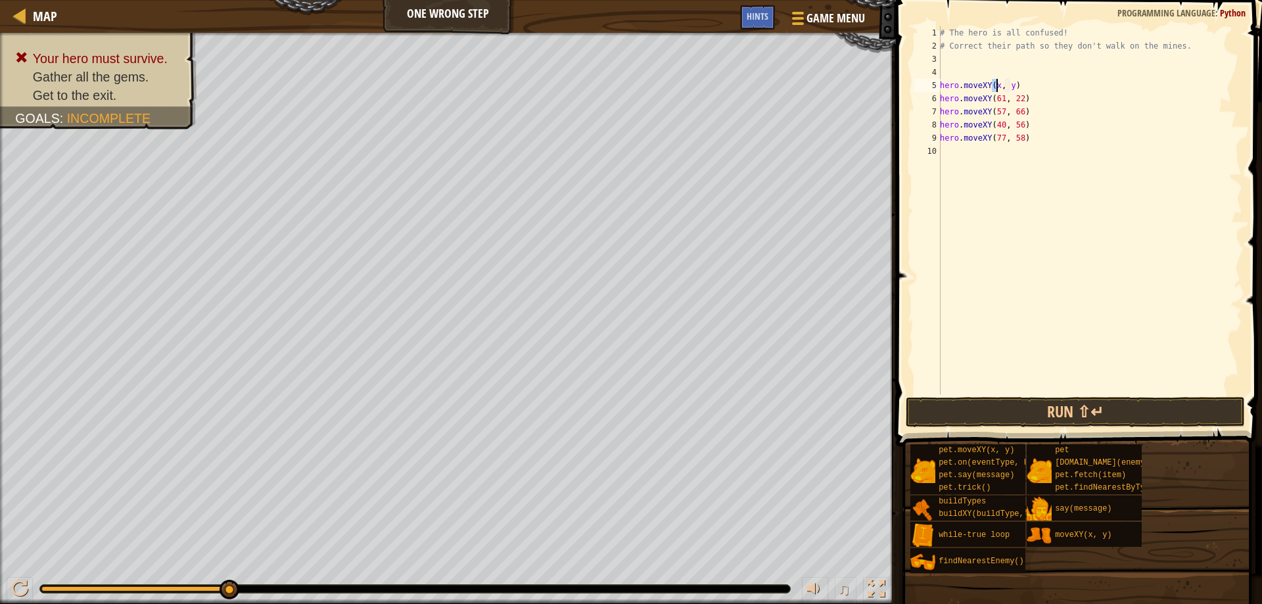
scroll to position [6, 5]
click at [1012, 81] on div "# The hero is all confused! # Correct their path so they don't walk on the mine…" at bounding box center [1089, 223] width 305 height 394
type textarea "hero.moveXY(11, 37)"
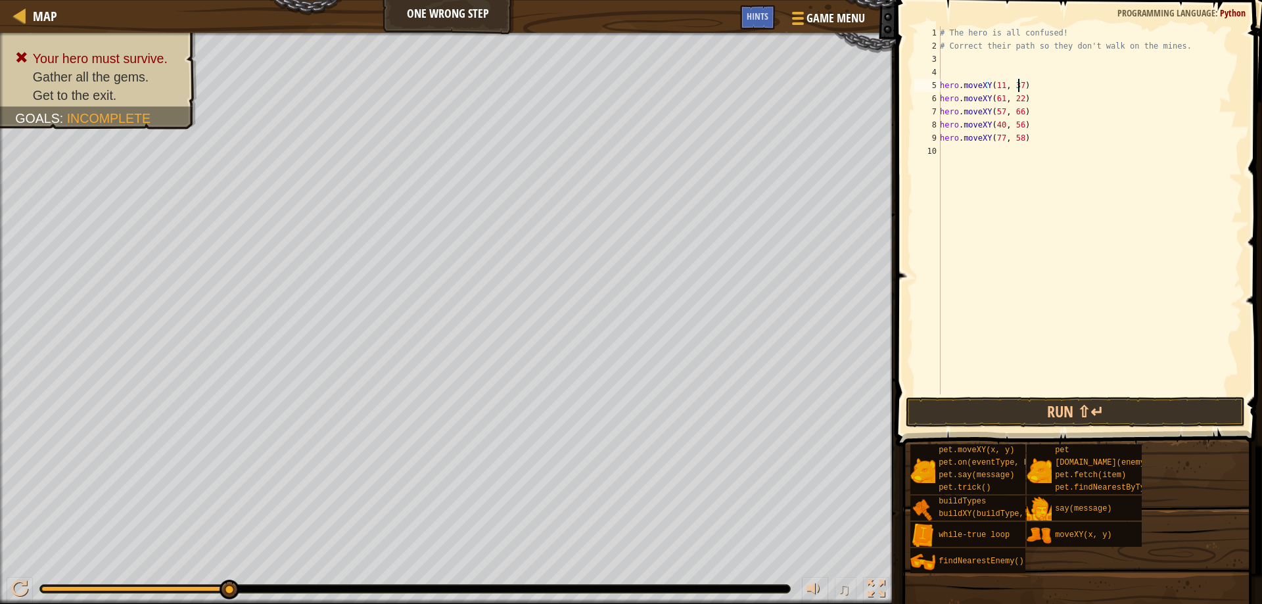
click at [1019, 238] on div "# The hero is all confused! # Correct their path so they don't walk on the mine…" at bounding box center [1089, 223] width 305 height 394
click at [997, 97] on div "# The hero is all confused! # Correct their path so they don't walk on the mine…" at bounding box center [1089, 223] width 305 height 394
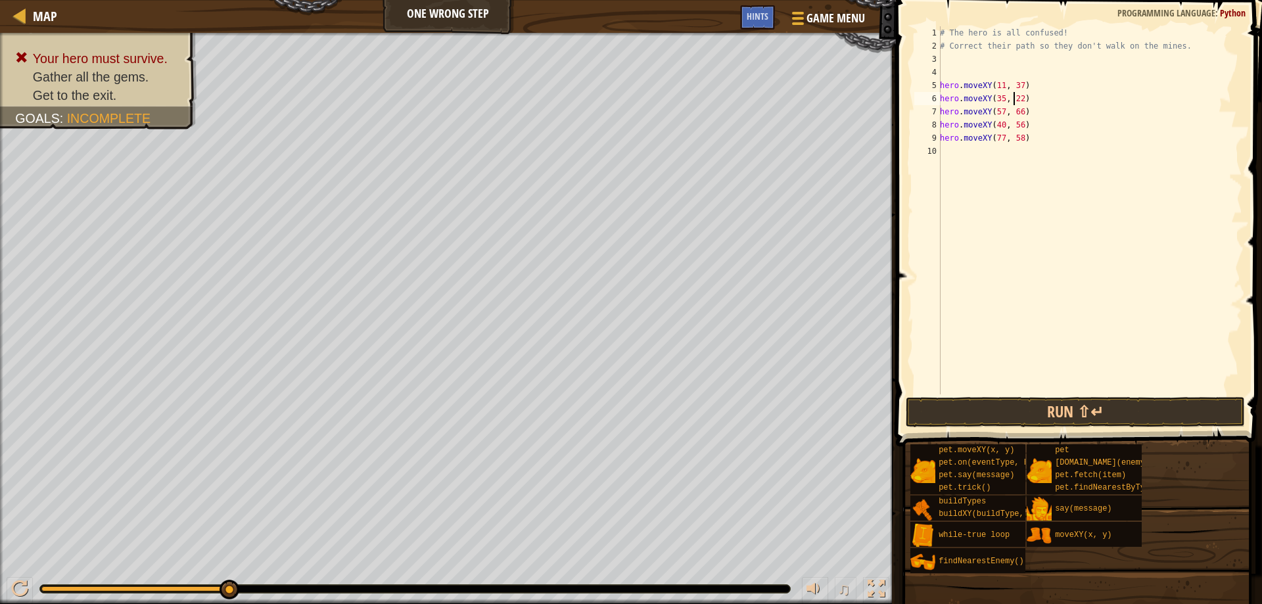
click at [1012, 94] on div "# The hero is all confused! # Correct their path so they don't walk on the mine…" at bounding box center [1089, 223] width 305 height 394
type textarea "hero.moveXY(35, 25)"
click at [1035, 199] on div "# The hero is all confused! # Correct their path so they don't walk on the mine…" at bounding box center [1089, 223] width 305 height 394
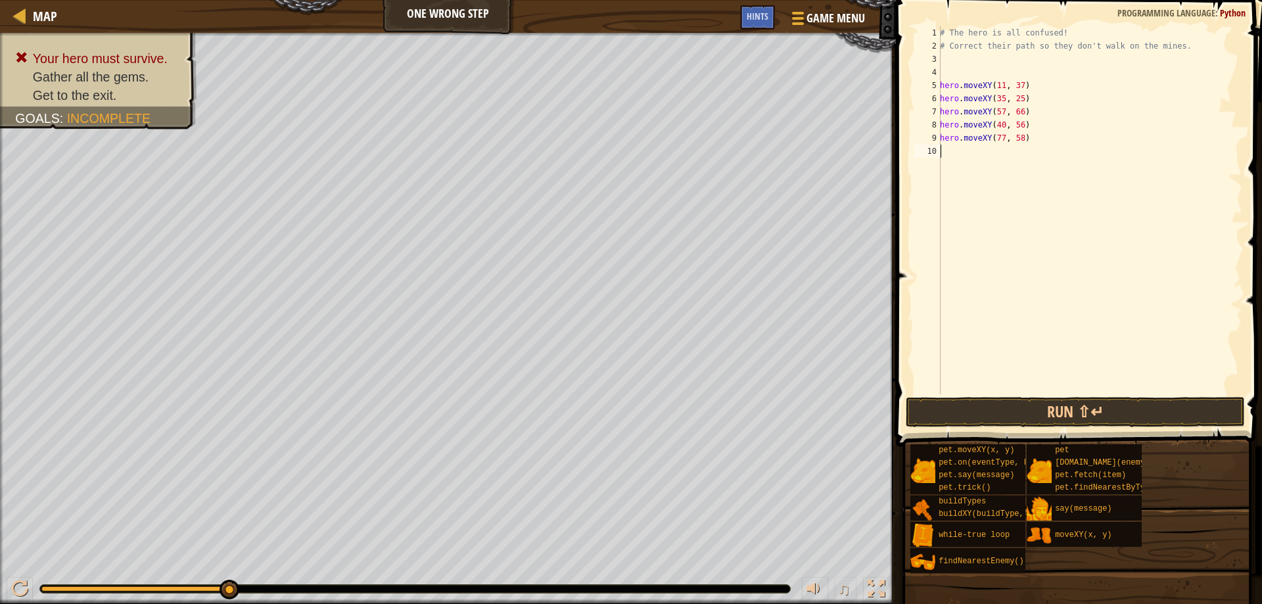
scroll to position [6, 0]
click at [870, 112] on div "Map One Wrong Step Game Menu Done Hints 1 ההההההההההההההההההההההההההההההההההההה…" at bounding box center [631, 302] width 1262 height 604
type textarea "hero.moveXY(57, 66)"
type textarea "hero.moveXY(40, 56)"
click at [1008, 404] on button "Run ⇧↵" at bounding box center [1076, 412] width 340 height 30
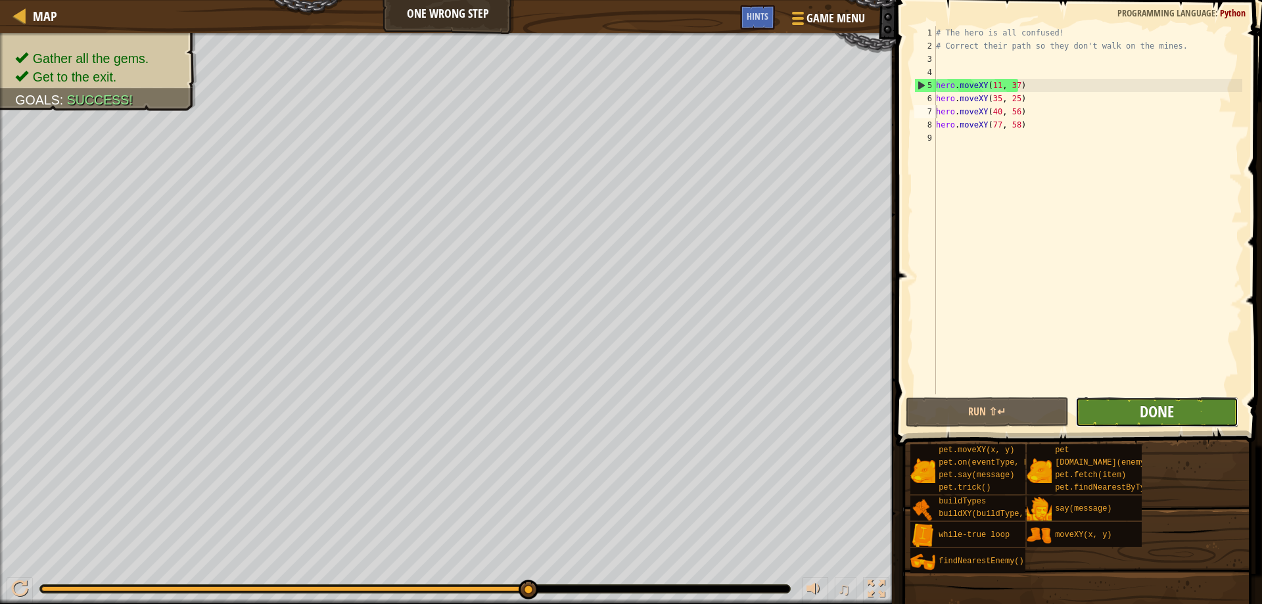
click at [1154, 409] on span "Done" at bounding box center [1157, 411] width 34 height 21
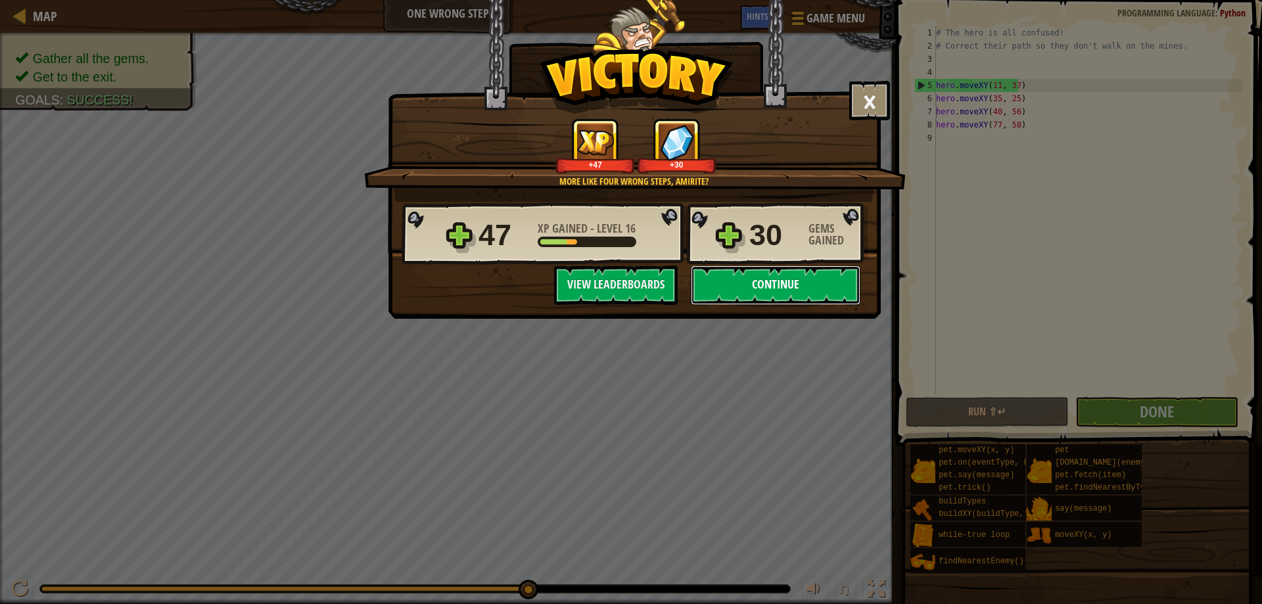
click at [725, 283] on button "Continue" at bounding box center [776, 285] width 170 height 39
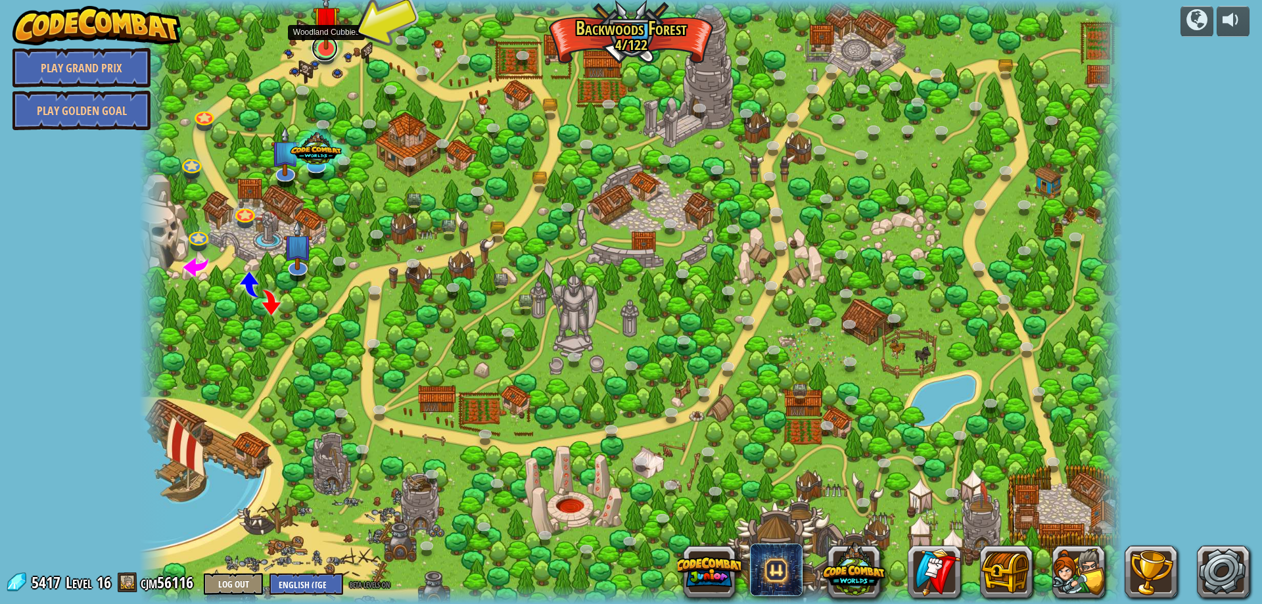
click at [323, 53] on link at bounding box center [325, 48] width 26 height 26
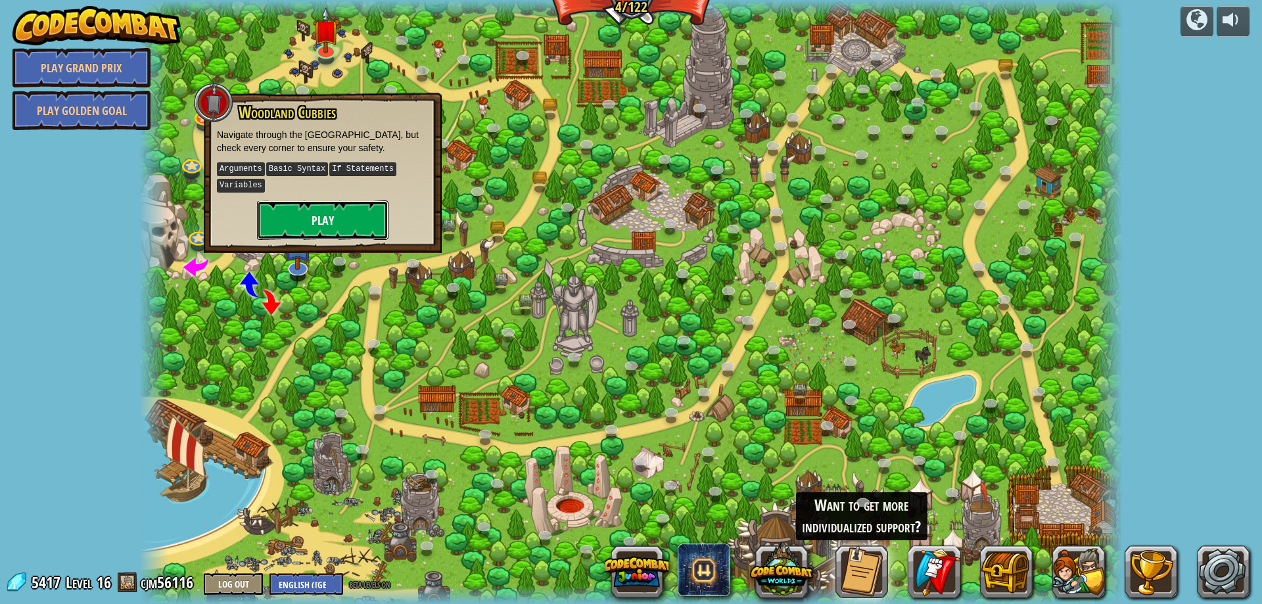
click at [311, 221] on button "Play" at bounding box center [322, 219] width 131 height 39
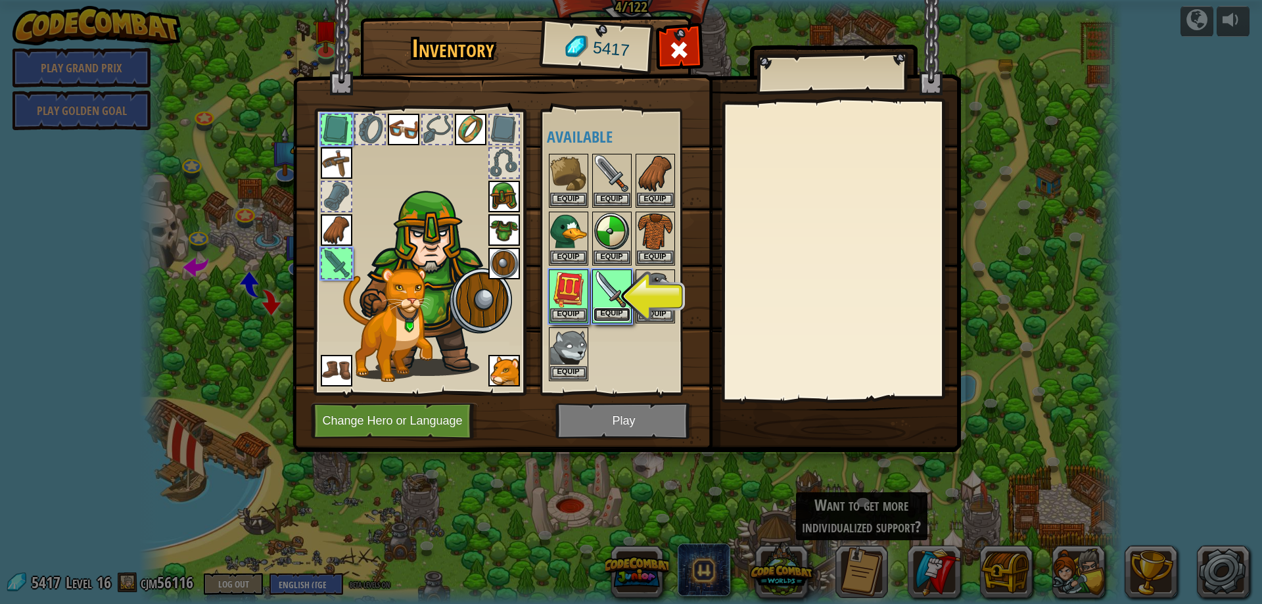
click at [612, 314] on button "Equip" at bounding box center [612, 315] width 37 height 14
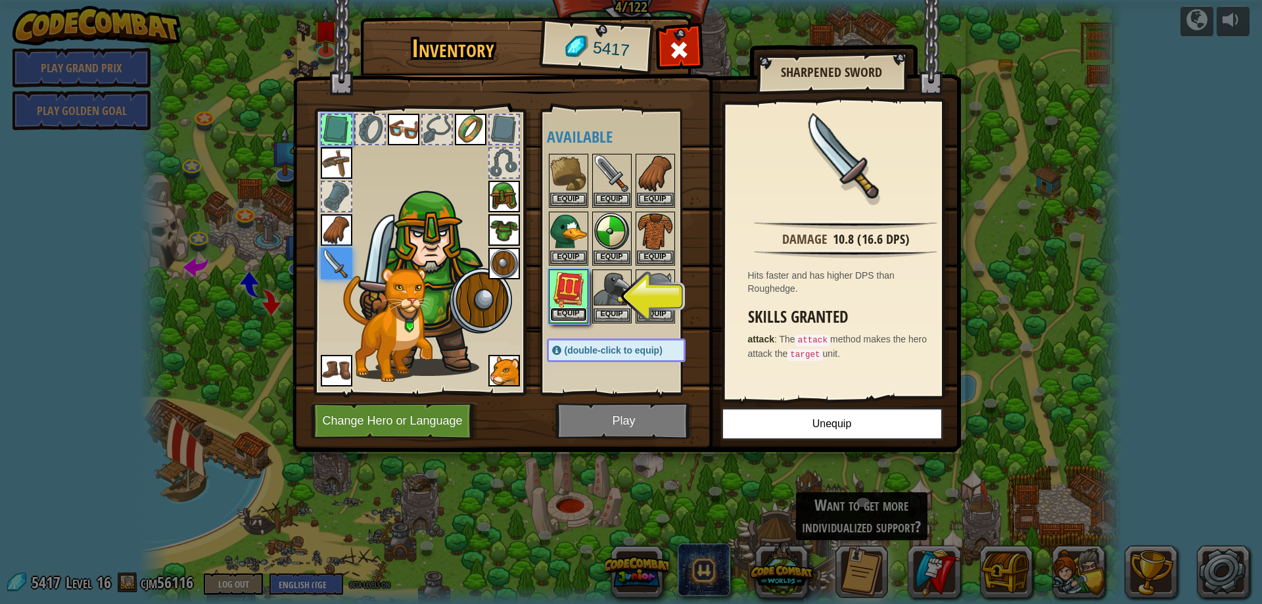
click at [562, 310] on button "Equip" at bounding box center [568, 315] width 37 height 14
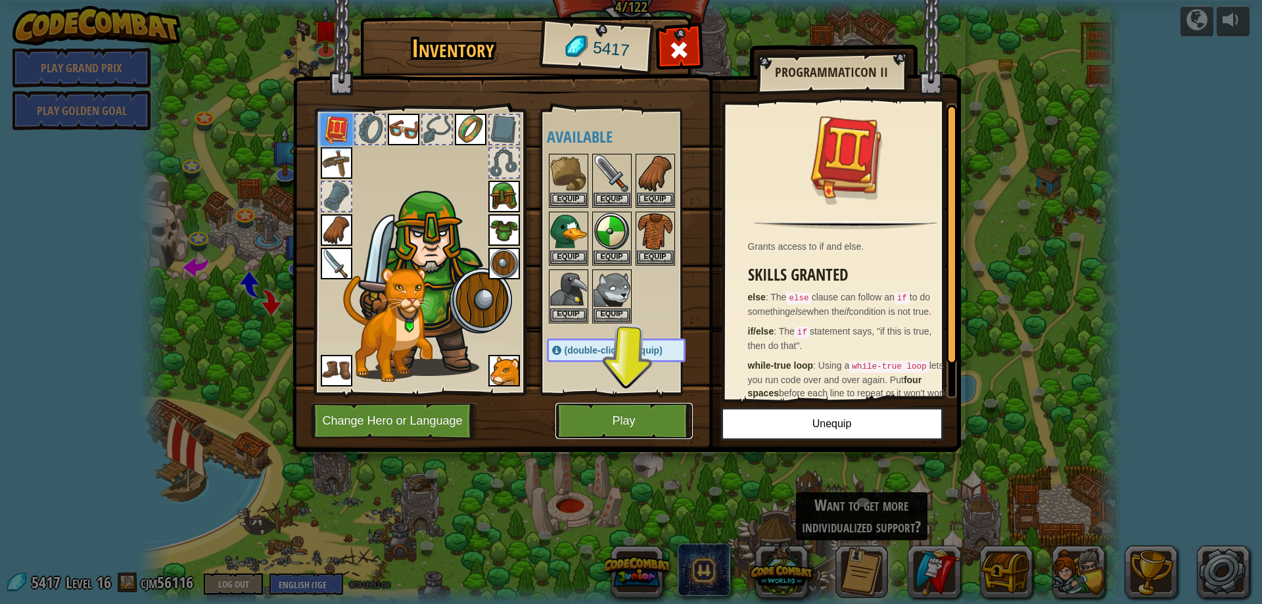
click at [621, 414] on button "Play" at bounding box center [623, 421] width 137 height 36
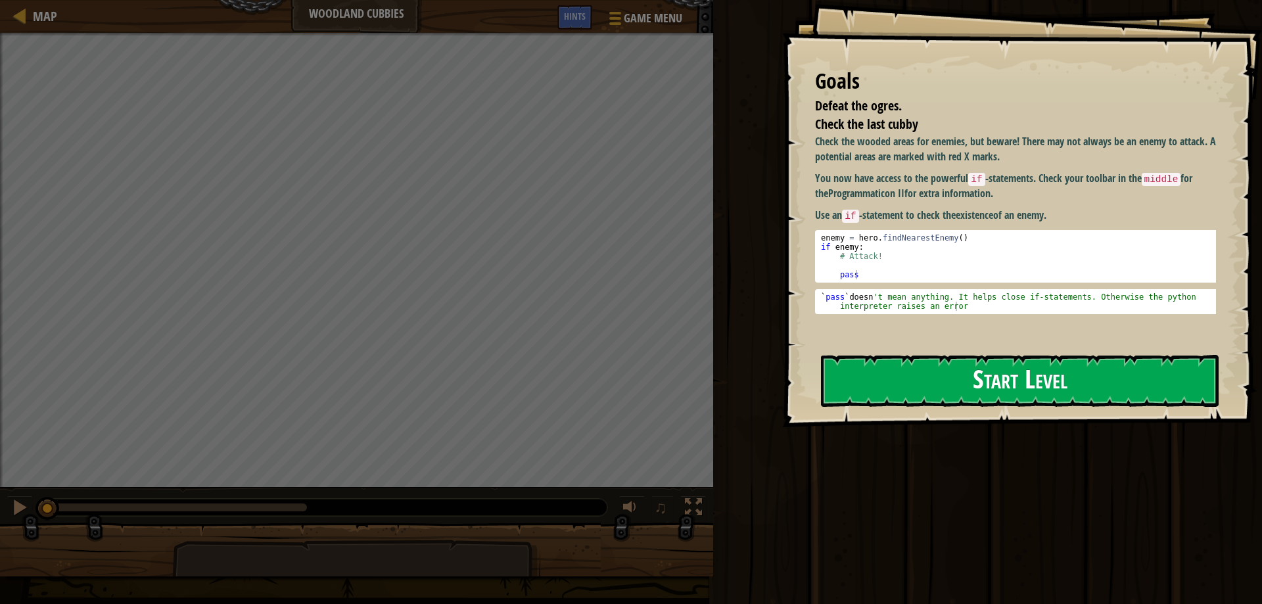
click at [906, 394] on button "Start Level" at bounding box center [1020, 381] width 398 height 52
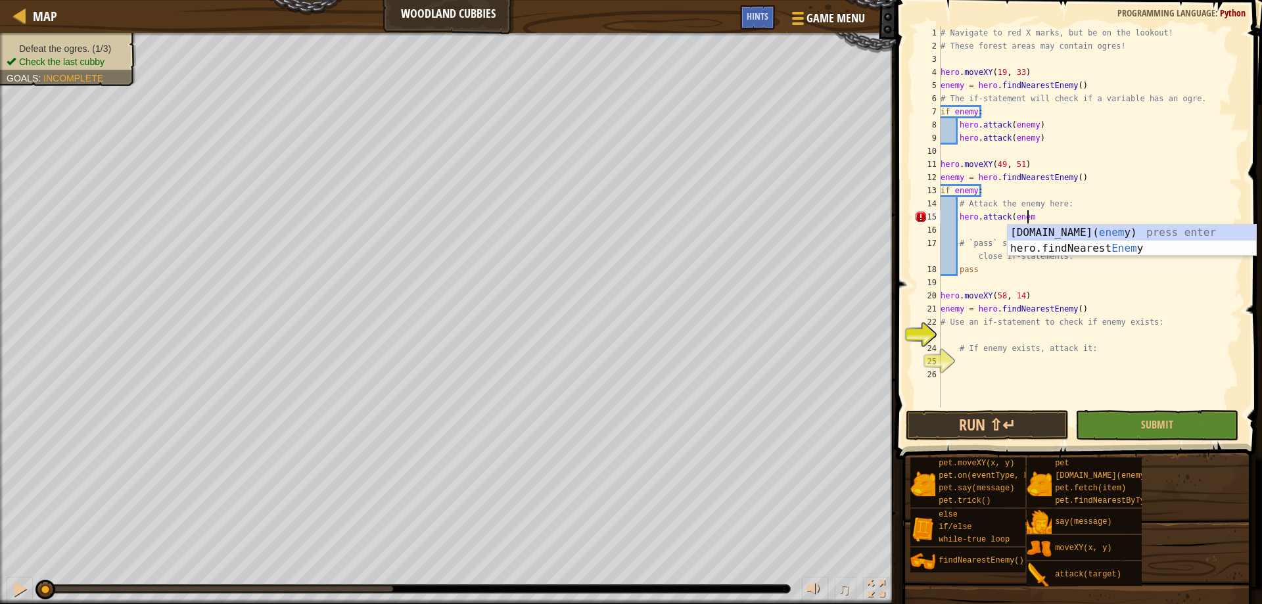
scroll to position [6, 7]
type textarea "hero.attack(enemy)"
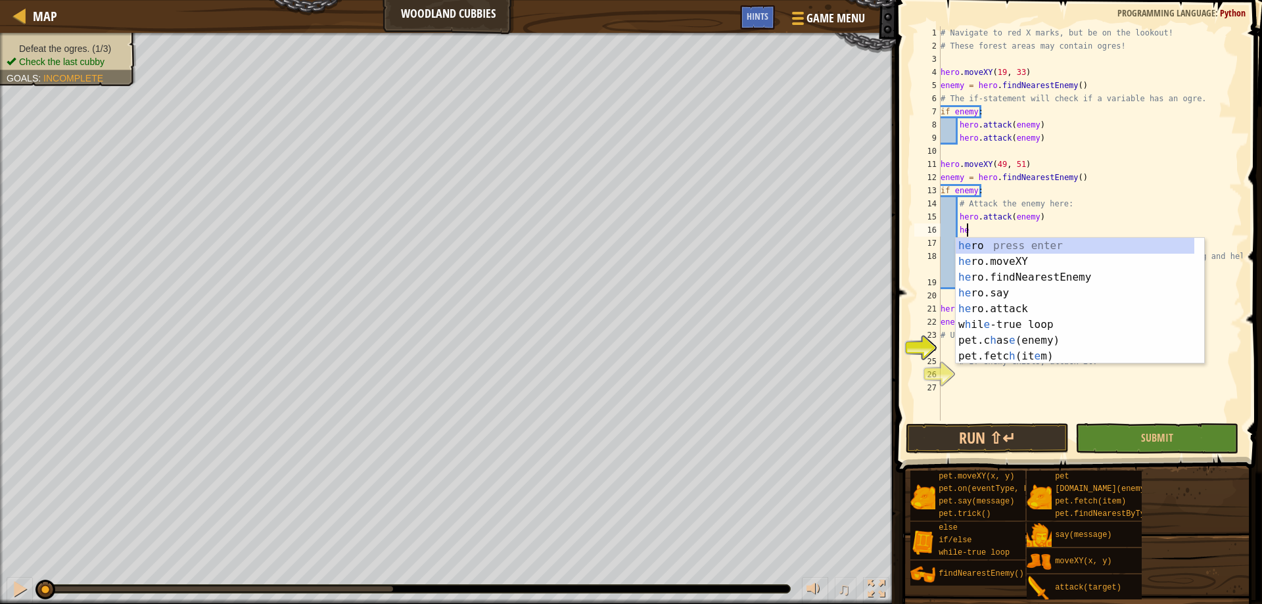
scroll to position [6, 2]
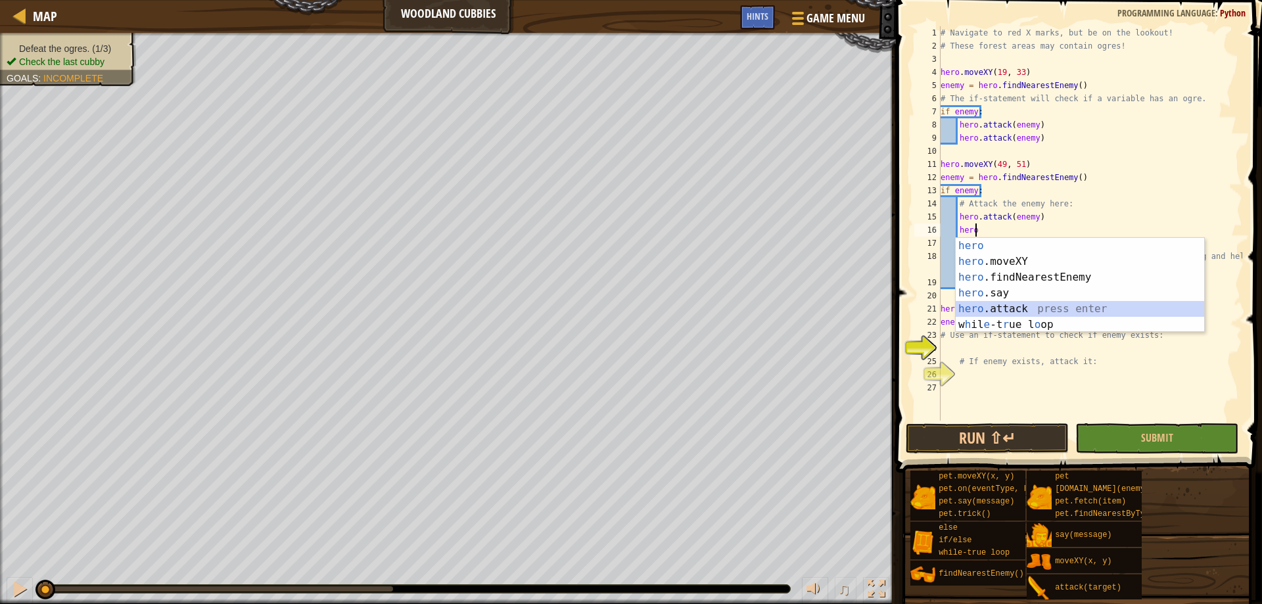
type textarea "hero.attack(enemy)"
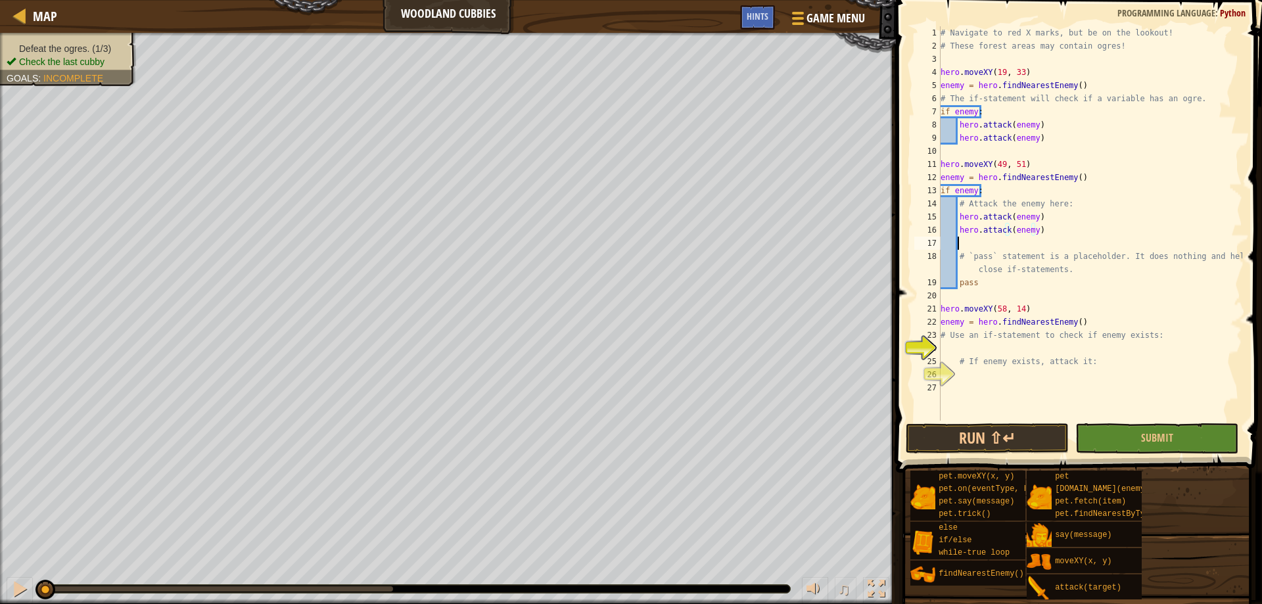
scroll to position [6, 1]
click at [1042, 300] on div "# Navigate to red X marks, but be on the lookout! # These forest areas may cont…" at bounding box center [1090, 236] width 304 height 421
click at [1033, 344] on div "# Navigate to red X marks, but be on the lookout! # These forest areas may cont…" at bounding box center [1090, 236] width 304 height 421
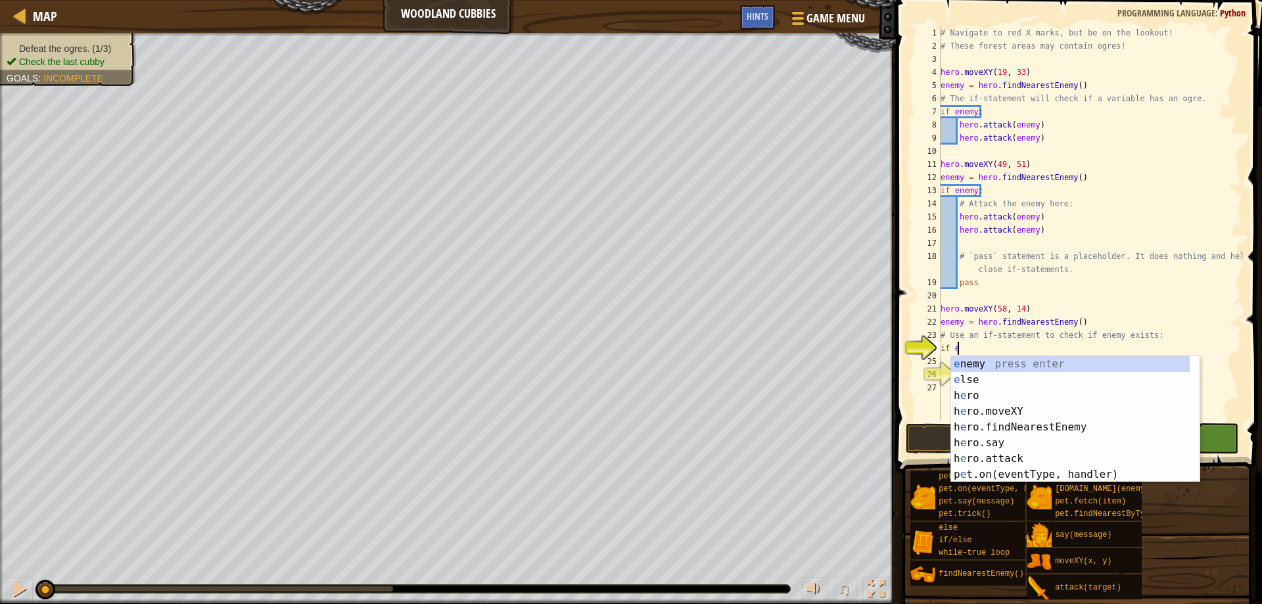
scroll to position [6, 1]
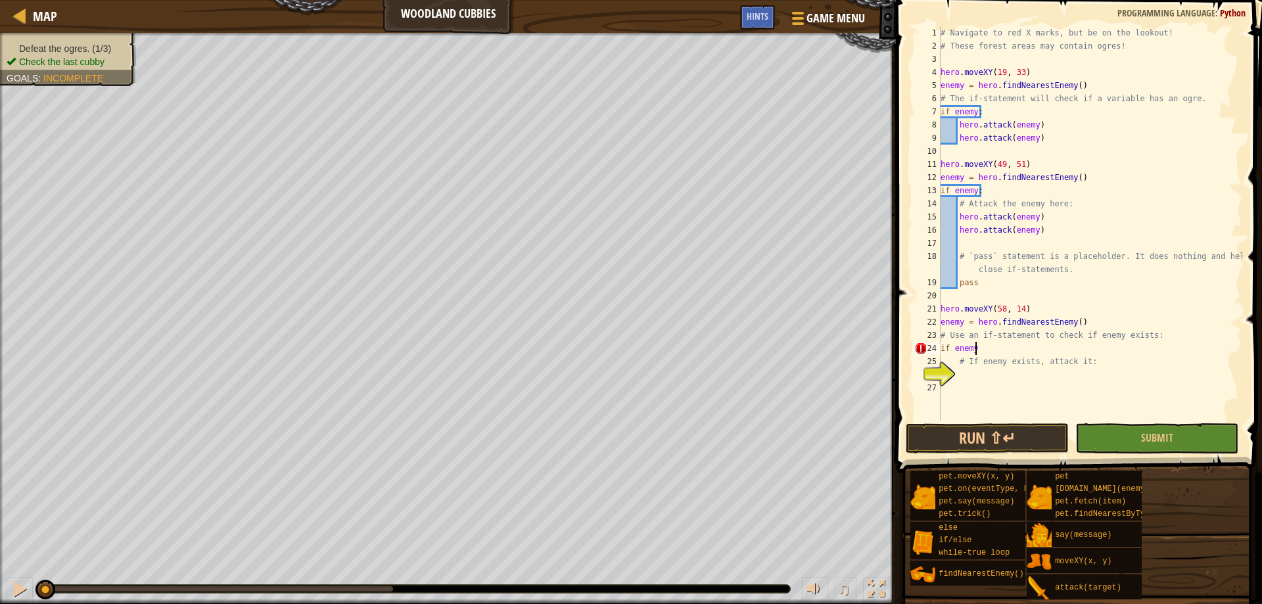
type textarea "if enemy:"
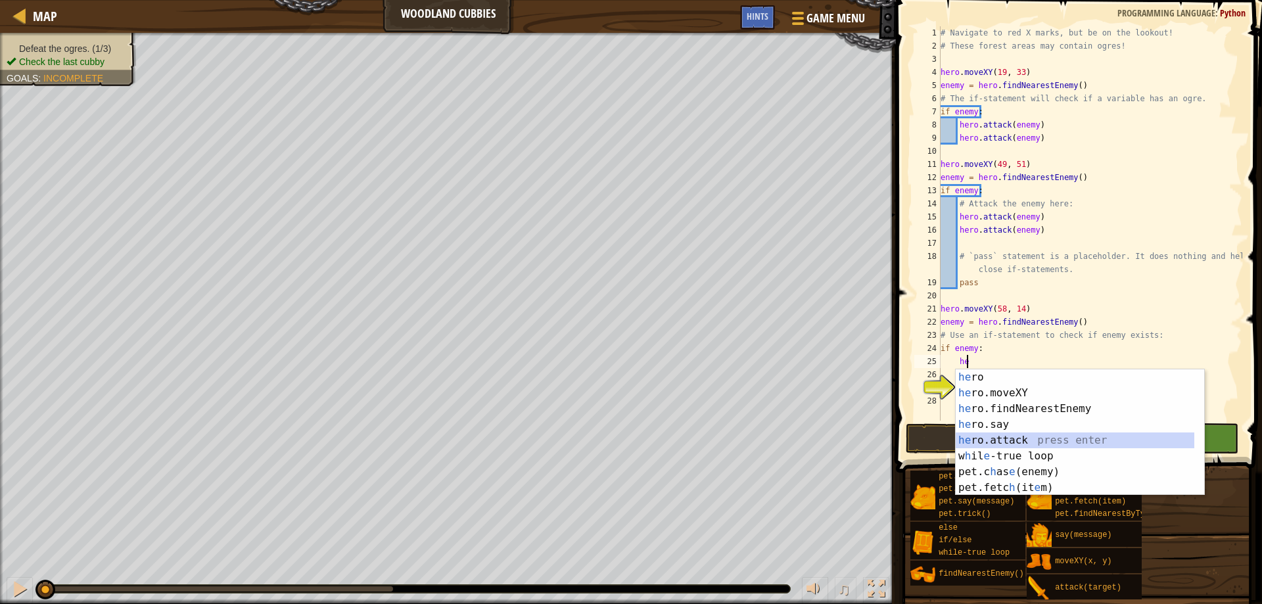
type textarea "hero.attack(enemy)"
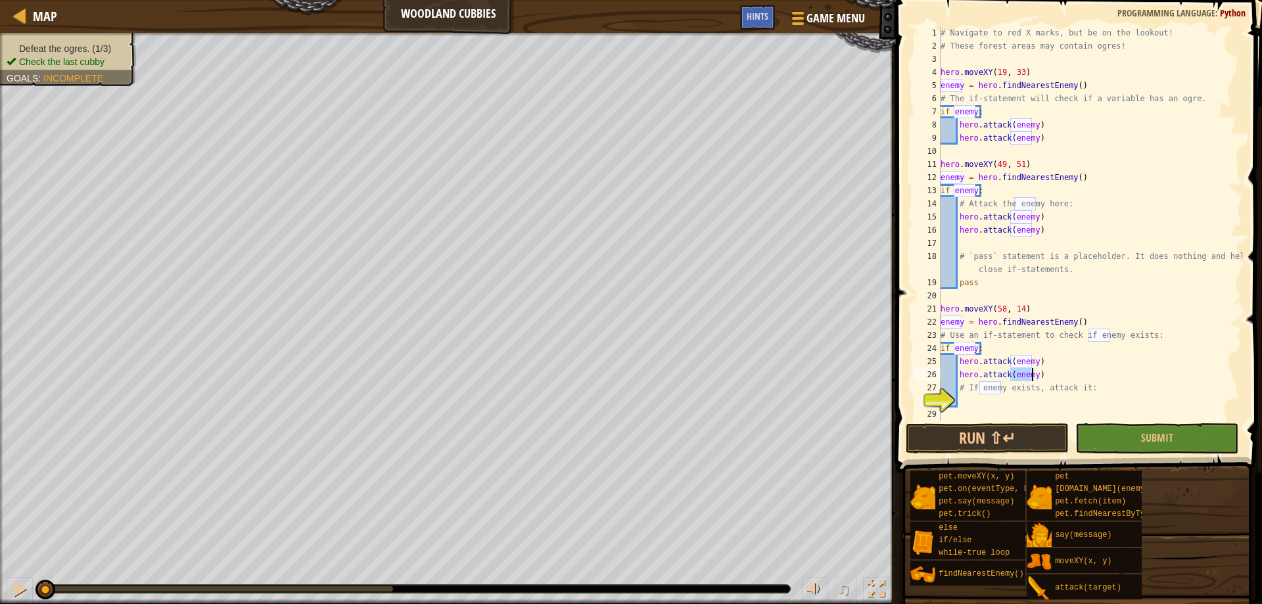
type textarea "# If enemy exists, attack it:"
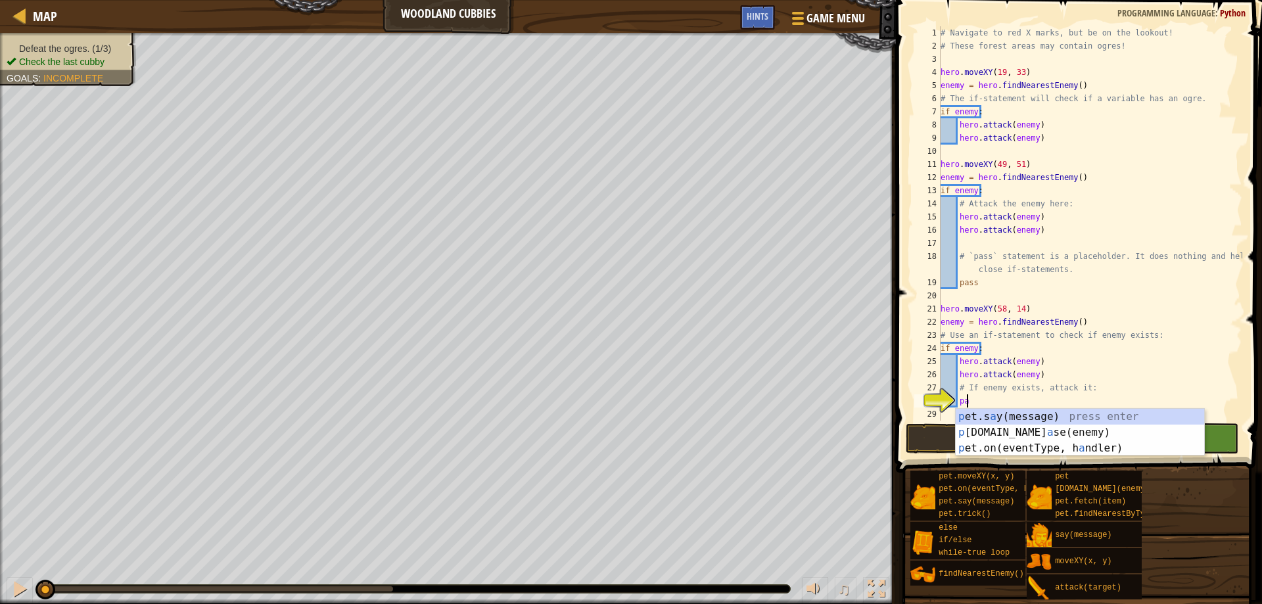
scroll to position [6, 2]
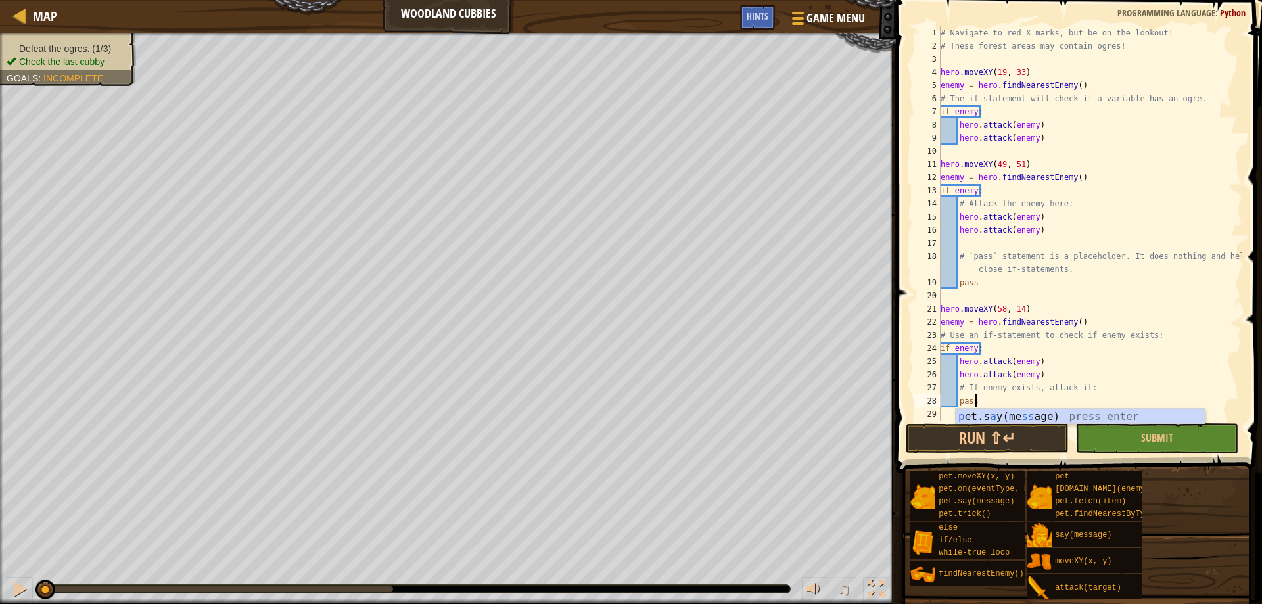
click at [971, 142] on div "# Navigate to red X marks, but be on the lookout! # These forest areas may cont…" at bounding box center [1090, 236] width 304 height 421
type textarea "hero.attack(enemy)"
click at [1061, 153] on div "# Navigate to red X marks, but be on the lookout! # These forest areas may cont…" at bounding box center [1090, 236] width 304 height 421
click at [1068, 147] on div "# Navigate to red X marks, but be on the lookout! # These forest areas may cont…" at bounding box center [1090, 236] width 304 height 421
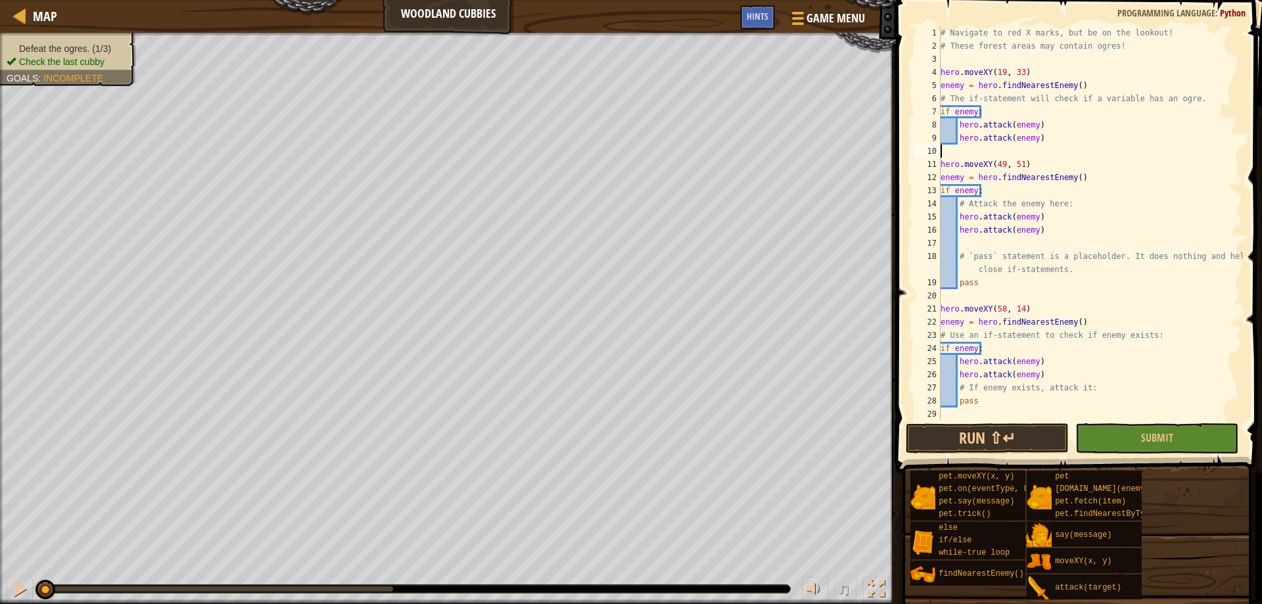
click at [1048, 137] on div "# Navigate to red X marks, but be on the lookout! # These forest areas may cont…" at bounding box center [1090, 236] width 304 height 421
type textarea "hero.attack(enemy)"
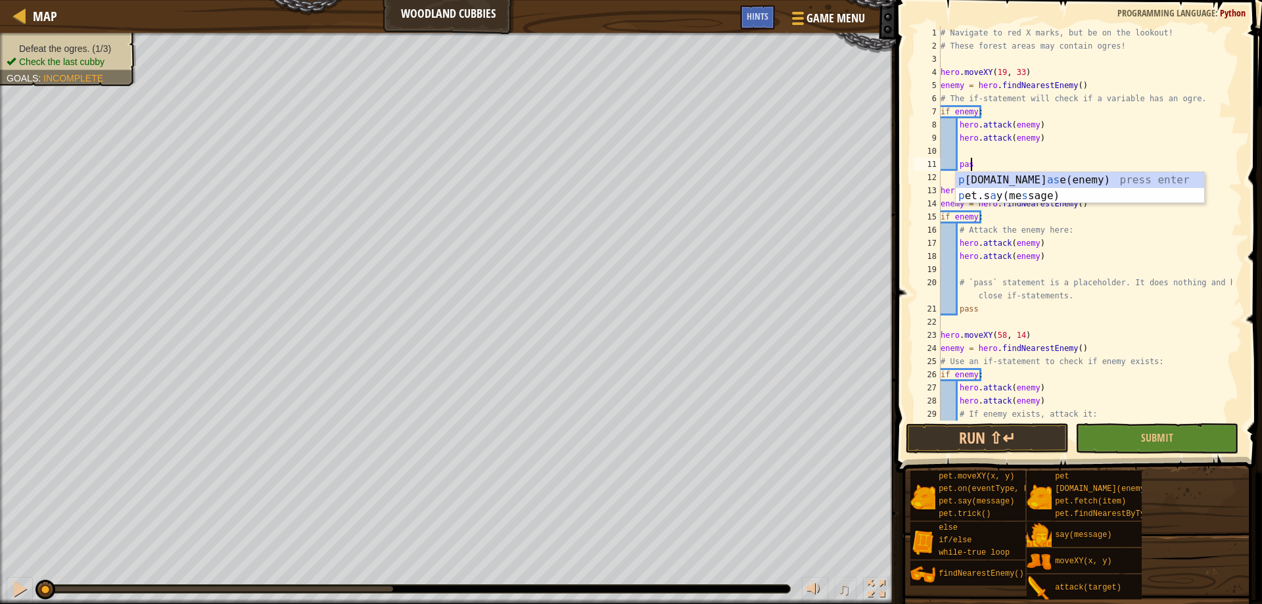
scroll to position [6, 2]
click at [1169, 347] on div "# Navigate to red X marks, but be on the lookout! # These forest areas may cont…" at bounding box center [1085, 236] width 294 height 421
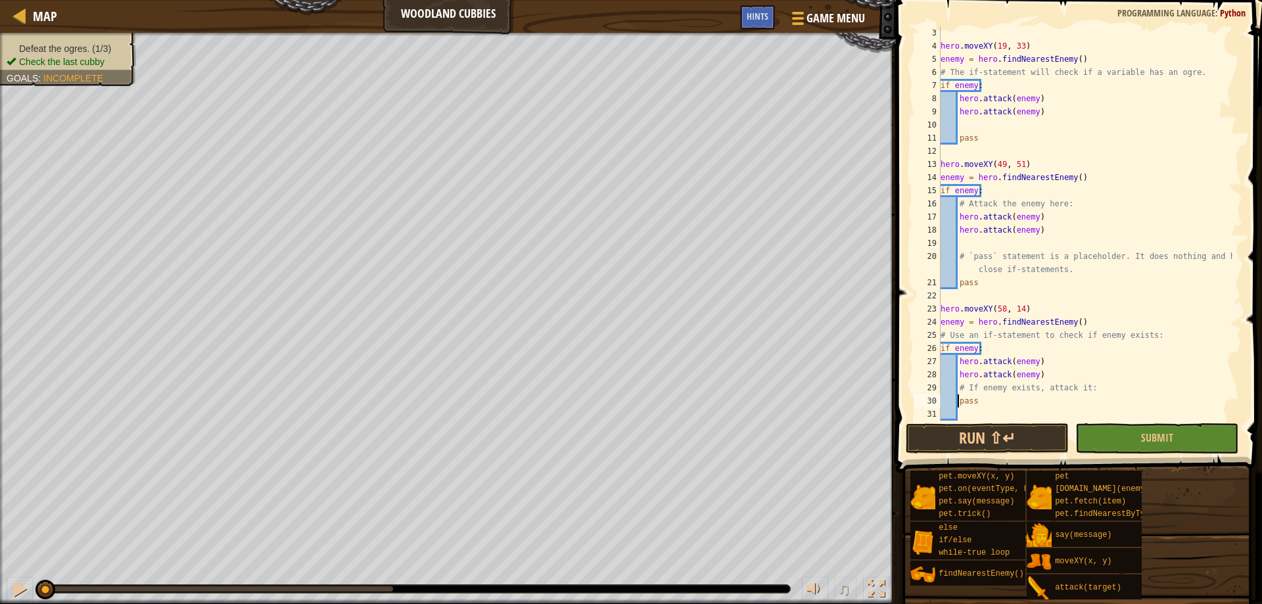
click at [956, 402] on div "hero . moveXY ( 19 , 33 ) enemy = hero . findNearestEnemy ( ) # The if-statemen…" at bounding box center [1085, 236] width 294 height 421
click at [1095, 388] on div "hero . moveXY ( 19 , 33 ) enemy = hero . findNearestEnemy ( ) # The if-statemen…" at bounding box center [1085, 236] width 294 height 421
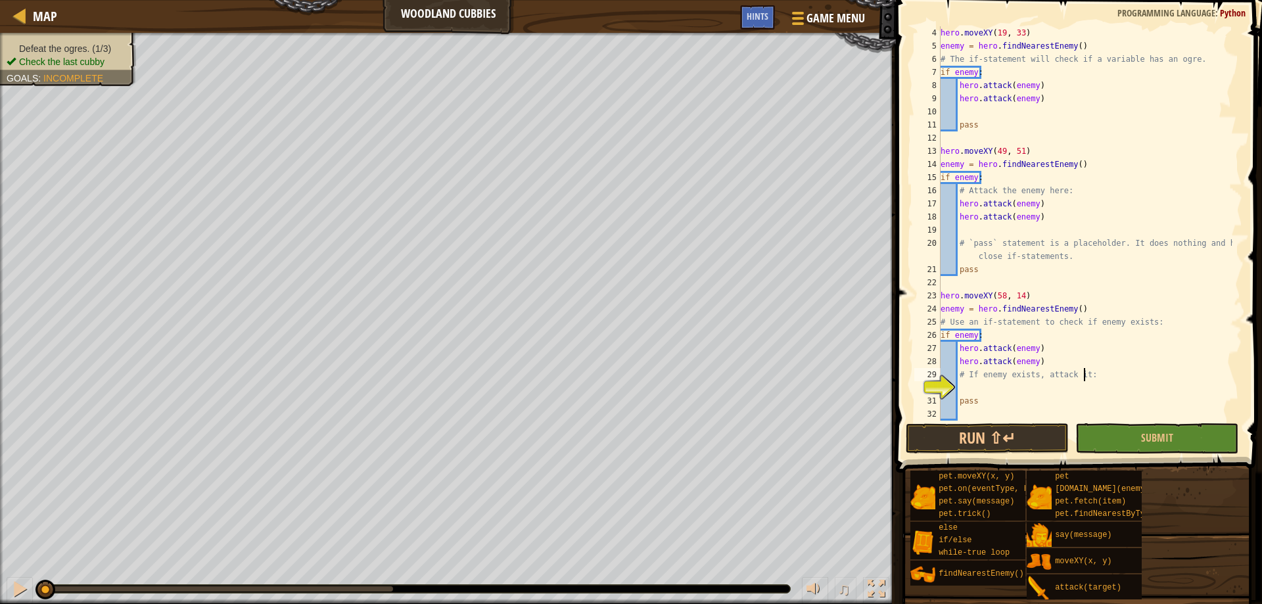
scroll to position [39, 0]
click at [1065, 388] on div "hero . moveXY ( 19 , 33 ) enemy = hero . findNearestEnemy ( ) # The if-statemen…" at bounding box center [1085, 236] width 294 height 421
click at [1100, 314] on div "hero . moveXY ( 19 , 33 ) enemy = hero . findNearestEnemy ( ) # The if-statemen…" at bounding box center [1085, 236] width 294 height 421
type textarea "enemy = hero.findNearestEnemy()"
click at [1140, 440] on button "Submit" at bounding box center [1156, 438] width 163 height 30
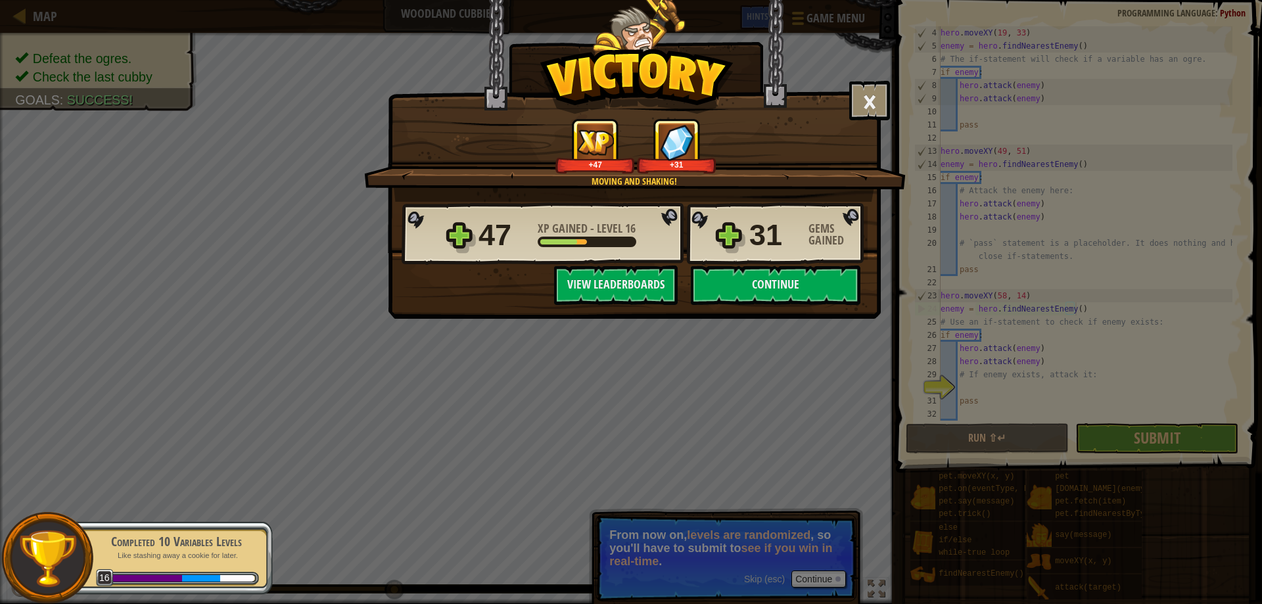
click at [826, 576] on div "× Munchkins can fit in the tiniest of nooks. How fun was this level? Tell us mo…" at bounding box center [631, 302] width 1262 height 604
click at [772, 294] on button "Continue" at bounding box center [776, 285] width 170 height 39
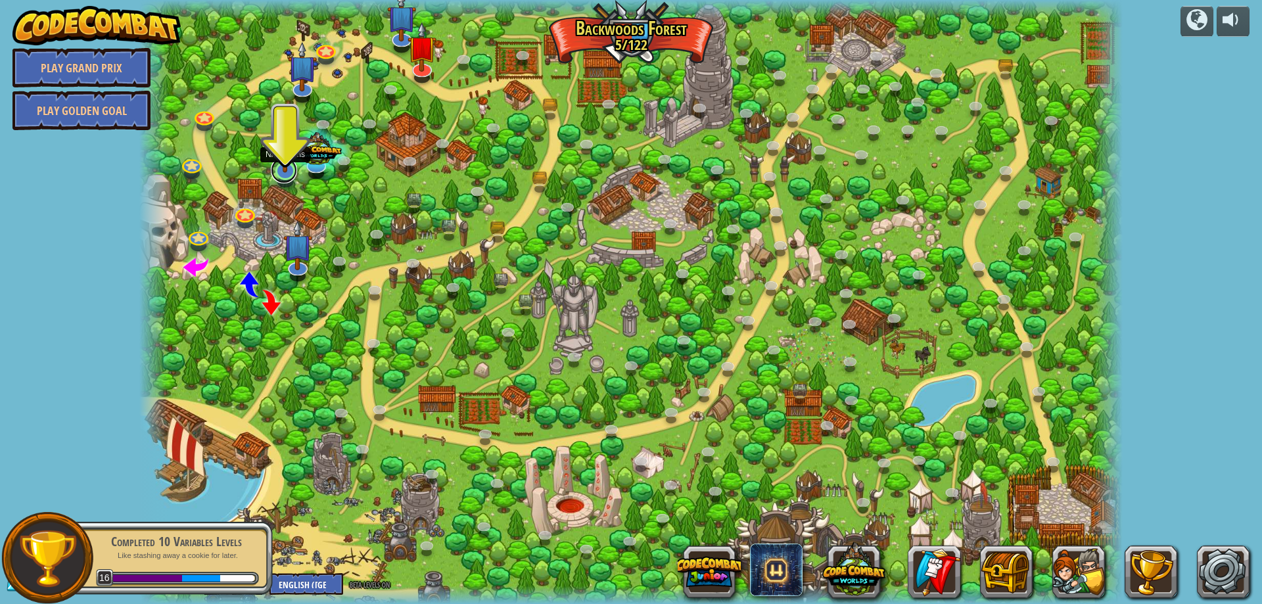
click at [284, 176] on link at bounding box center [284, 170] width 26 height 26
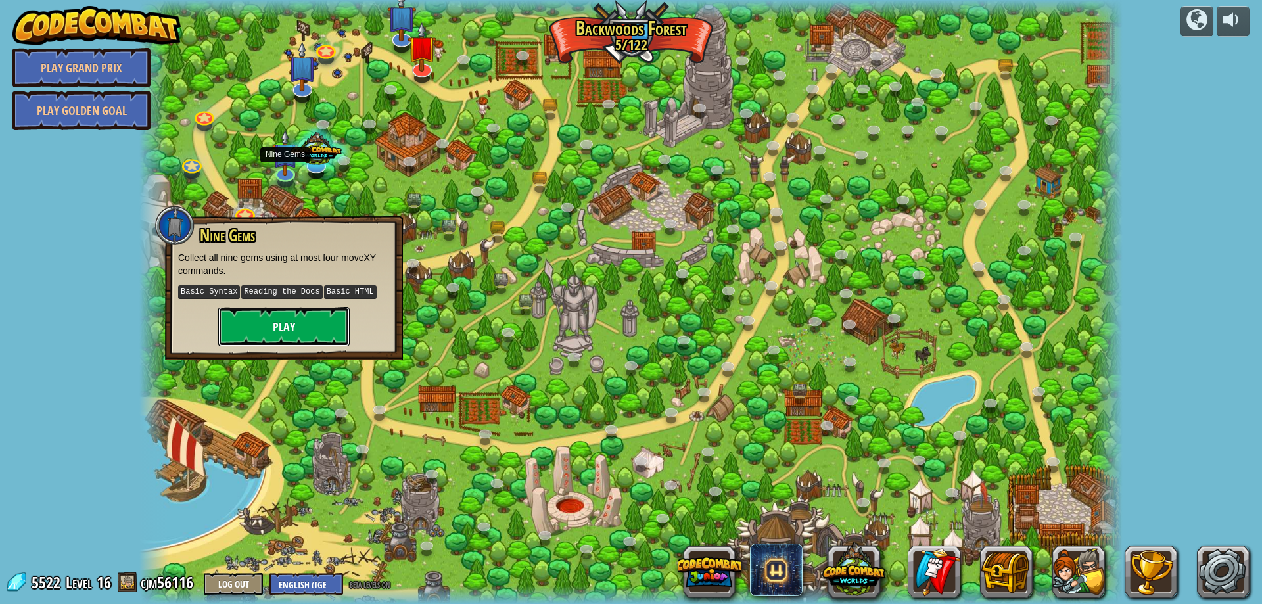
click at [314, 330] on button "Play" at bounding box center [283, 326] width 131 height 39
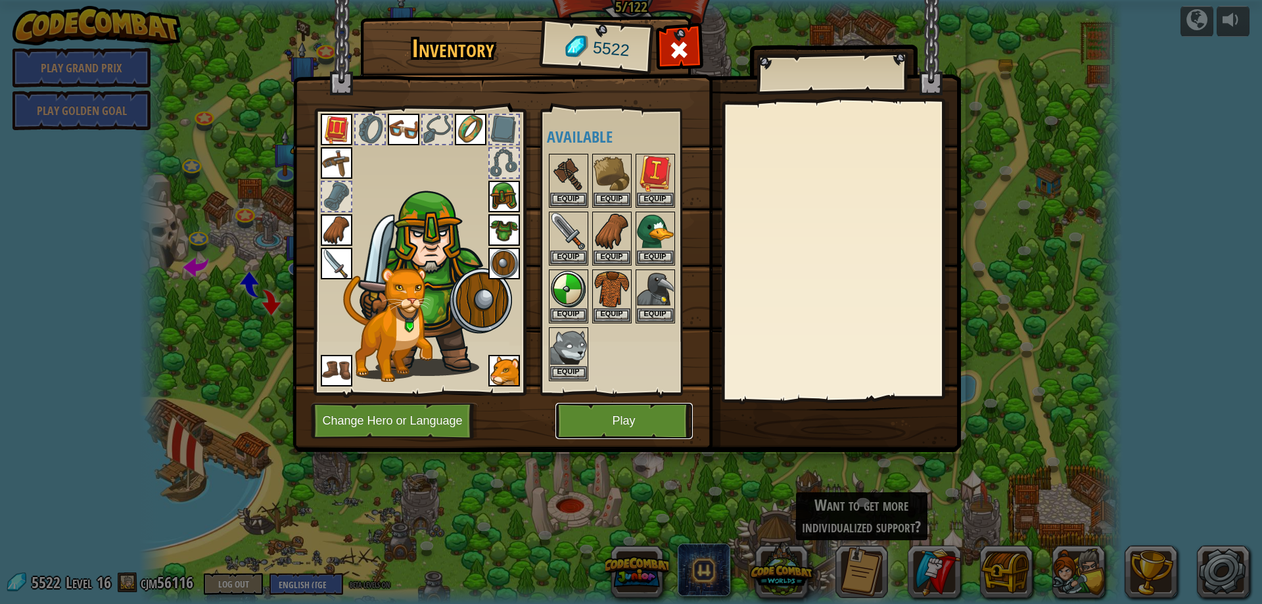
click at [624, 419] on button "Play" at bounding box center [623, 421] width 137 height 36
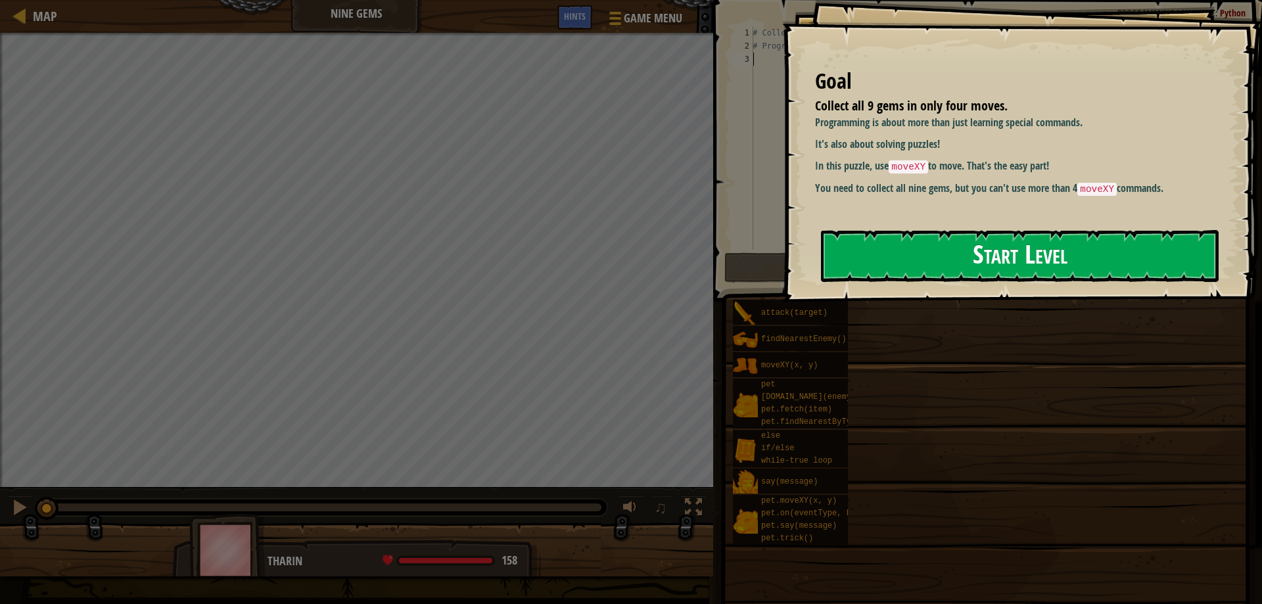
click at [921, 256] on button "Start Level" at bounding box center [1020, 256] width 398 height 52
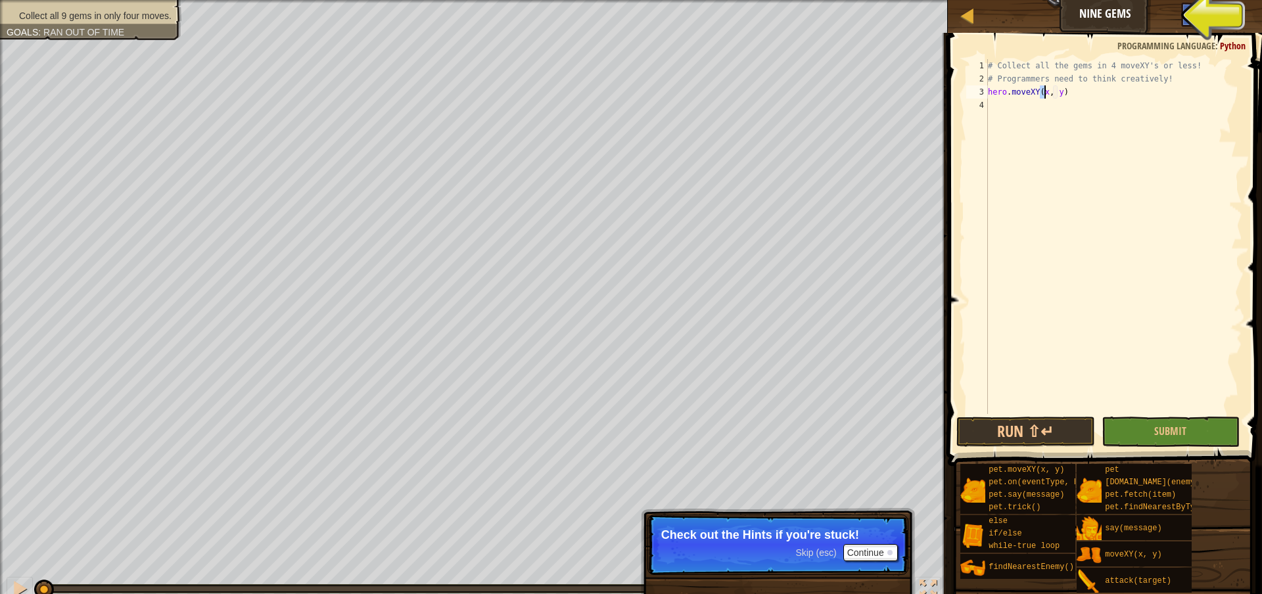
scroll to position [6, 5]
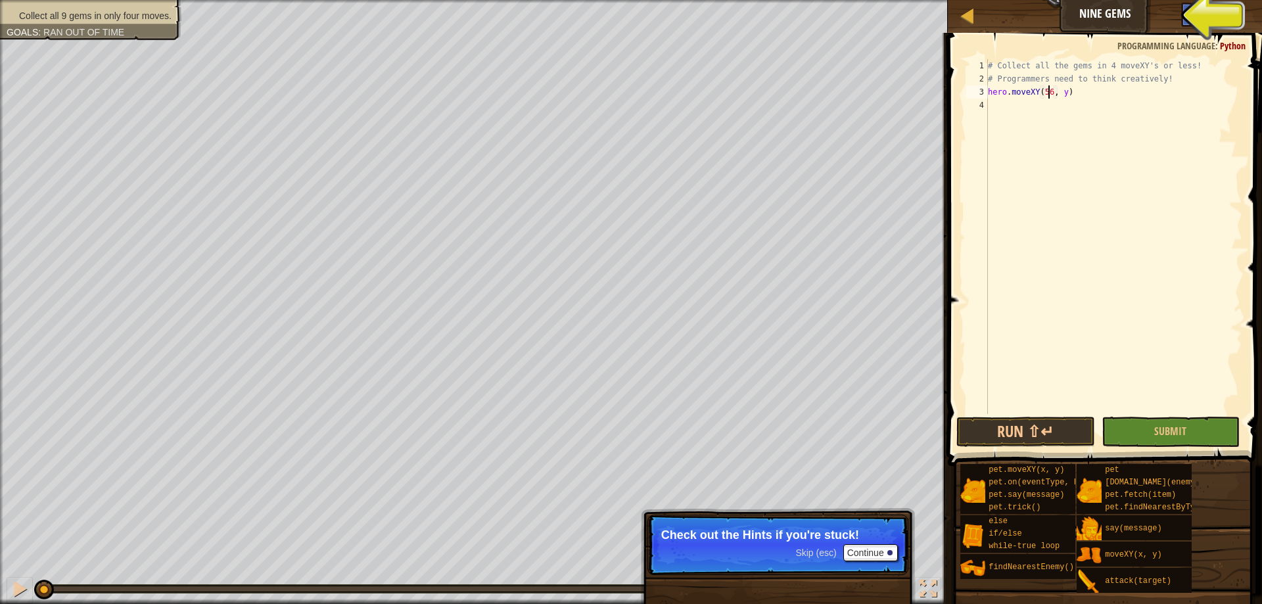
click at [1062, 98] on div "# Collect all the gems in 4 moveXY's or less! # Programmers need to think creat…" at bounding box center [1113, 249] width 257 height 381
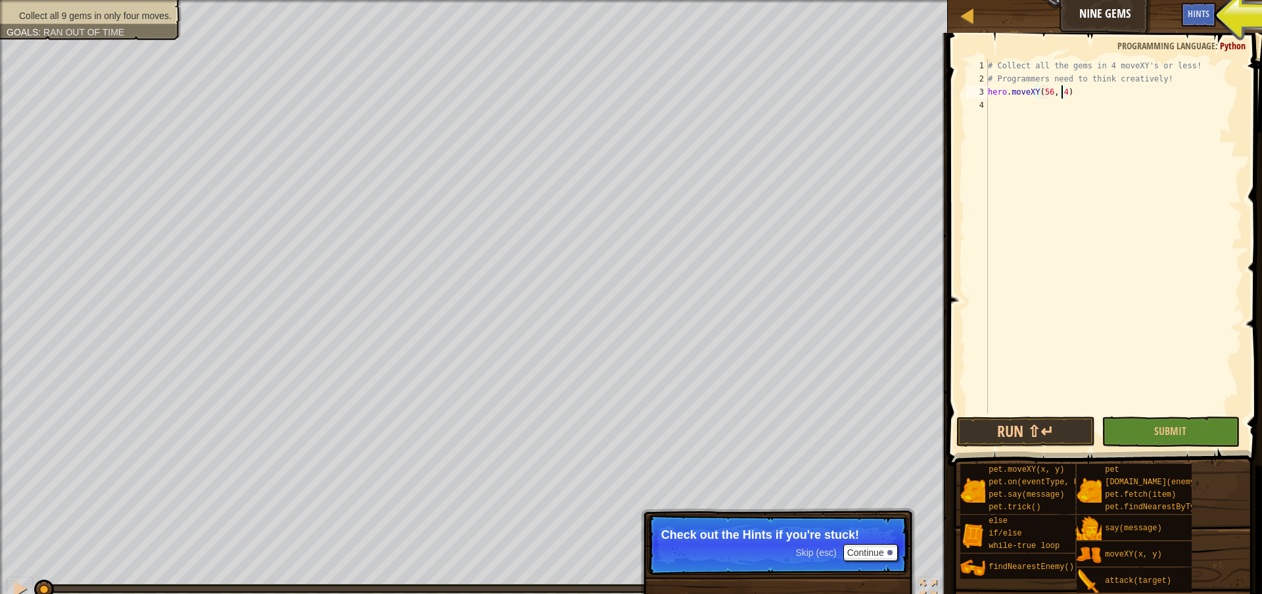
type textarea "hero.moveXY(56, 48)"
click at [1095, 248] on div "# Collect all the gems in 4 moveXY's or less! # Programmers need to think creat…" at bounding box center [1113, 249] width 257 height 381
click at [1060, 429] on button "Run ⇧↵" at bounding box center [1025, 432] width 138 height 30
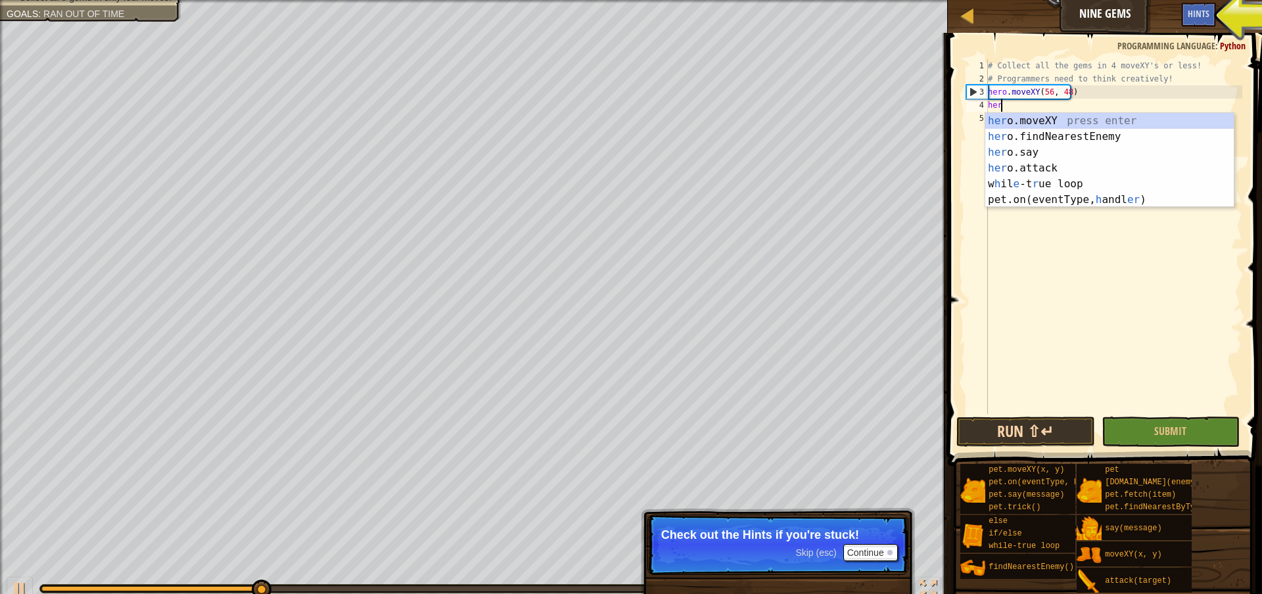
scroll to position [6, 1]
click at [1037, 118] on div "hero .moveXY press enter hero .findNearestEnemy press enter hero .say press ent…" at bounding box center [1109, 168] width 248 height 110
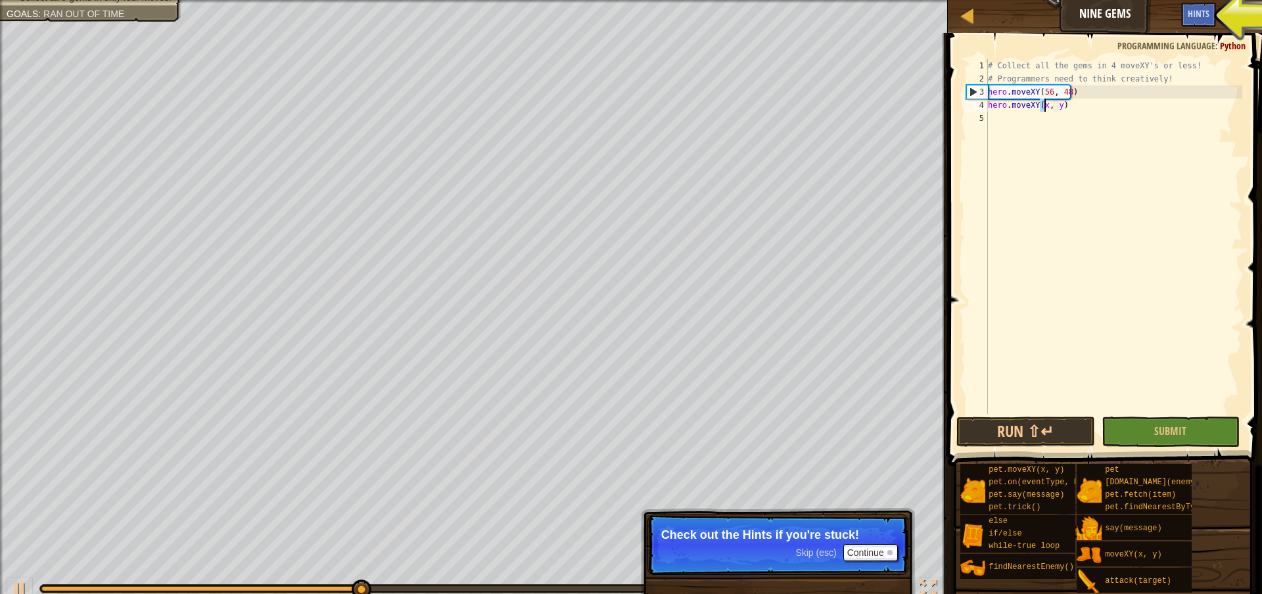
scroll to position [6, 5]
click at [1058, 105] on div "# Collect all the gems in 4 moveXY's or less! # Programmers need to think creat…" at bounding box center [1113, 249] width 257 height 381
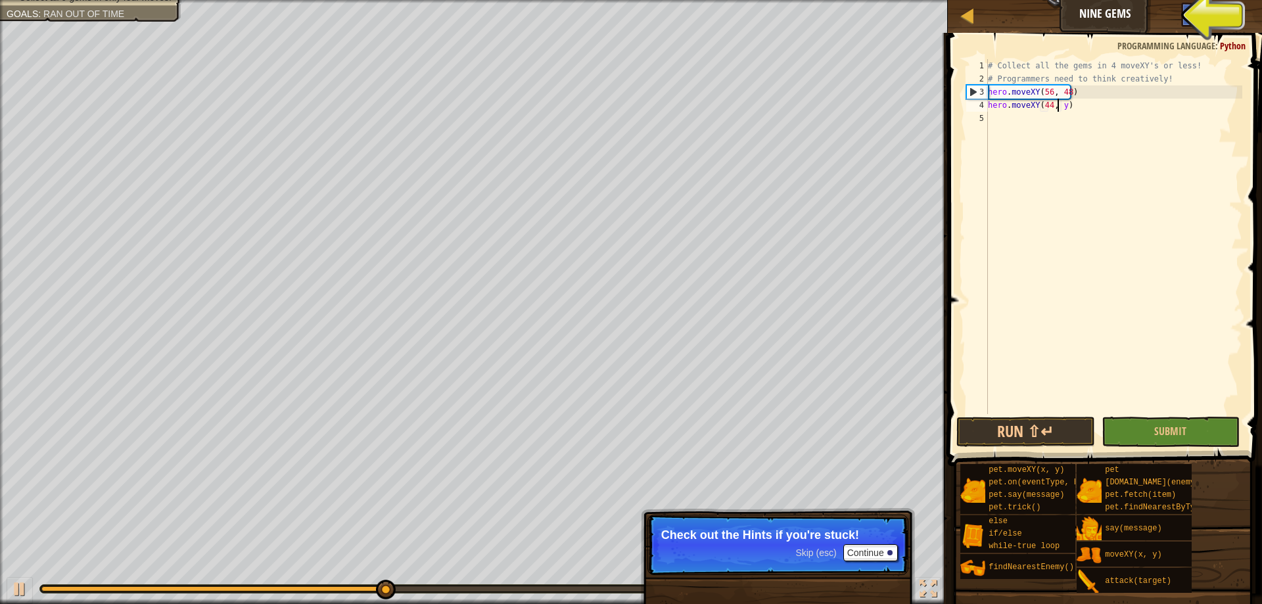
click at [1058, 105] on div "# Collect all the gems in 4 moveXY's or less! # Programmers need to think creat…" at bounding box center [1113, 249] width 257 height 381
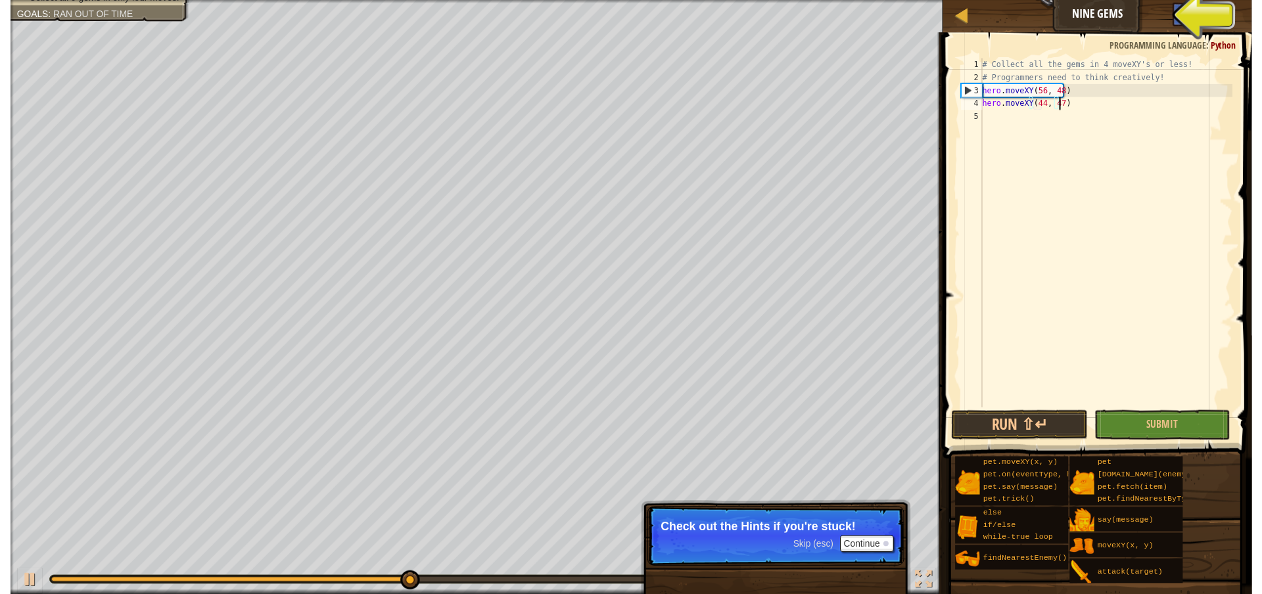
scroll to position [6, 6]
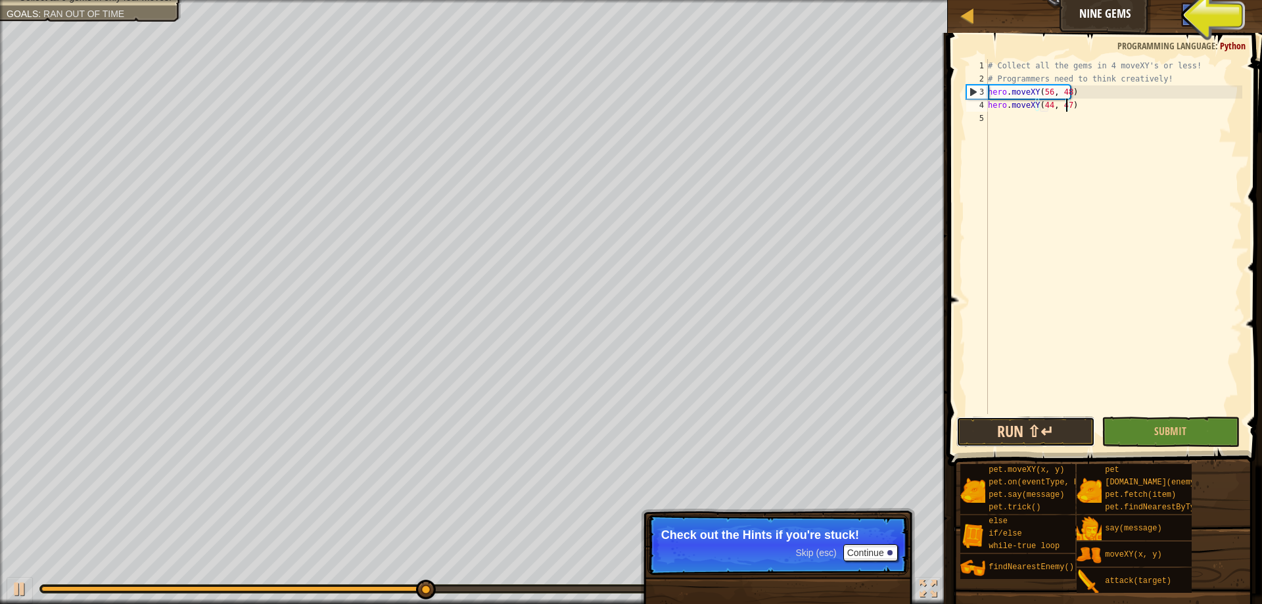
click at [1013, 425] on button "Run ⇧↵" at bounding box center [1025, 432] width 138 height 30
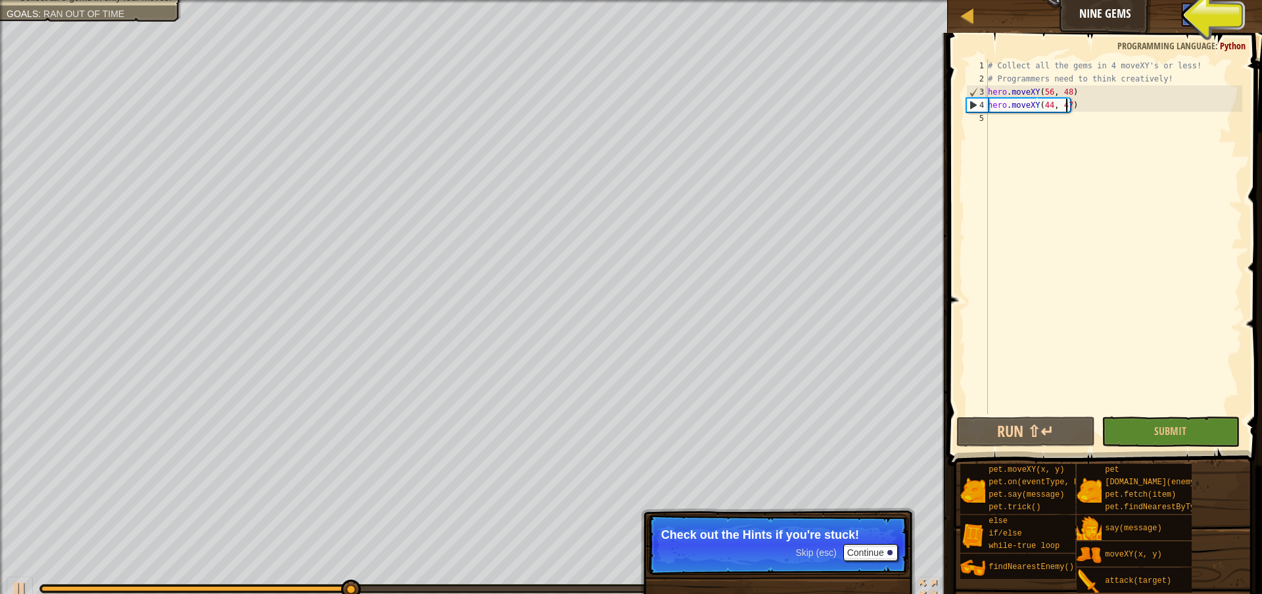
click at [1092, 106] on div "# Collect all the gems in 4 moveXY's or less! # Programmers need to think creat…" at bounding box center [1113, 249] width 257 height 381
click at [1197, 23] on div "Hints" at bounding box center [1198, 15] width 35 height 24
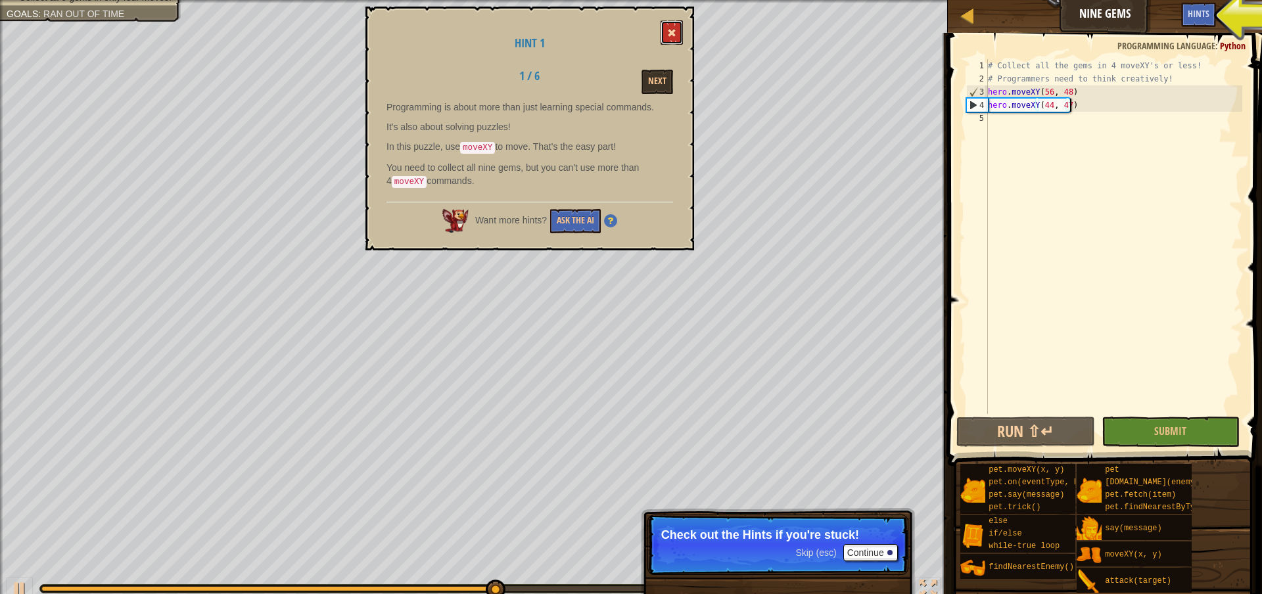
click at [670, 28] on button at bounding box center [672, 32] width 22 height 24
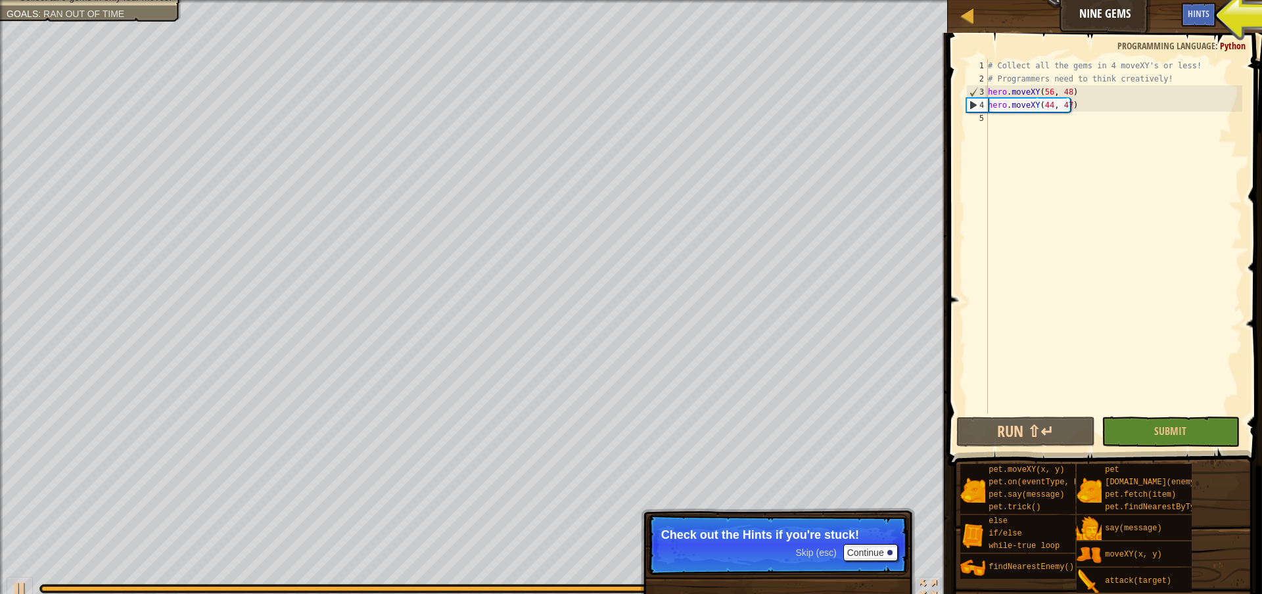
click at [1048, 106] on div "# Collect all the gems in 4 moveXY's or less! # Programmers need to think creat…" at bounding box center [1113, 249] width 257 height 381
click at [1069, 106] on div "# Collect all the gems in 4 moveXY's or less! # Programmers need to think creat…" at bounding box center [1113, 249] width 257 height 381
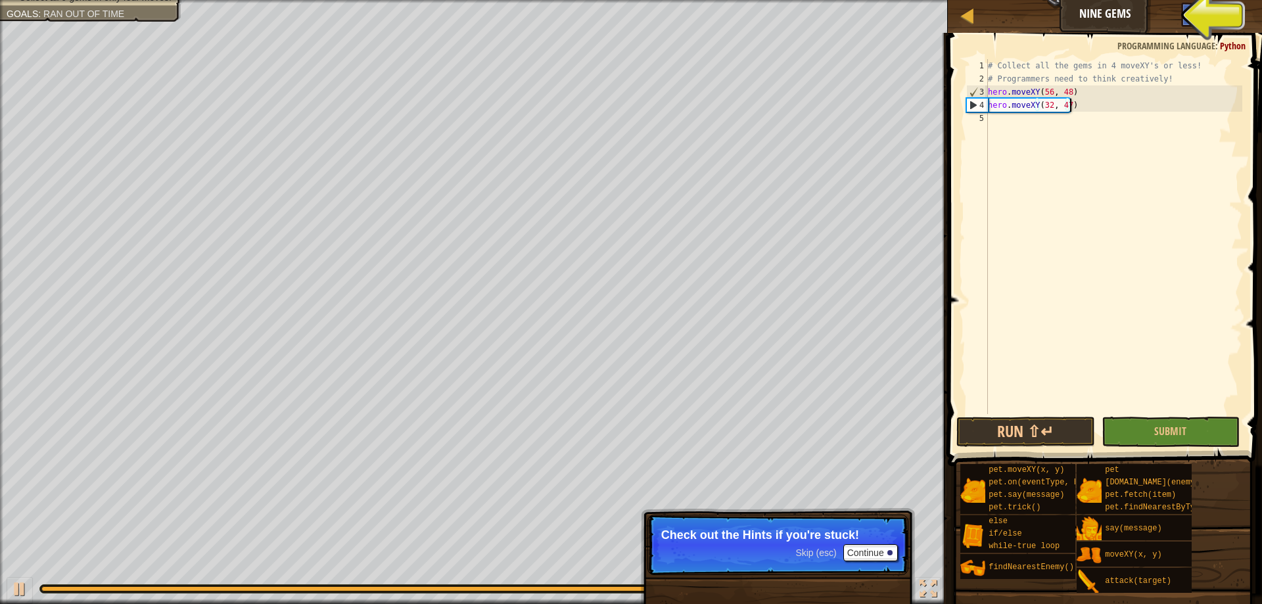
click at [1066, 107] on div "# Collect all the gems in 4 moveXY's or less! # Programmers need to think creat…" at bounding box center [1113, 249] width 257 height 381
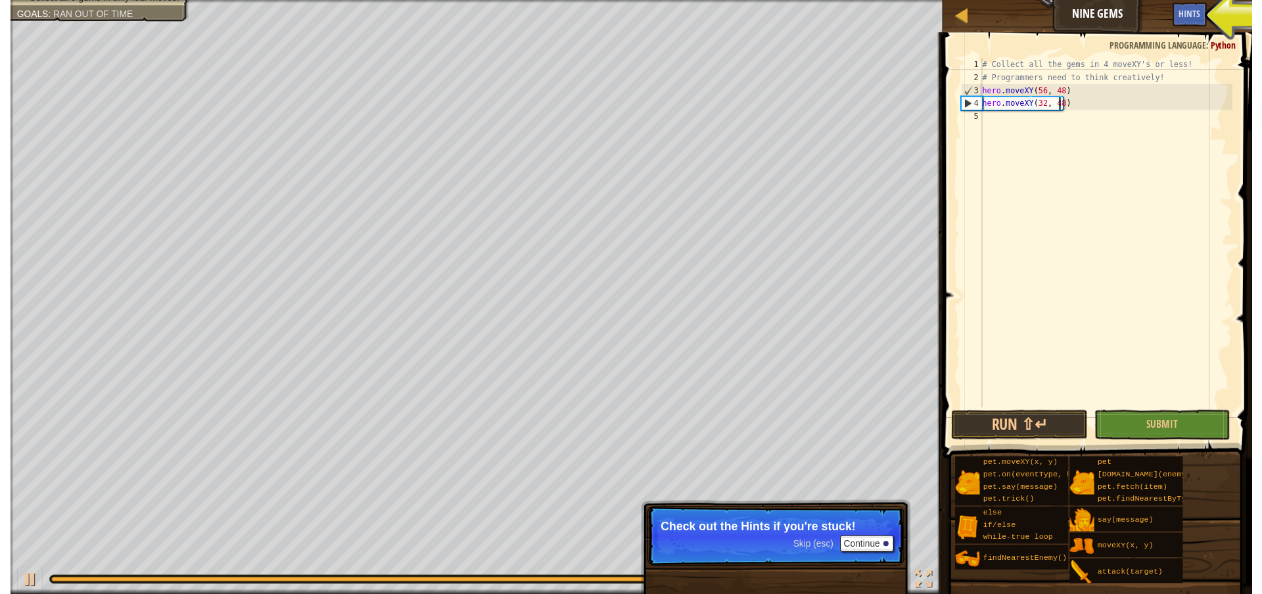
scroll to position [6, 6]
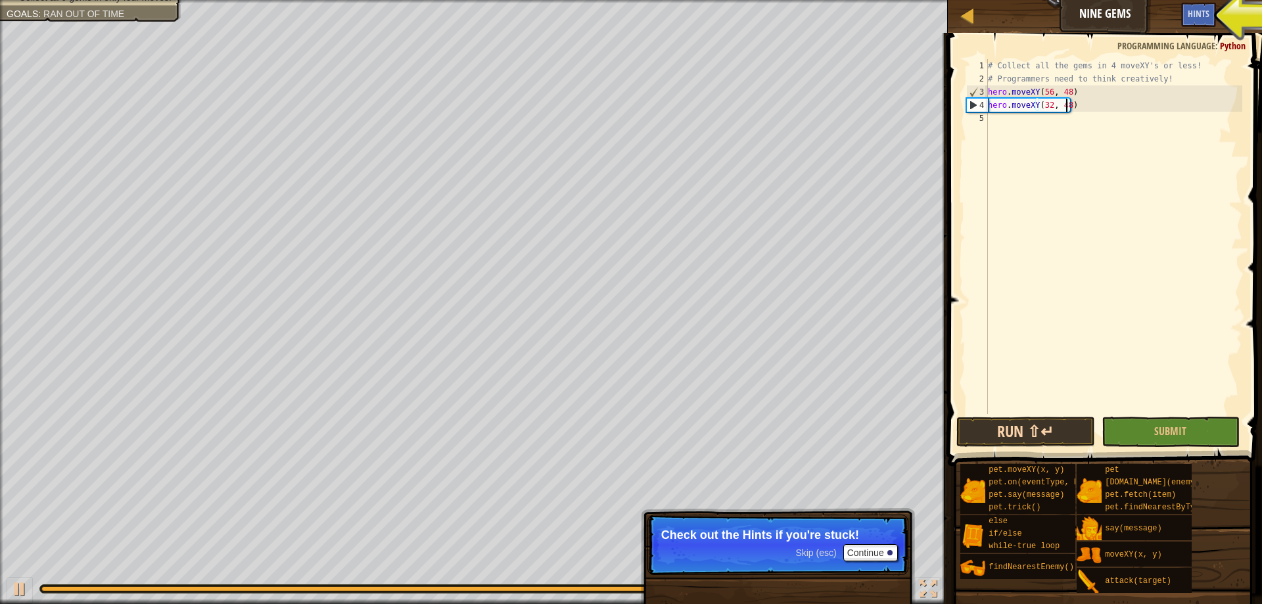
type textarea "hero.moveXY(32, 48)"
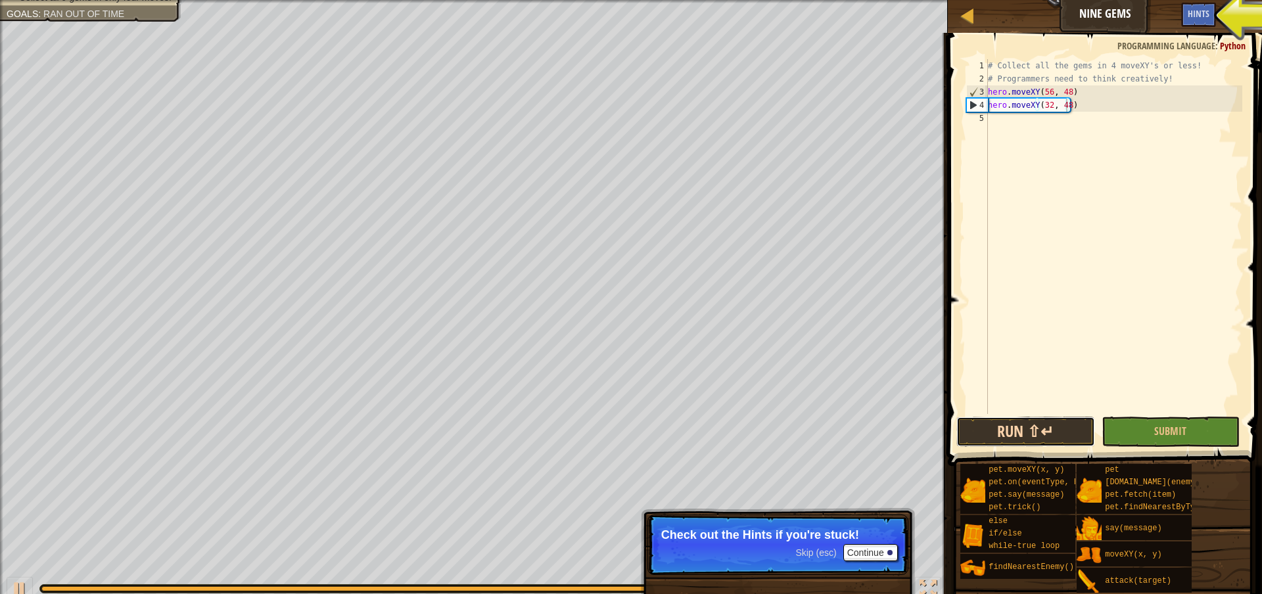
click at [1058, 423] on button "Run ⇧↵" at bounding box center [1025, 432] width 138 height 30
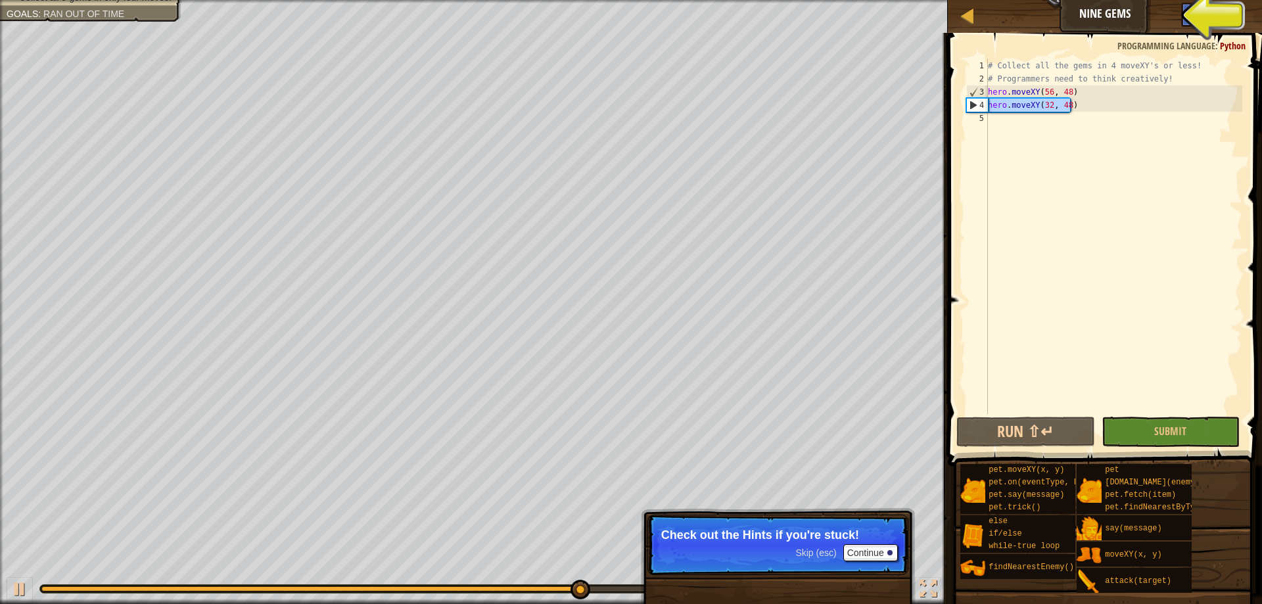
drag, startPoint x: 1077, startPoint y: 106, endPoint x: 967, endPoint y: 101, distance: 110.6
click at [967, 101] on div "hero.moveXY(32, 48) 1 2 3 4 5 # Collect all the gems in 4 moveXY's or less! # P…" at bounding box center [1103, 236] width 279 height 355
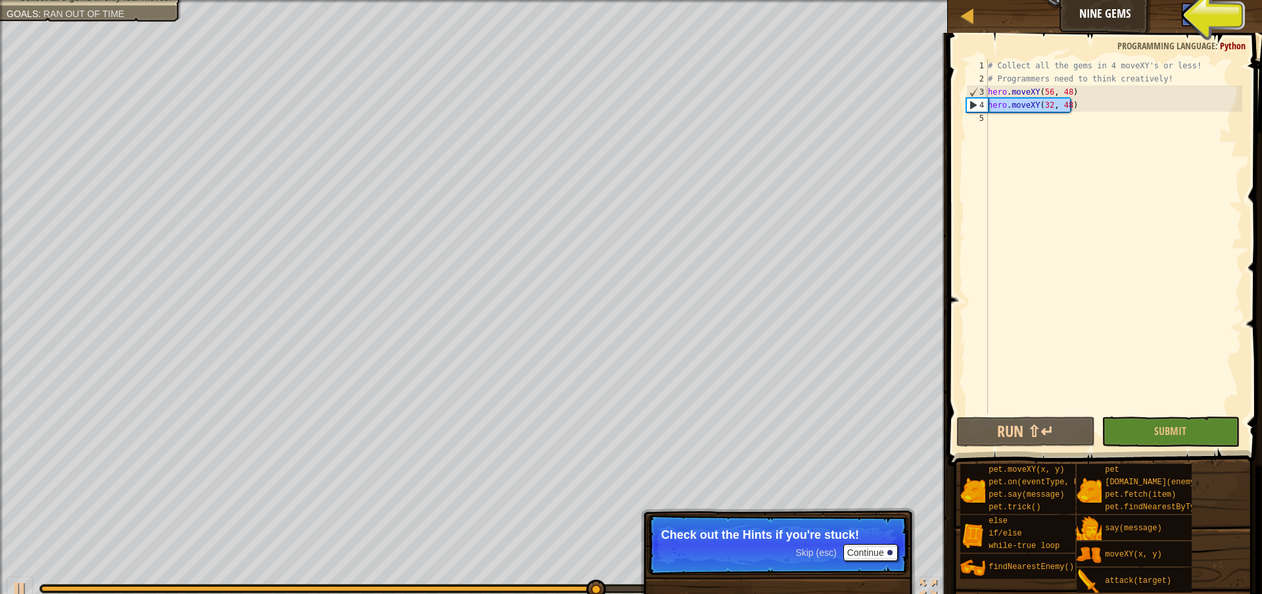
scroll to position [6, 0]
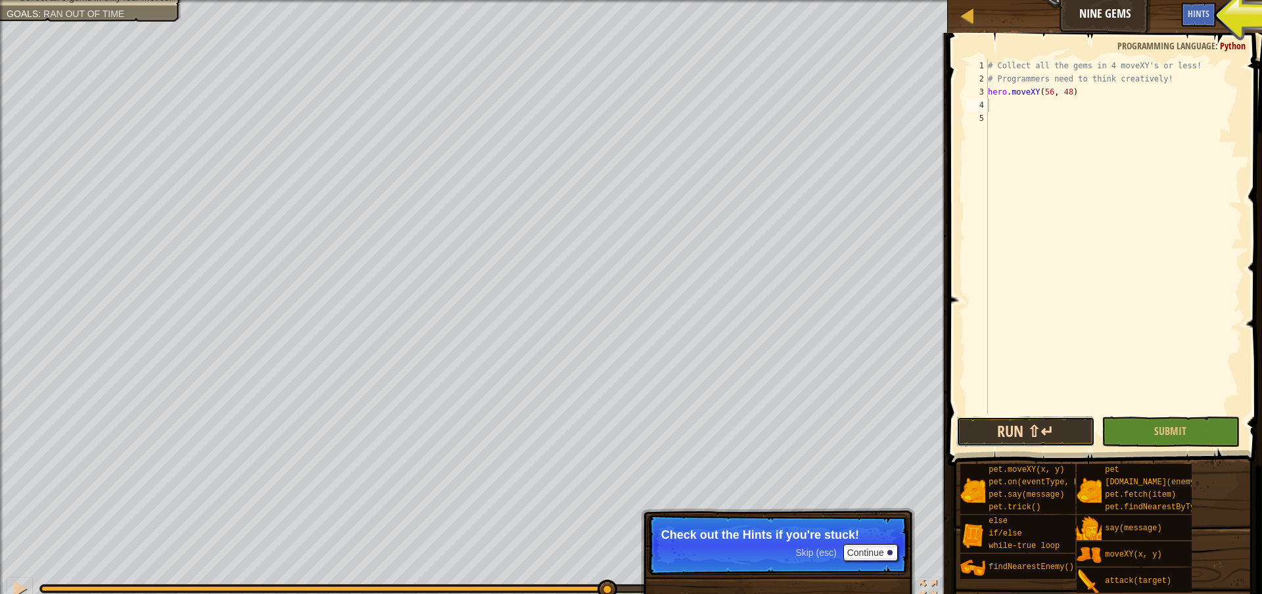
click at [1058, 442] on button "Run ⇧↵" at bounding box center [1025, 432] width 138 height 30
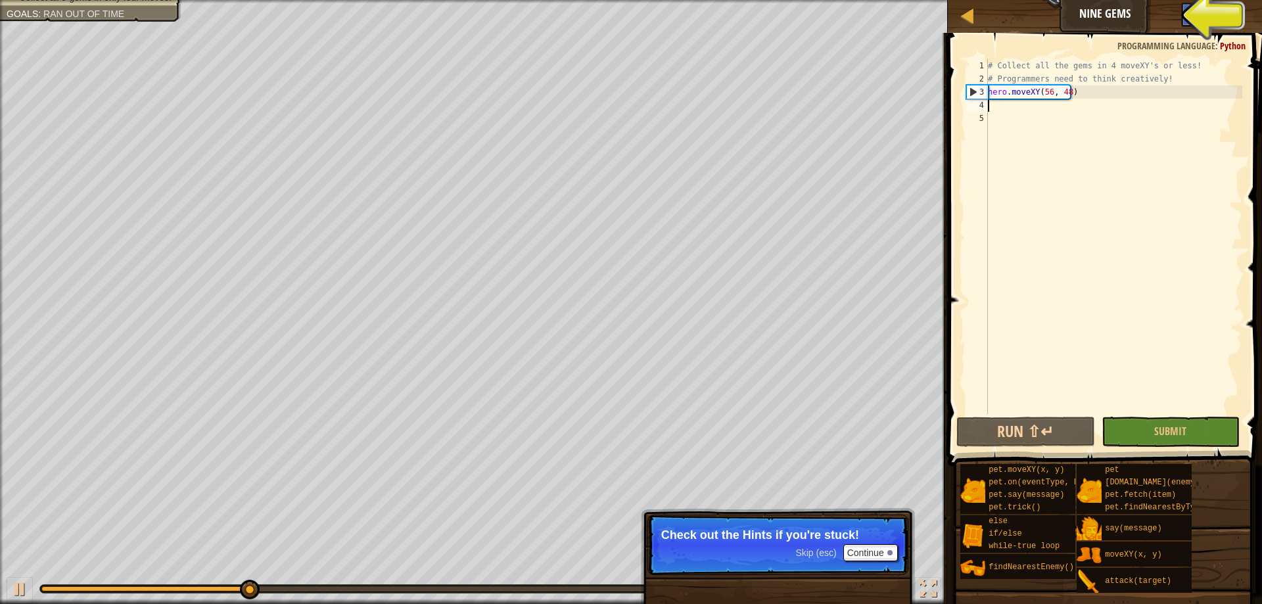
click at [1048, 91] on div "# Collect all the gems in 4 moveXY's or less! # Programmers need to think creat…" at bounding box center [1113, 249] width 257 height 381
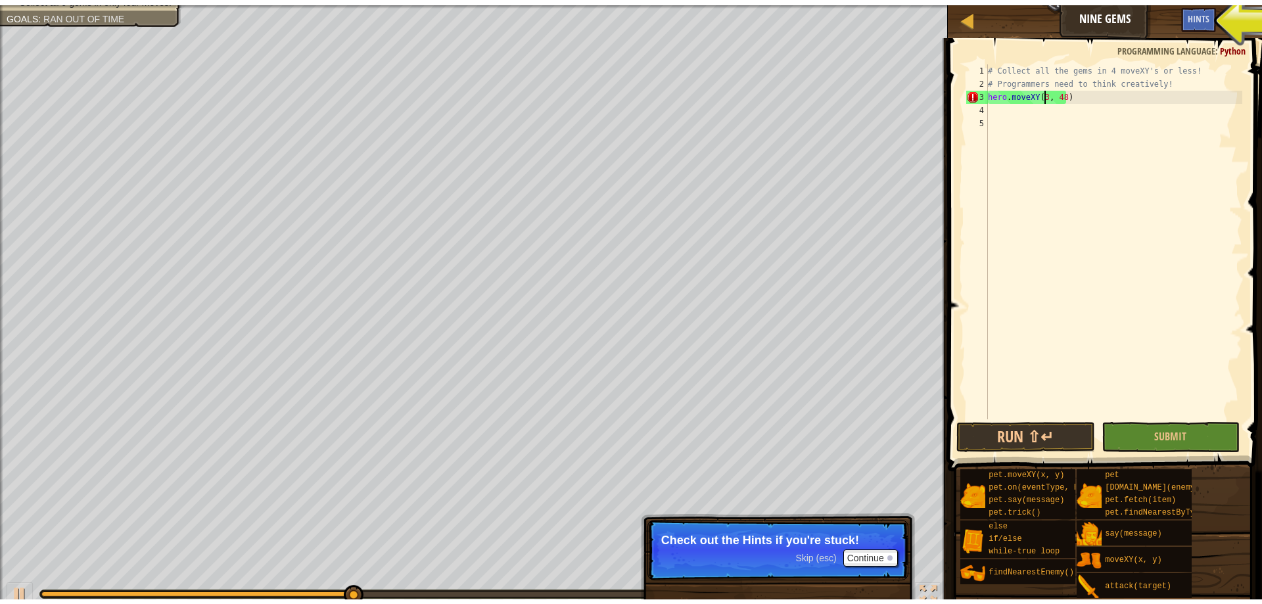
scroll to position [6, 5]
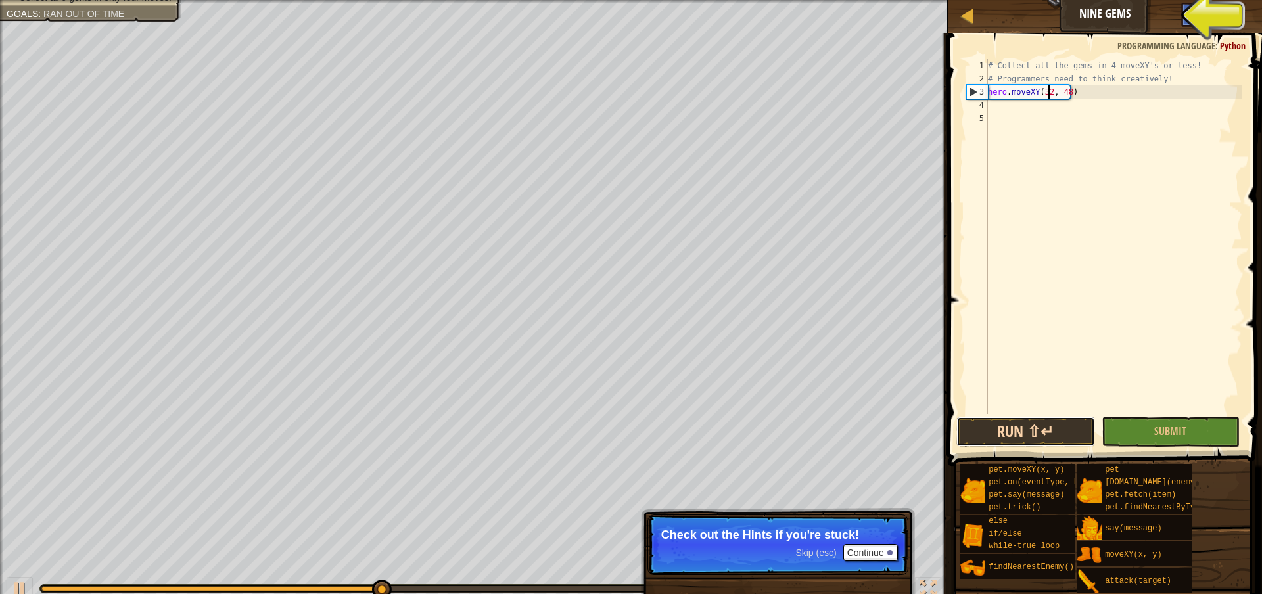
click at [1060, 430] on button "Run ⇧↵" at bounding box center [1025, 432] width 138 height 30
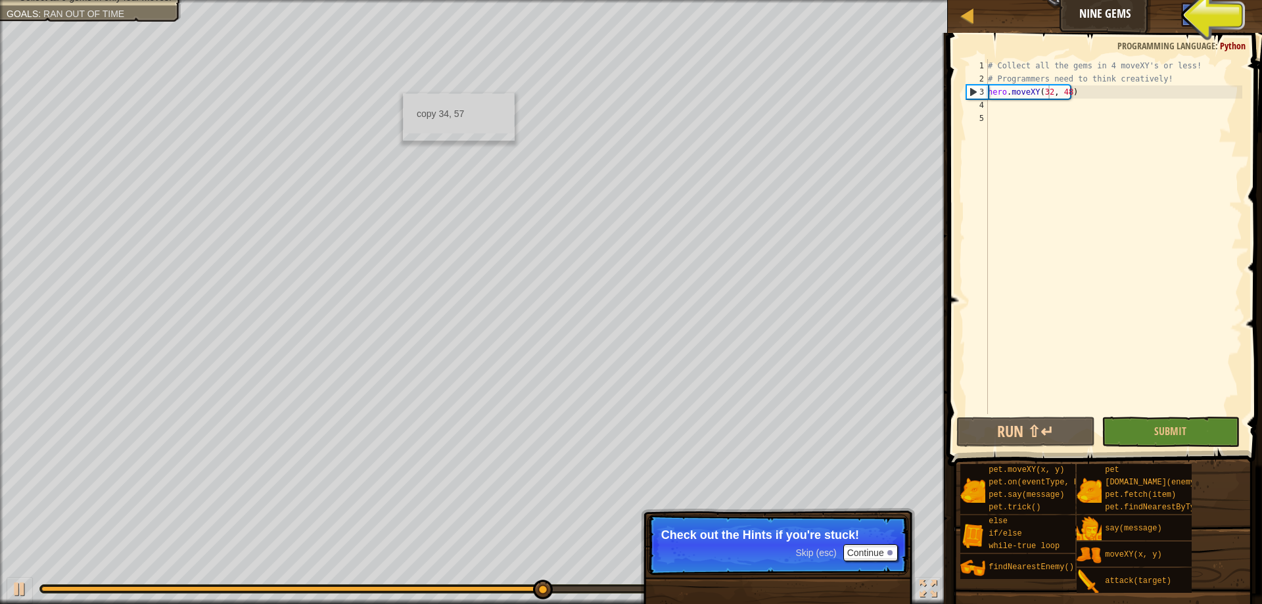
click at [901, 565] on p "Skip (esc) Continue Check out the Hints if you're stuck!" at bounding box center [777, 545] width 261 height 60
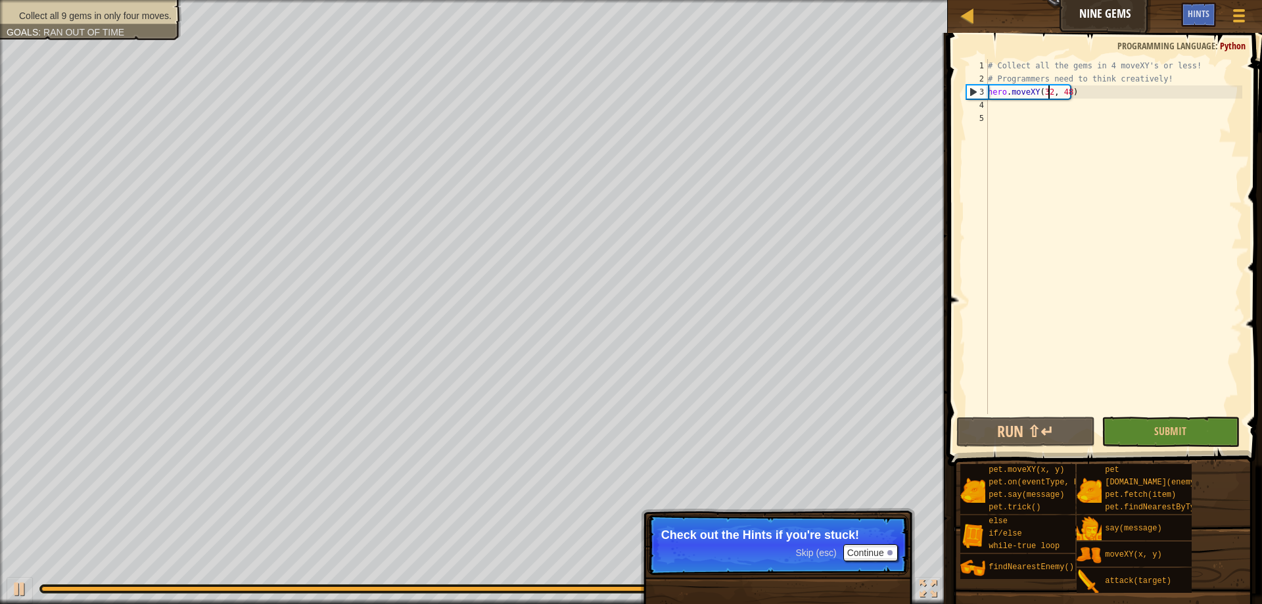
click at [124, 11] on span "Collect all 9 gems in only four moves." at bounding box center [95, 16] width 152 height 11
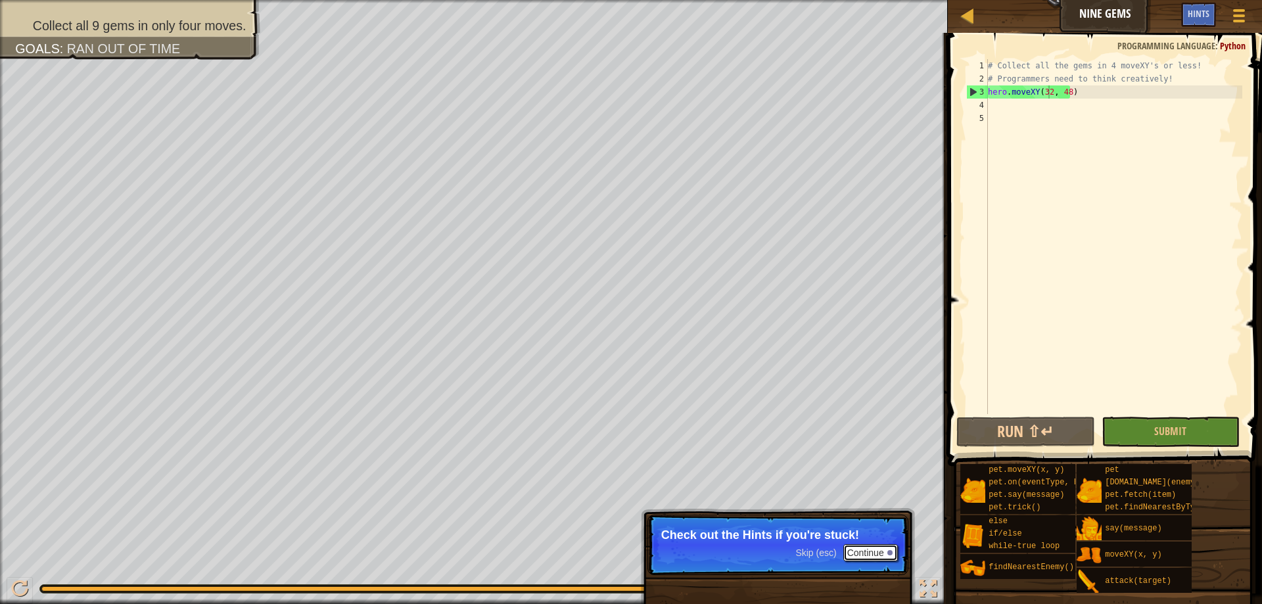
click at [862, 547] on button "Continue" at bounding box center [870, 552] width 55 height 17
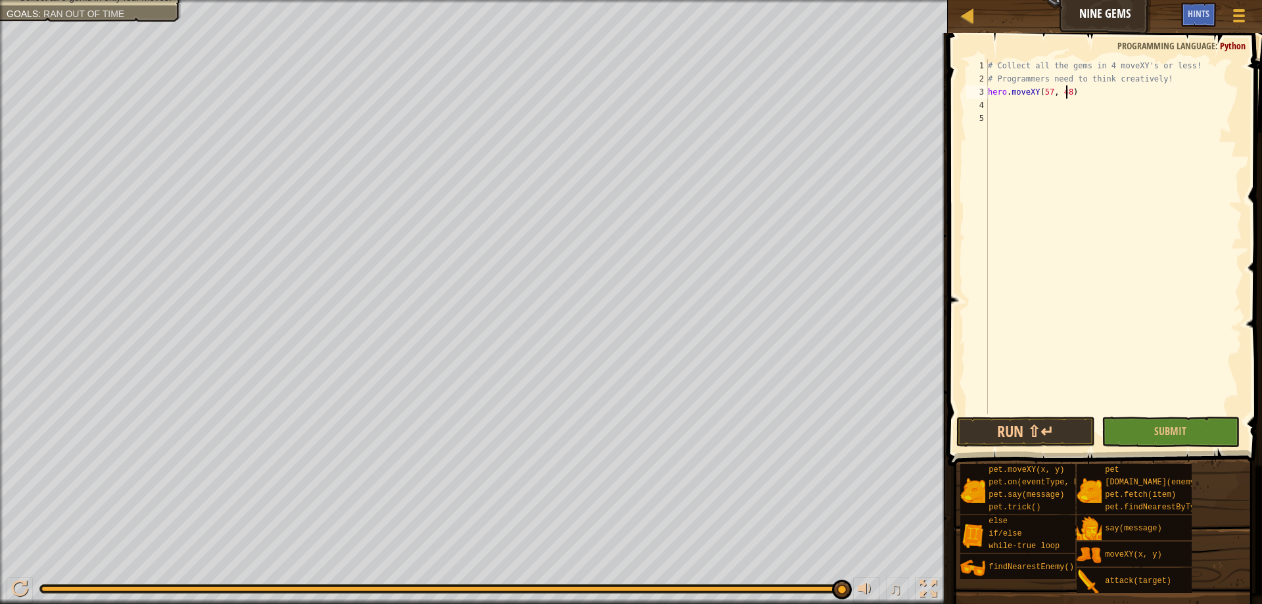
click at [1067, 95] on div "# Collect all the gems in 4 moveXY's or less! # Programmers need to think creat…" at bounding box center [1113, 249] width 257 height 381
click at [1042, 435] on button "Run ⇧↵" at bounding box center [1025, 432] width 138 height 30
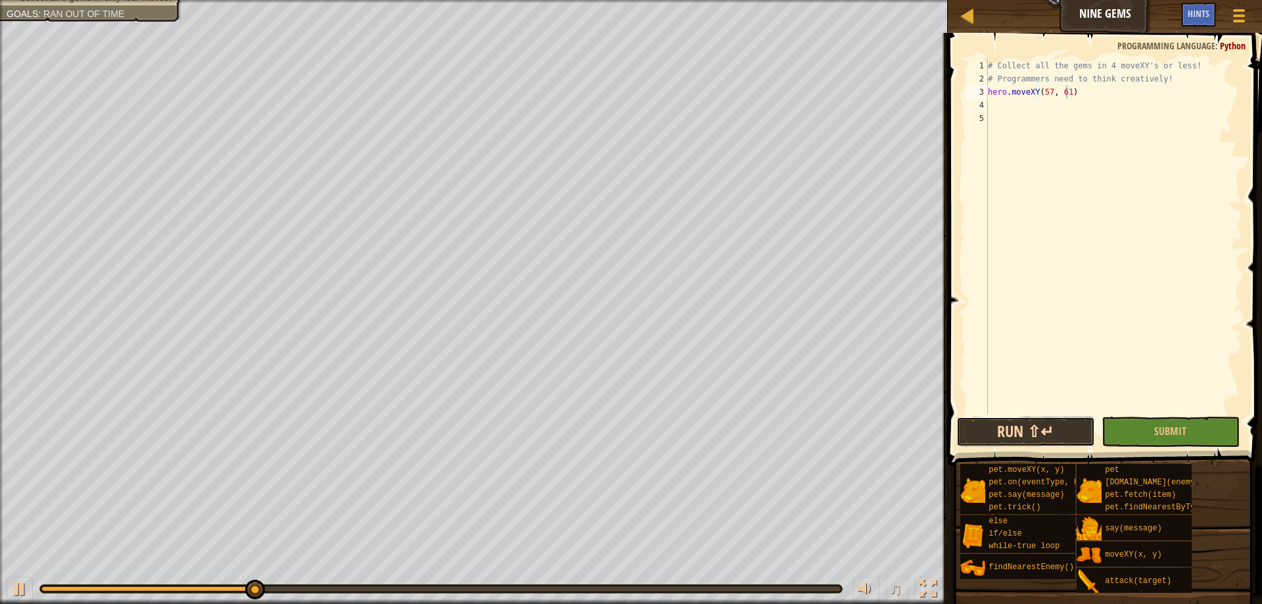
click at [1051, 427] on button "Run ⇧↵" at bounding box center [1025, 432] width 138 height 30
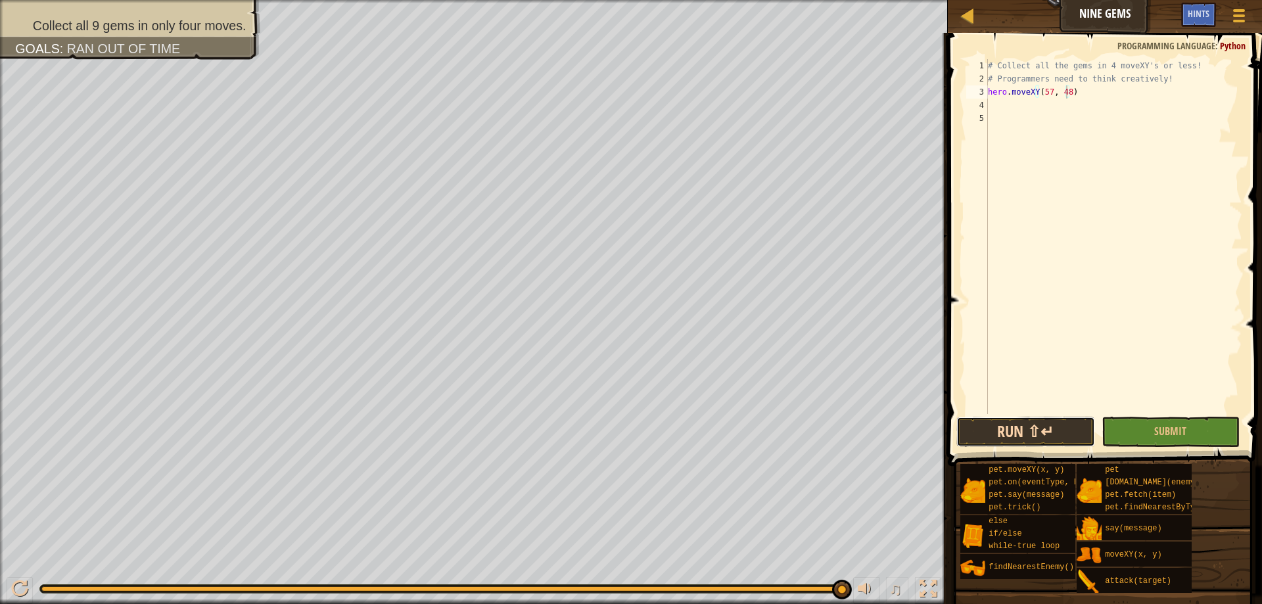
click at [1037, 427] on button "Run ⇧↵" at bounding box center [1025, 432] width 138 height 30
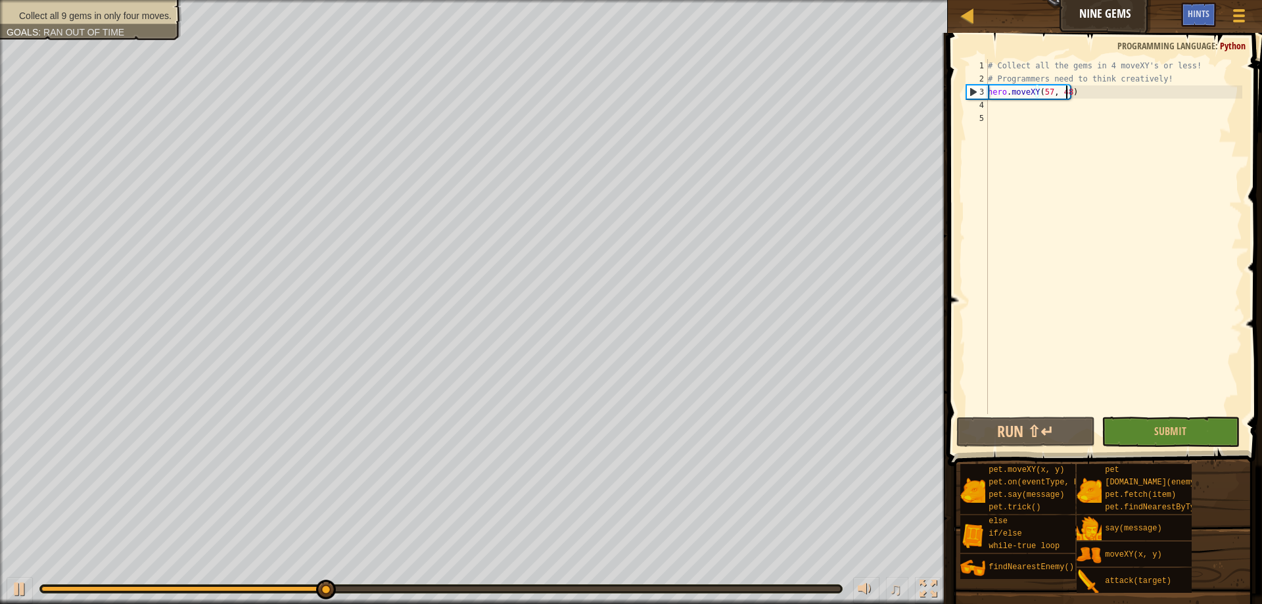
click at [133, 11] on span "Collect all 9 gems in only four moves." at bounding box center [95, 16] width 152 height 11
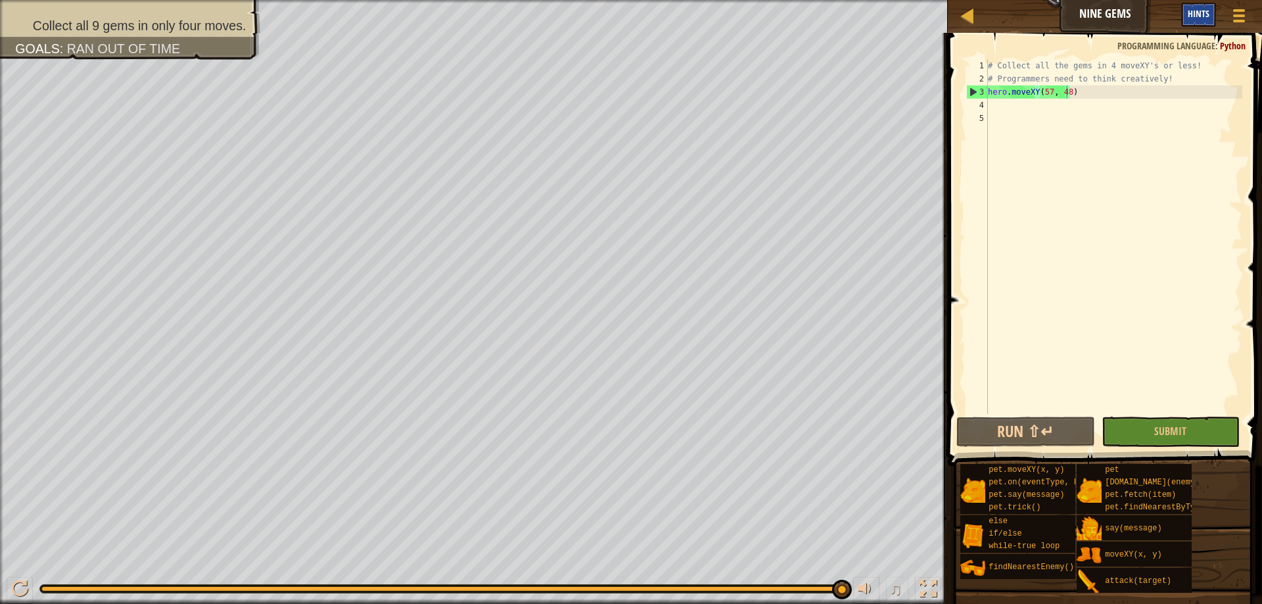
click at [1193, 14] on span "Hints" at bounding box center [1199, 13] width 22 height 12
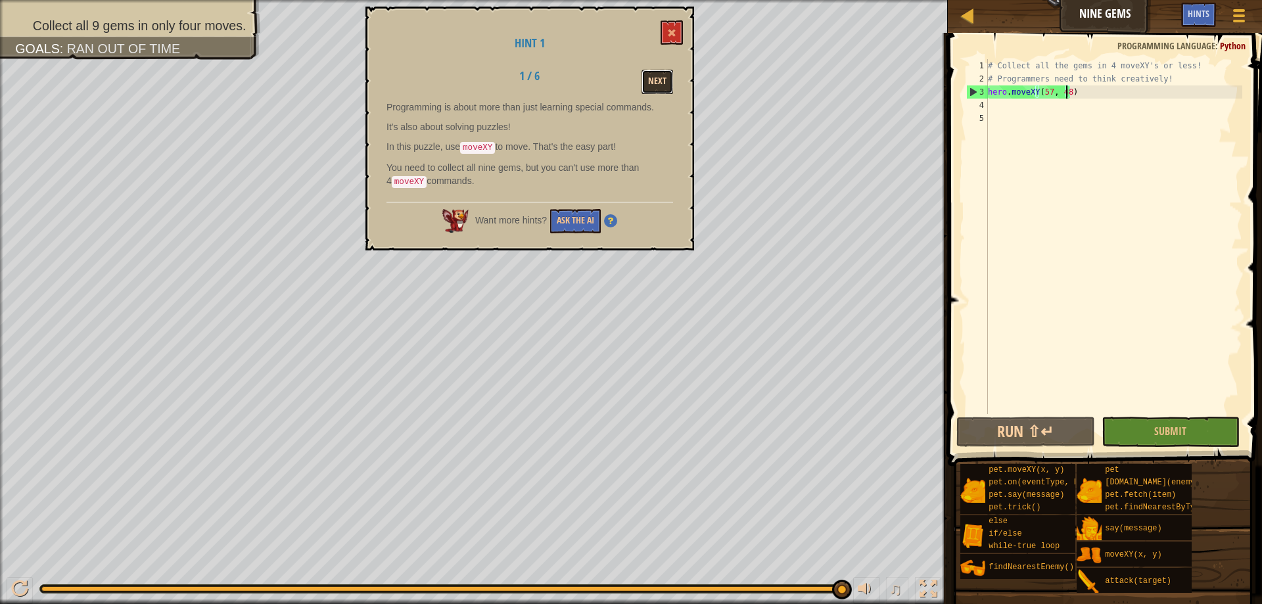
click at [653, 79] on button "Next" at bounding box center [658, 82] width 32 height 24
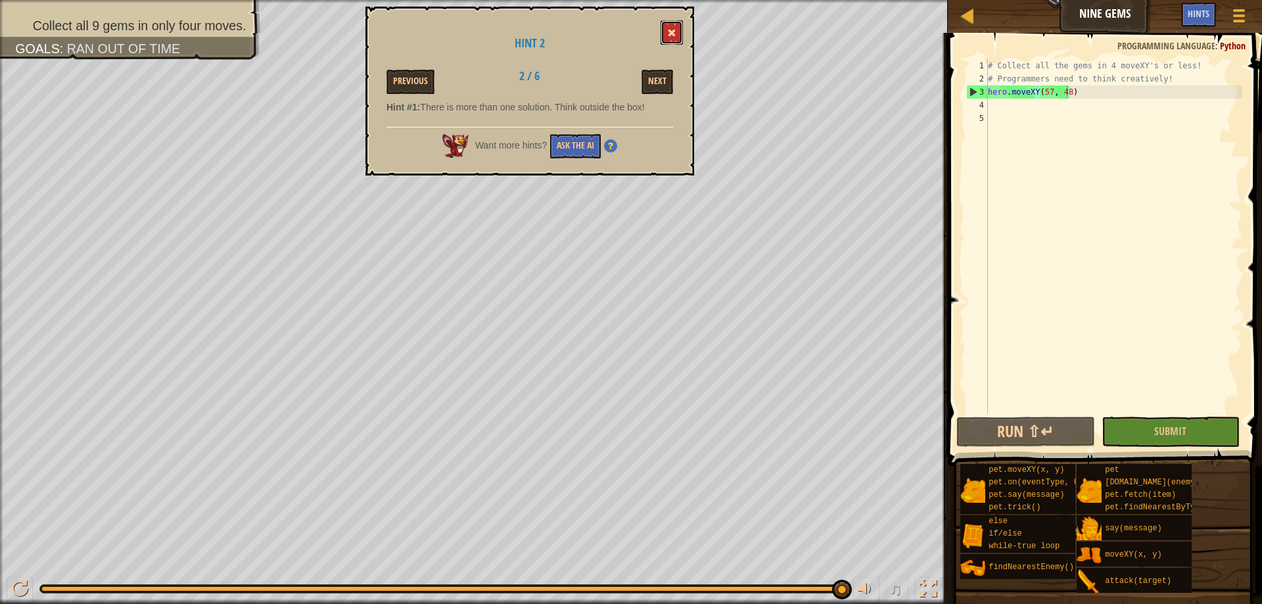
click at [670, 38] on button at bounding box center [672, 32] width 22 height 24
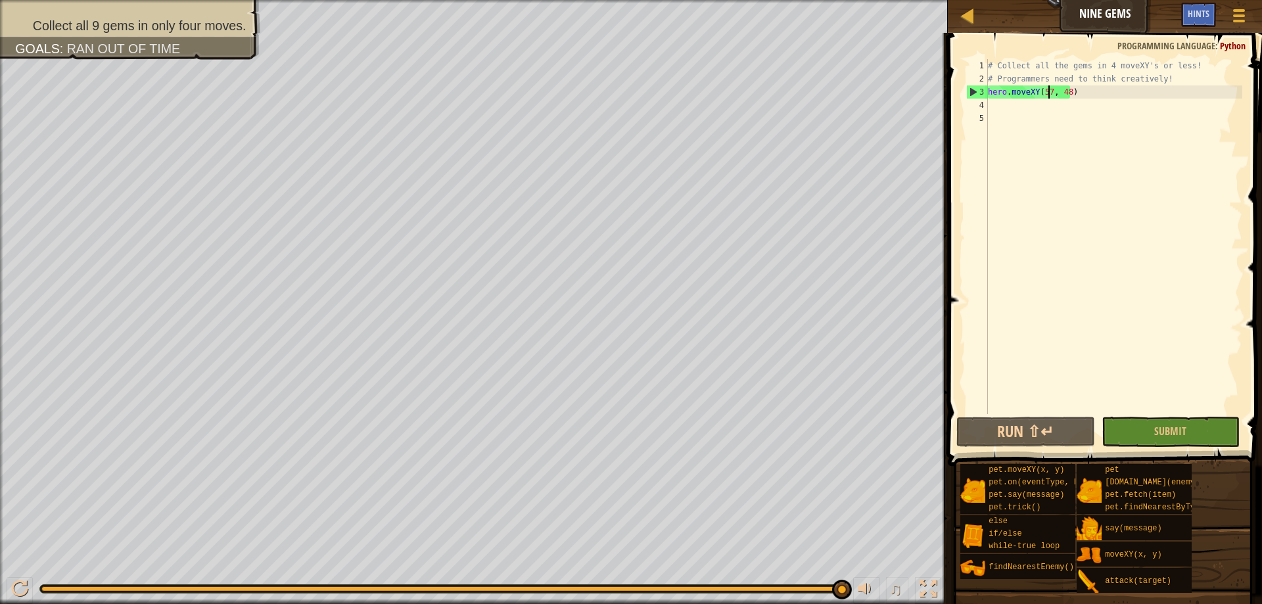
click at [1048, 97] on div "# Collect all the gems in 4 moveXY's or less! # Programmers need to think creat…" at bounding box center [1113, 249] width 257 height 381
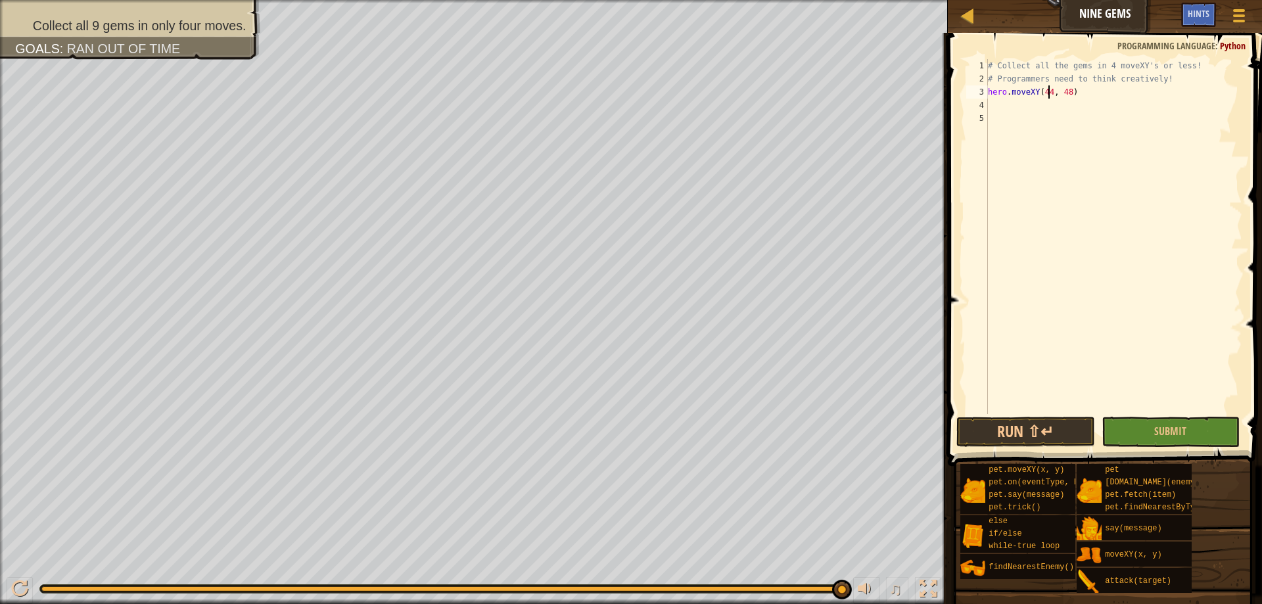
click at [1066, 93] on div "# Collect all the gems in 4 moveXY's or less! # Programmers need to think creat…" at bounding box center [1113, 249] width 257 height 381
click at [1060, 426] on button "Run ⇧↵" at bounding box center [1025, 432] width 138 height 30
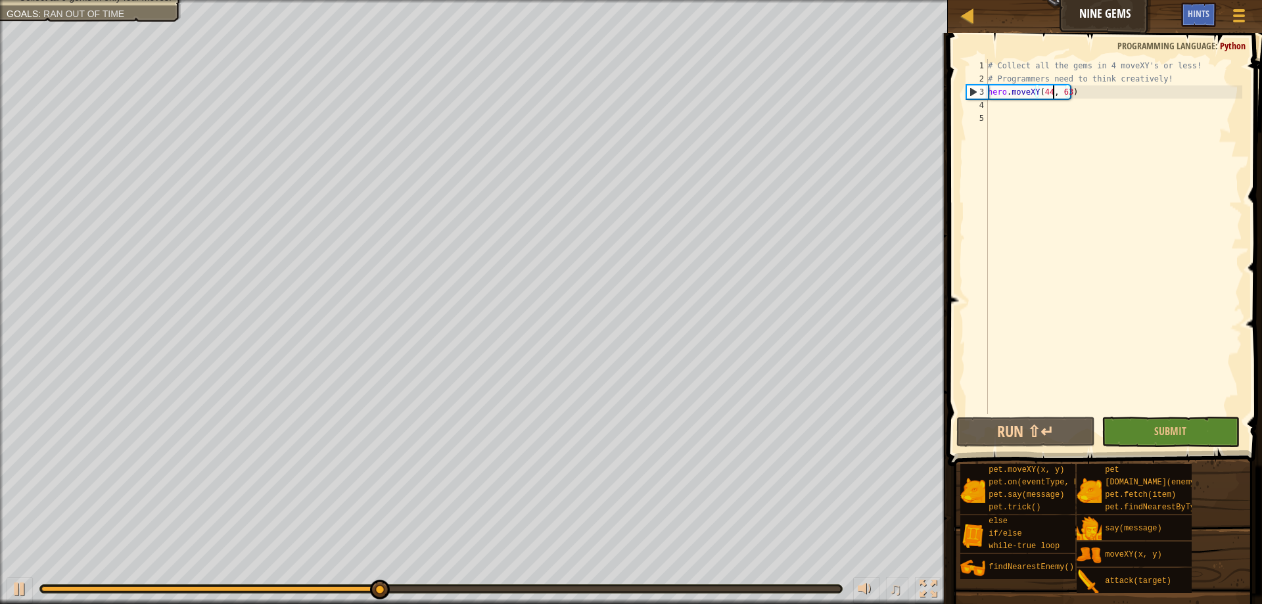
click at [1052, 96] on div "# Collect all the gems in 4 moveXY's or less! # Programmers need to think creat…" at bounding box center [1113, 249] width 257 height 381
click at [1047, 98] on div "# Collect all the gems in 4 moveXY's or less! # Programmers need to think creat…" at bounding box center [1113, 249] width 257 height 381
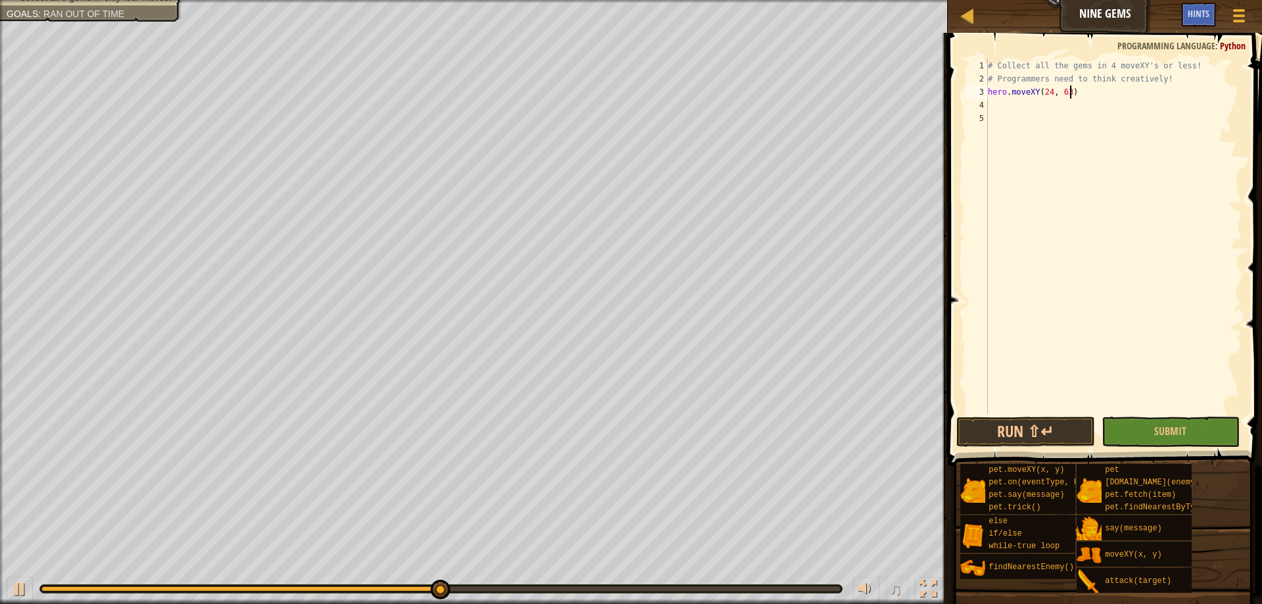
click at [1068, 89] on div "# Collect all the gems in 4 moveXY's or less! # Programmers need to think creat…" at bounding box center [1113, 249] width 257 height 381
click at [1065, 91] on div "# Collect all the gems in 4 moveXY's or less! # Programmers need to think creat…" at bounding box center [1113, 249] width 257 height 381
click at [1050, 436] on button "Run ⇧↵" at bounding box center [1025, 432] width 138 height 30
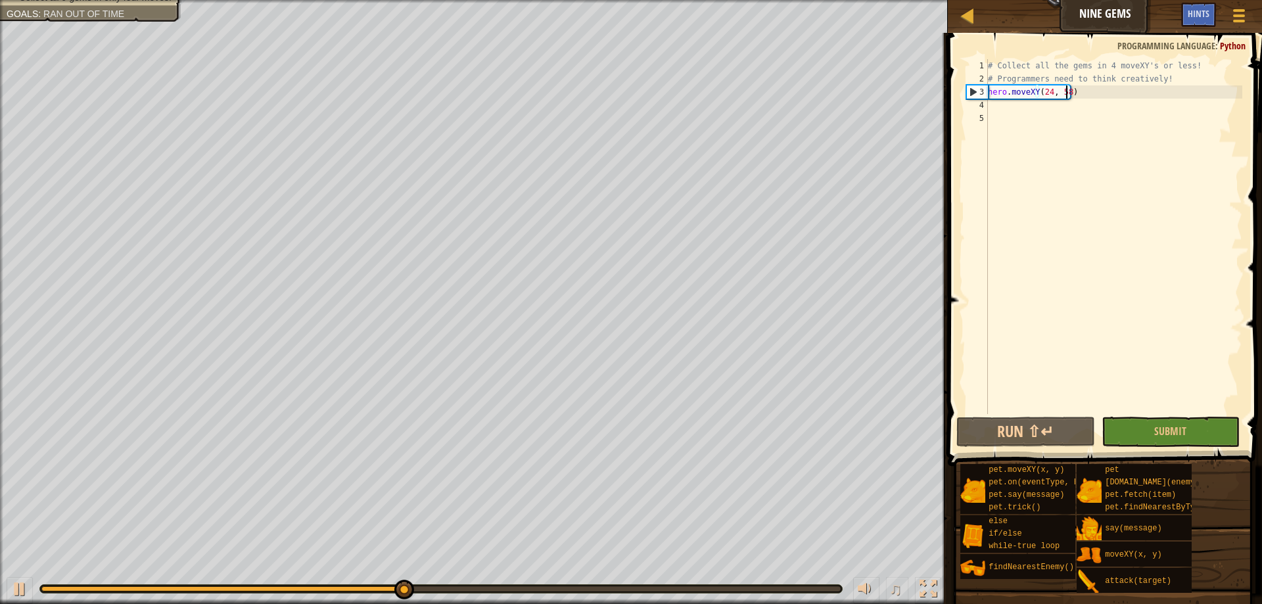
click at [1046, 84] on div "# Collect all the gems in 4 moveXY's or less! # Programmers need to think creat…" at bounding box center [1113, 249] width 257 height 381
click at [1046, 89] on div "# Collect all the gems in 4 moveXY's or less! # Programmers need to think creat…" at bounding box center [1113, 249] width 257 height 381
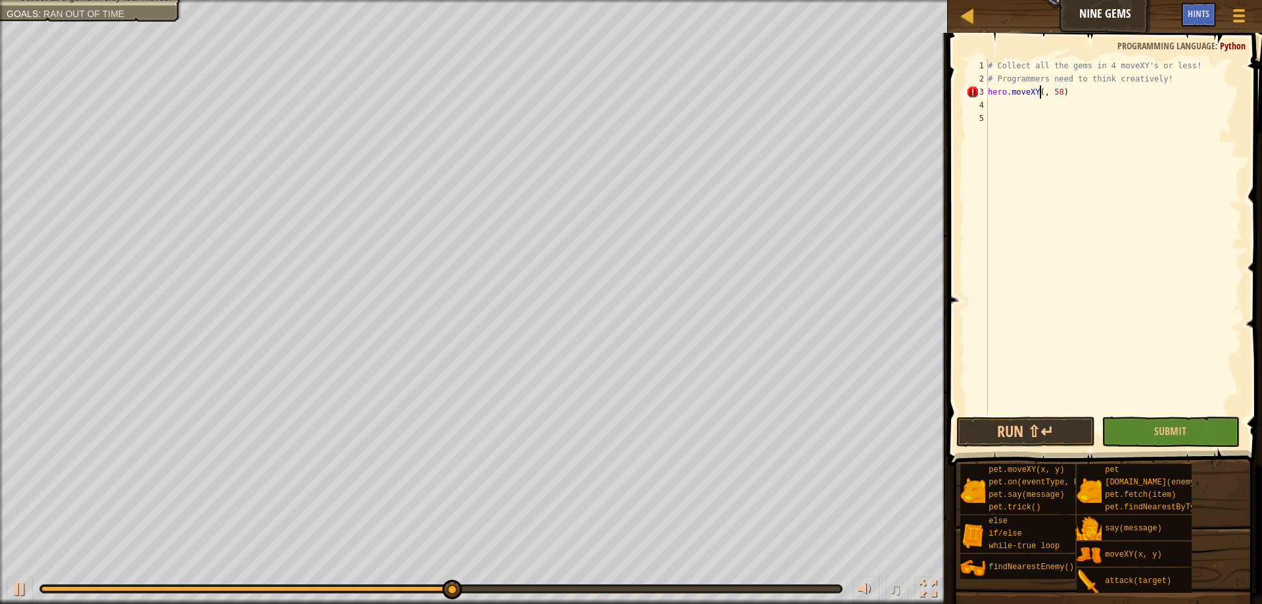
scroll to position [6, 5]
click at [1061, 98] on div "# Collect all the gems in 4 moveXY's or less! # Programmers need to think creat…" at bounding box center [1113, 249] width 257 height 381
click at [1058, 427] on button "Run ⇧↵" at bounding box center [1025, 432] width 138 height 30
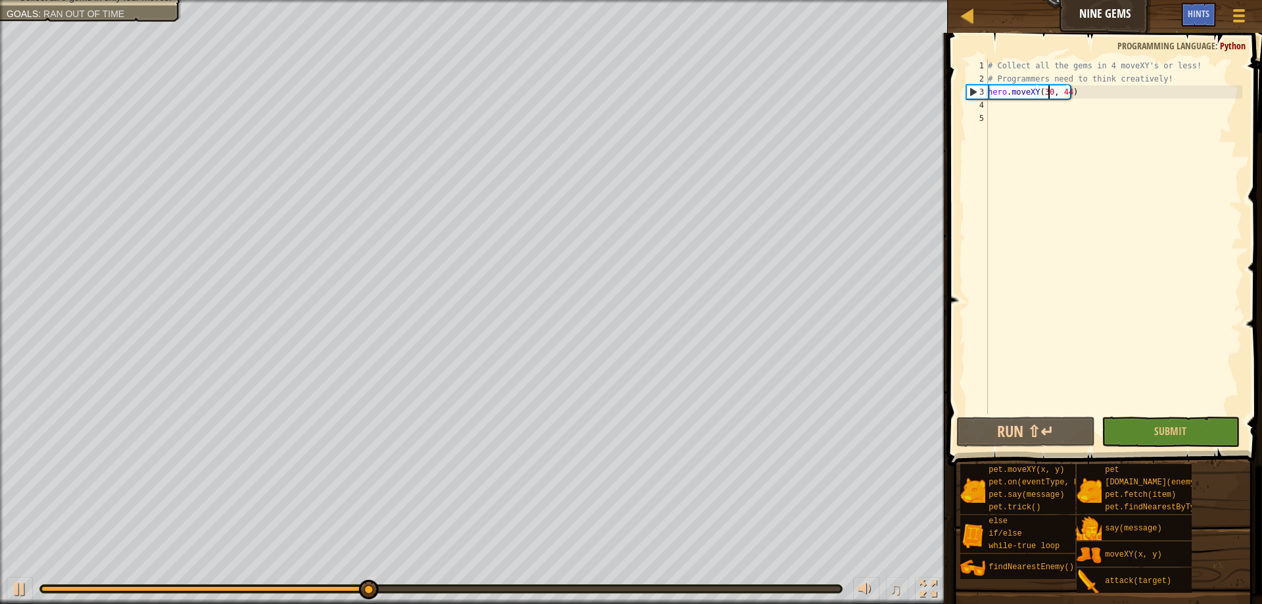
click at [1048, 93] on div "# Collect all the gems in 4 moveXY's or less! # Programmers need to think creat…" at bounding box center [1113, 249] width 257 height 381
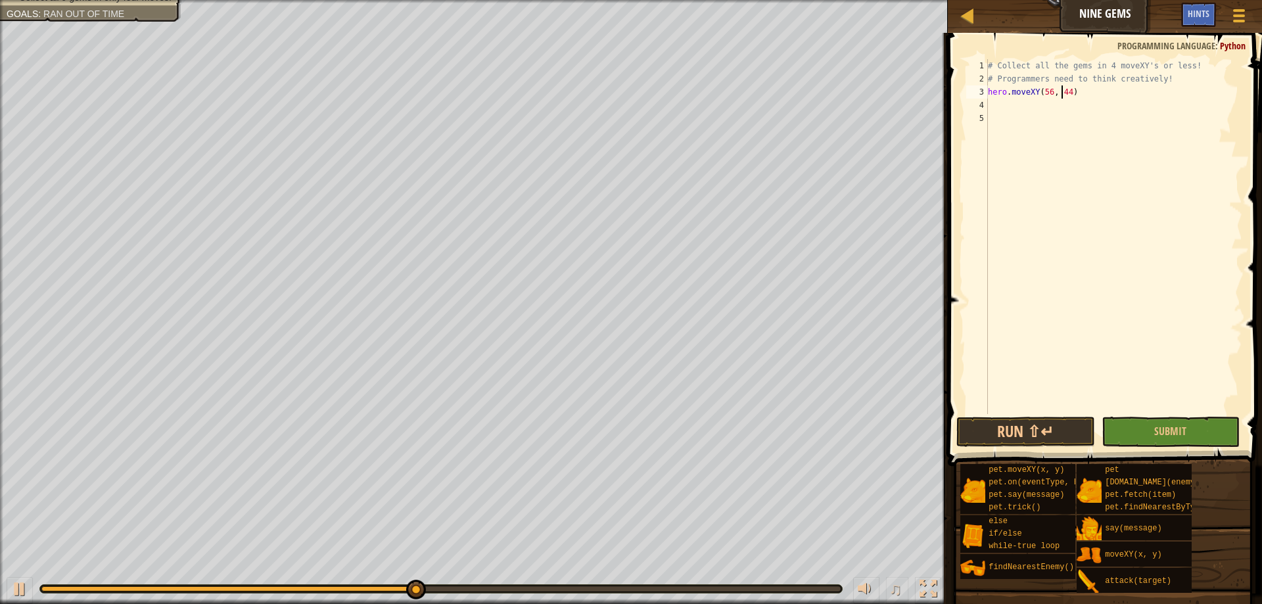
click at [1064, 93] on div "# Collect all the gems in 4 moveXY's or less! # Programmers need to think creat…" at bounding box center [1113, 249] width 257 height 381
type textarea "hero.moveXY(56, 60)"
click at [1069, 434] on button "Run ⇧↵" at bounding box center [1025, 432] width 138 height 30
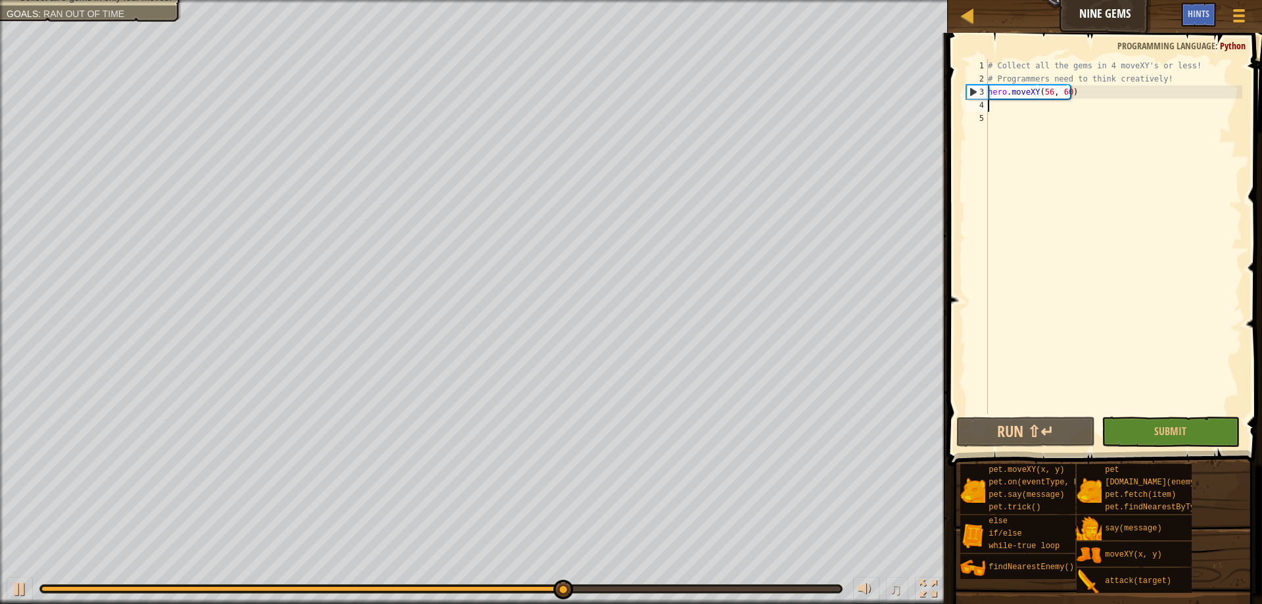
click at [1089, 102] on div "# Collect all the gems in 4 moveXY's or less! # Programmers need to think creat…" at bounding box center [1113, 249] width 257 height 381
click at [1067, 95] on div "# Collect all the gems in 4 moveXY's or less! # Programmers need to think creat…" at bounding box center [1113, 249] width 257 height 381
type textarea "hero.moveXY(56, 60)"
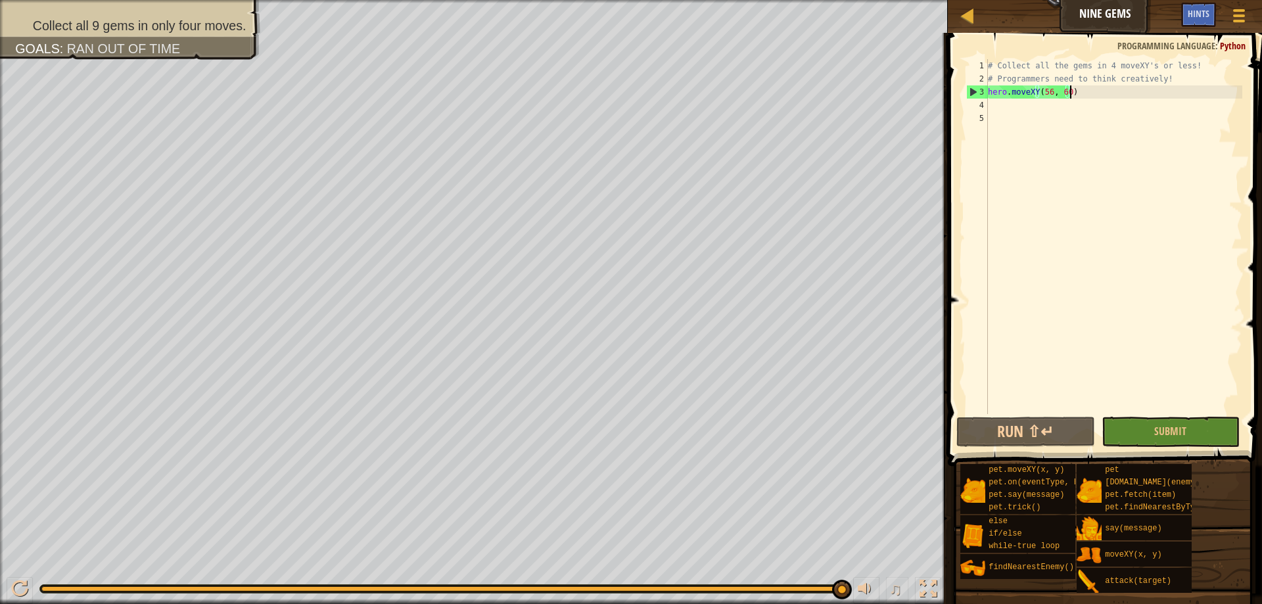
click at [1108, 97] on div "# Collect all the gems in 4 moveXY's or less! # Programmers need to think creat…" at bounding box center [1113, 249] width 257 height 381
click at [1065, 98] on div "# Collect all the gems in 4 moveXY's or less! # Programmers need to think creat…" at bounding box center [1113, 249] width 257 height 381
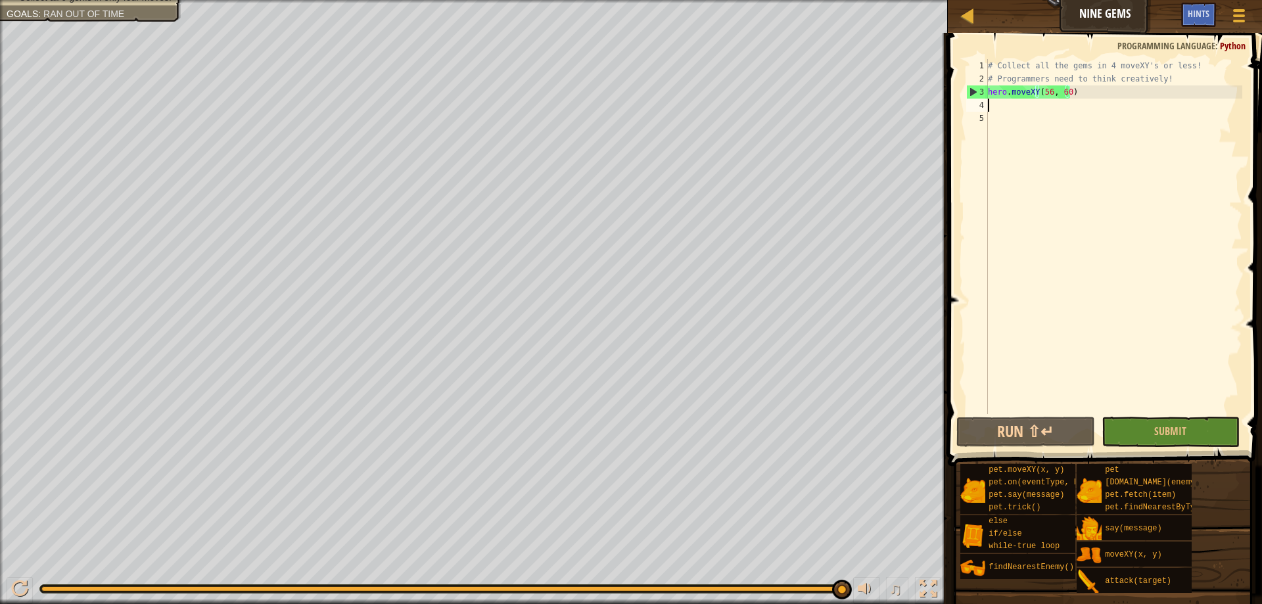
click at [1037, 103] on div "# Collect all the gems in 4 moveXY's or less! # Programmers need to think creat…" at bounding box center [1113, 249] width 257 height 381
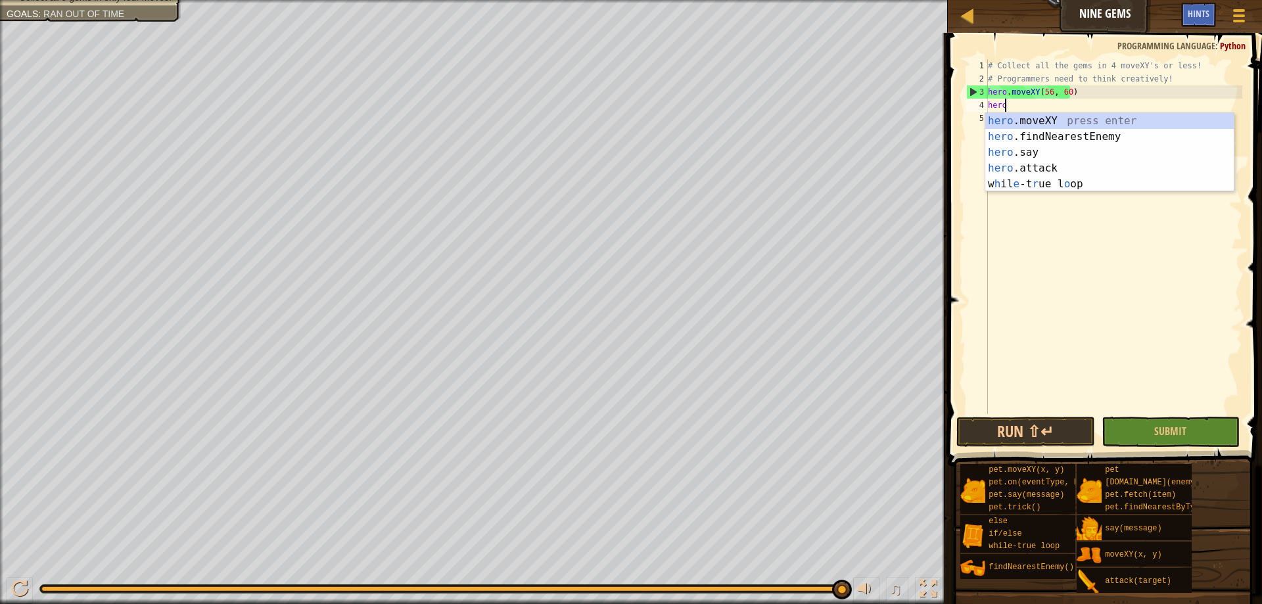
scroll to position [6, 1]
click at [1033, 118] on div "hero .moveXY press enter hero .findNearestEnemy press enter hero .say press ent…" at bounding box center [1109, 168] width 248 height 110
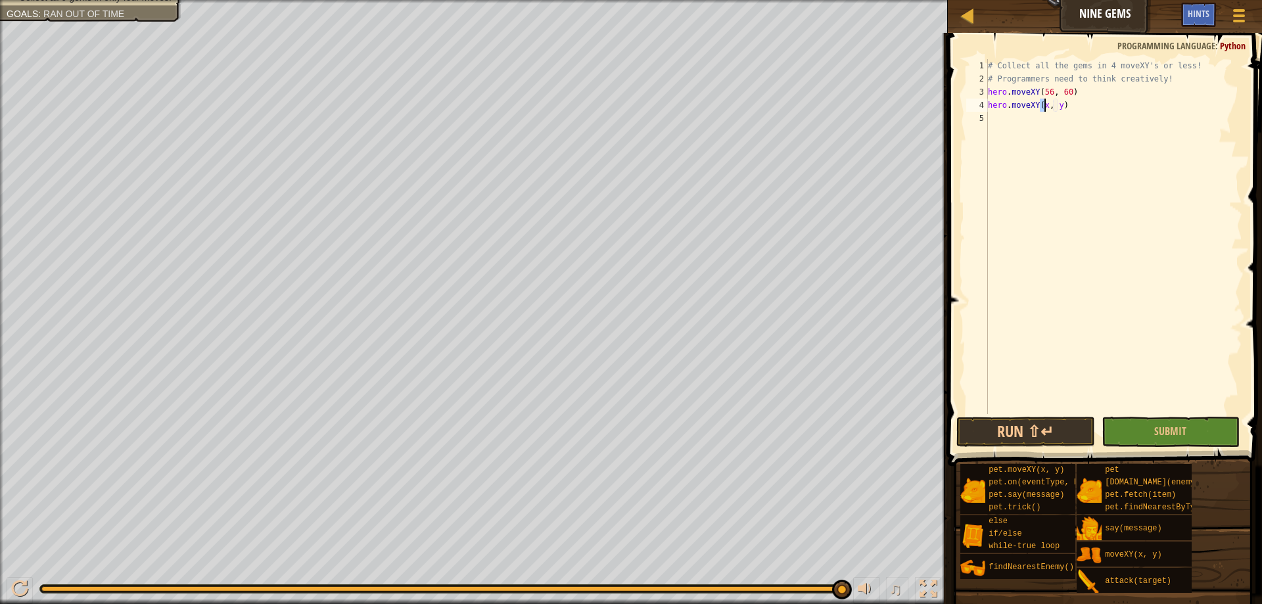
scroll to position [6, 5]
click at [1062, 105] on div "# Collect all the gems in 4 moveXY's or less! # Programmers need to think creat…" at bounding box center [1113, 249] width 257 height 381
type textarea "hero.moveXY(17, 23)"
click at [1067, 433] on button "Run ⇧↵" at bounding box center [1025, 432] width 138 height 30
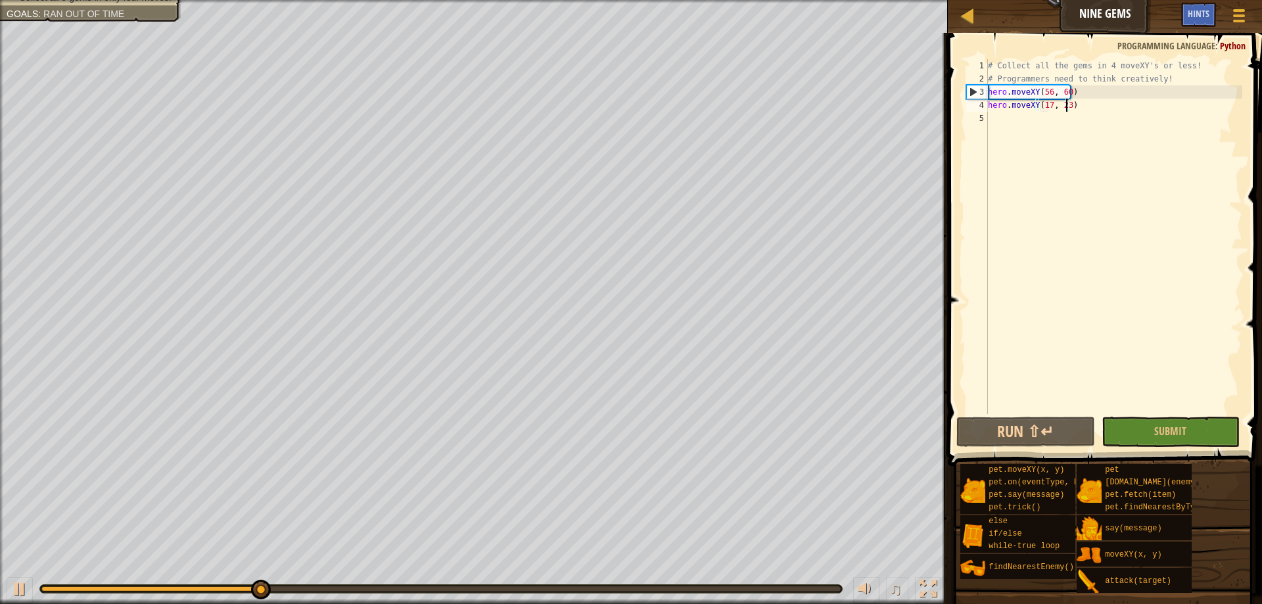
click at [1094, 112] on div "# Collect all the gems in 4 moveXY's or less! # Programmers need to think creat…" at bounding box center [1113, 249] width 257 height 381
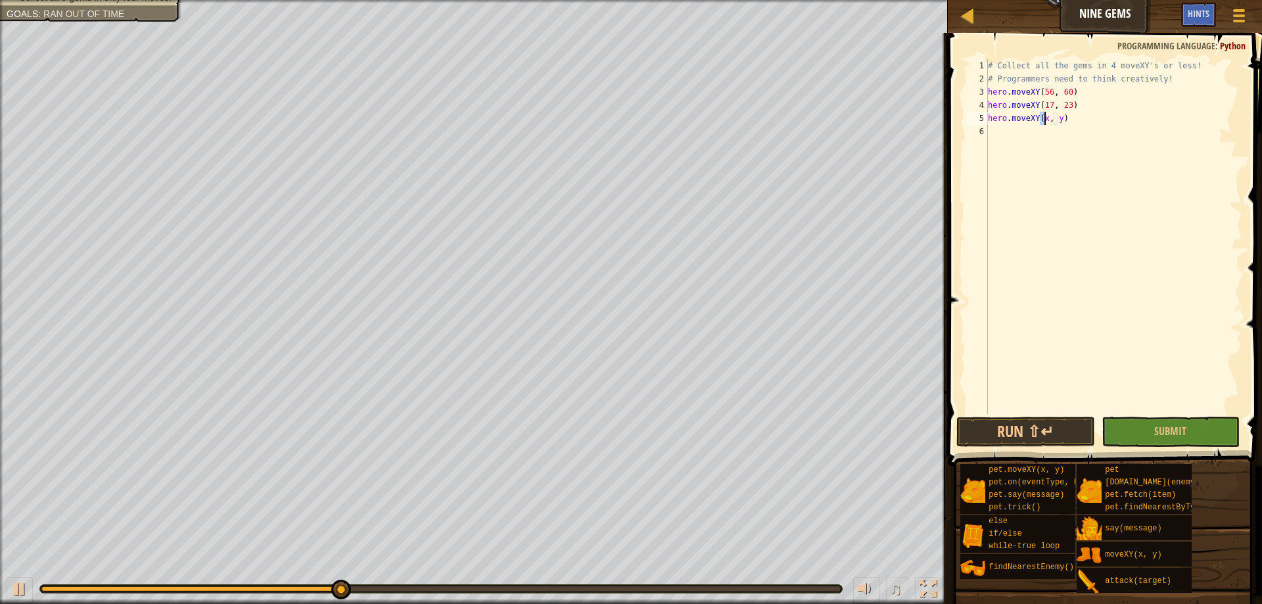
scroll to position [6, 5]
click at [1060, 121] on div "# Collect all the gems in 4 moveXY's or less! # Programmers need to think creat…" at bounding box center [1113, 249] width 257 height 381
type textarea "hero.moveXY(56, 23)"
click at [1043, 423] on button "Run ⇧↵" at bounding box center [1025, 432] width 138 height 30
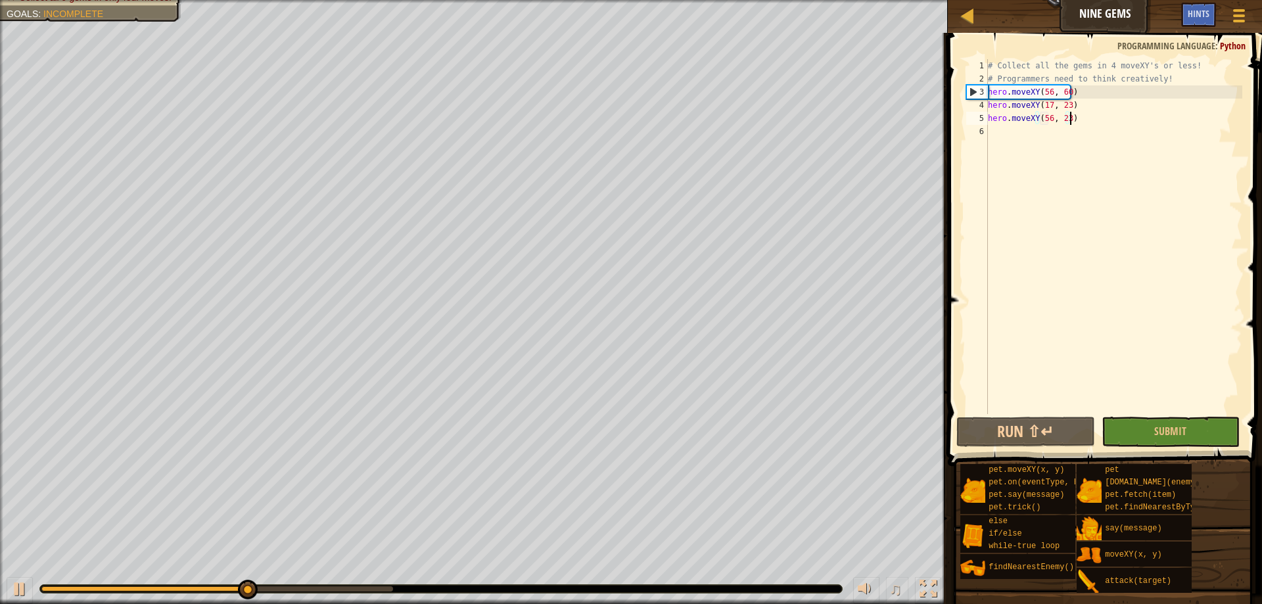
click at [1087, 114] on div "# Collect all the gems in 4 moveXY's or less! # Programmers need to think creat…" at bounding box center [1113, 249] width 257 height 381
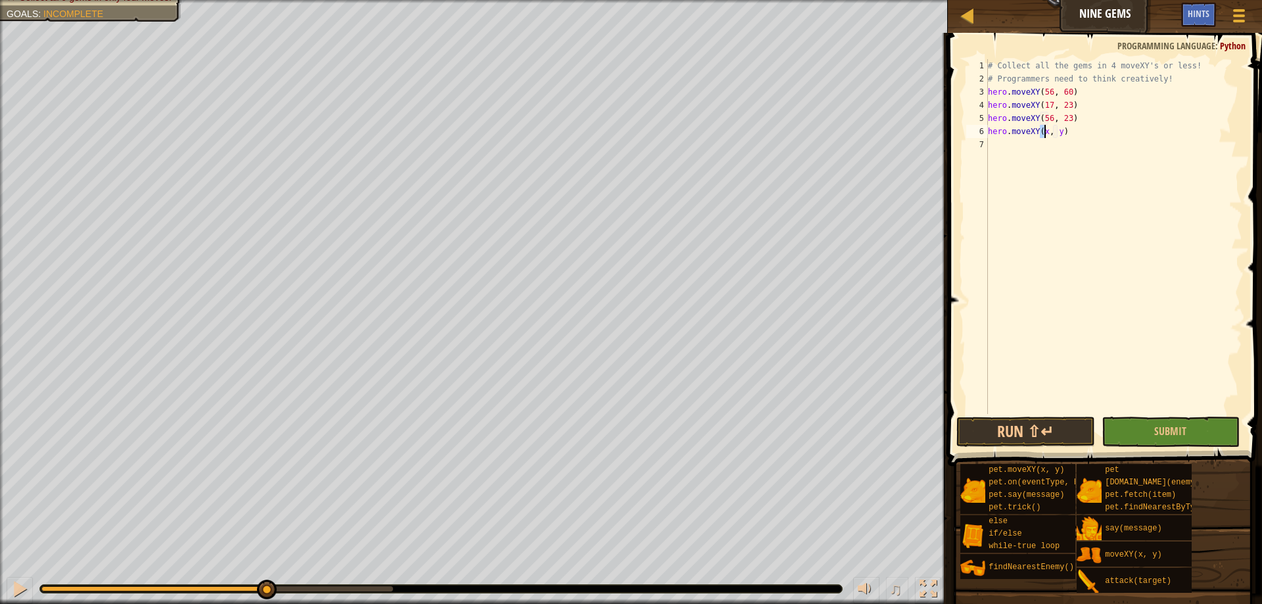
scroll to position [6, 5]
click at [1059, 131] on div "# Collect all the gems in 4 moveXY's or less! # Programmers need to think creat…" at bounding box center [1113, 249] width 257 height 381
type textarea "hero.moveXY(25, 57)"
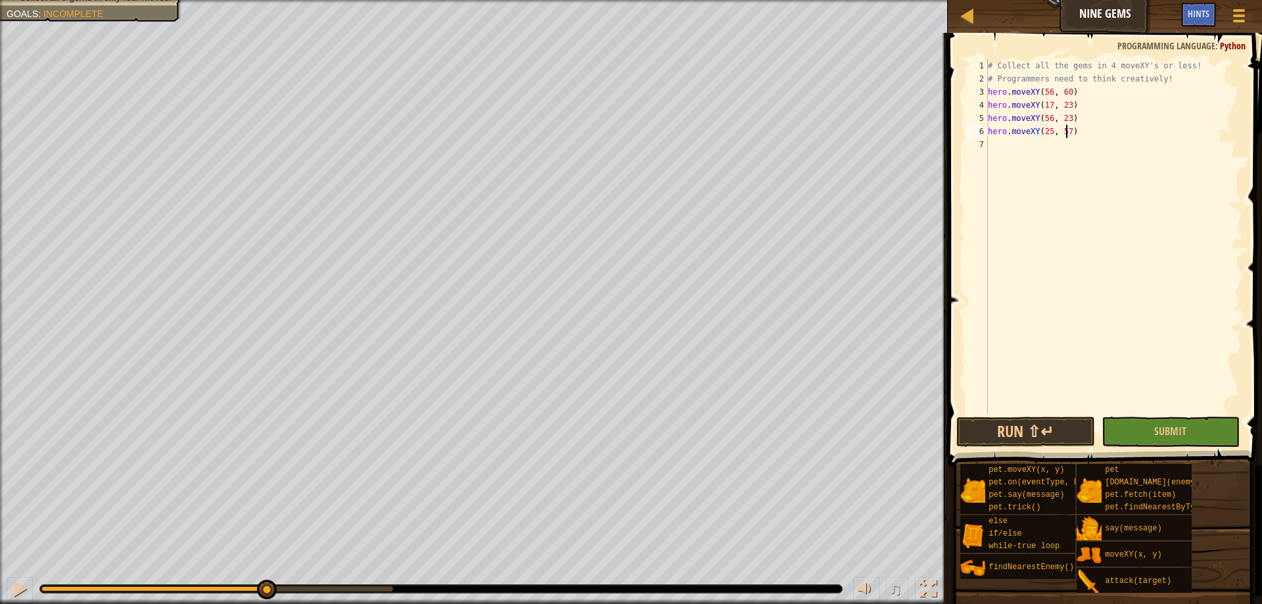
click at [1037, 408] on div "# Collect all the gems in 4 moveXY's or less! # Programmers need to think creat…" at bounding box center [1113, 249] width 257 height 381
click at [1056, 432] on button "Run ⇧↵" at bounding box center [1025, 432] width 138 height 30
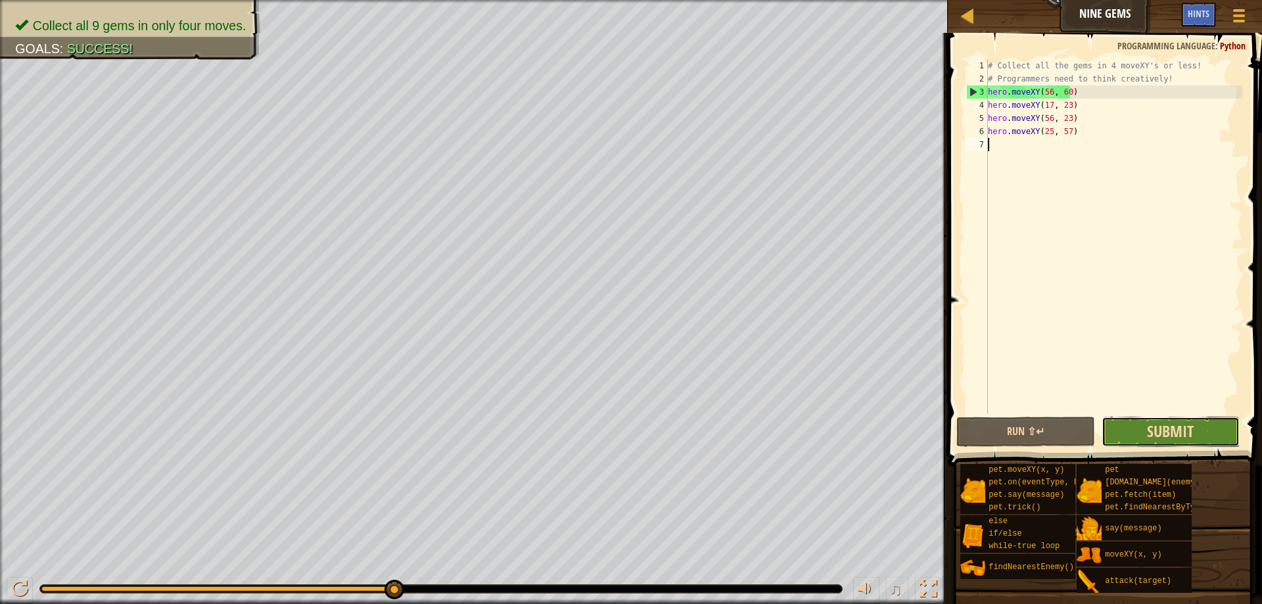
click at [1181, 429] on span "Submit" at bounding box center [1170, 431] width 47 height 21
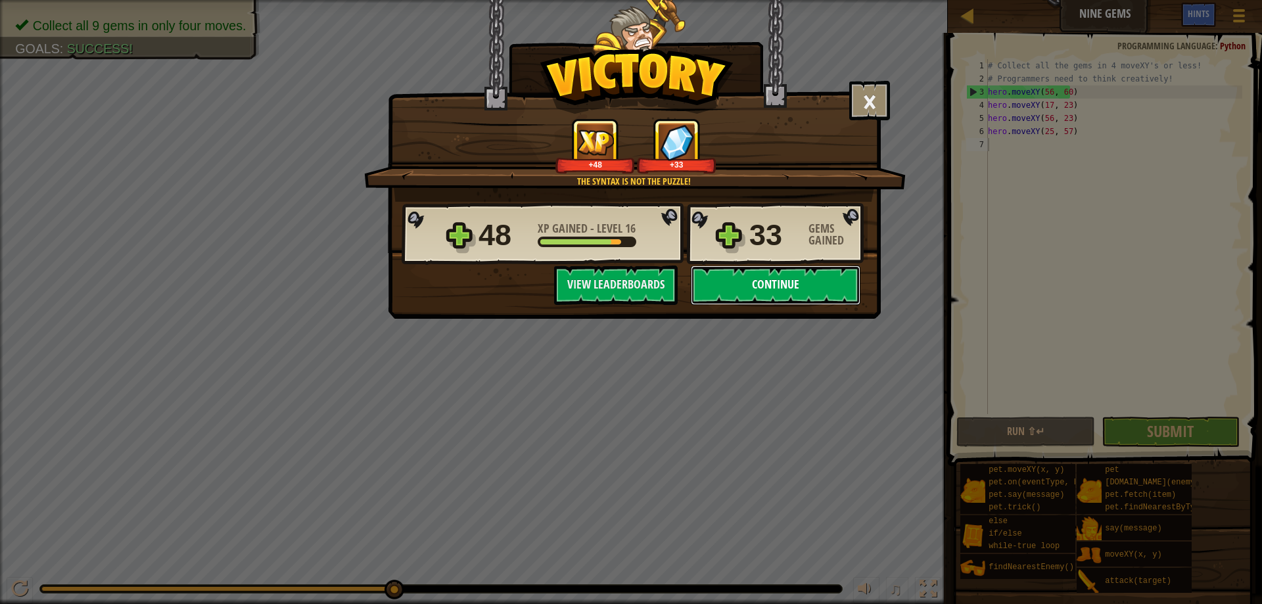
click at [753, 282] on button "Continue" at bounding box center [776, 285] width 170 height 39
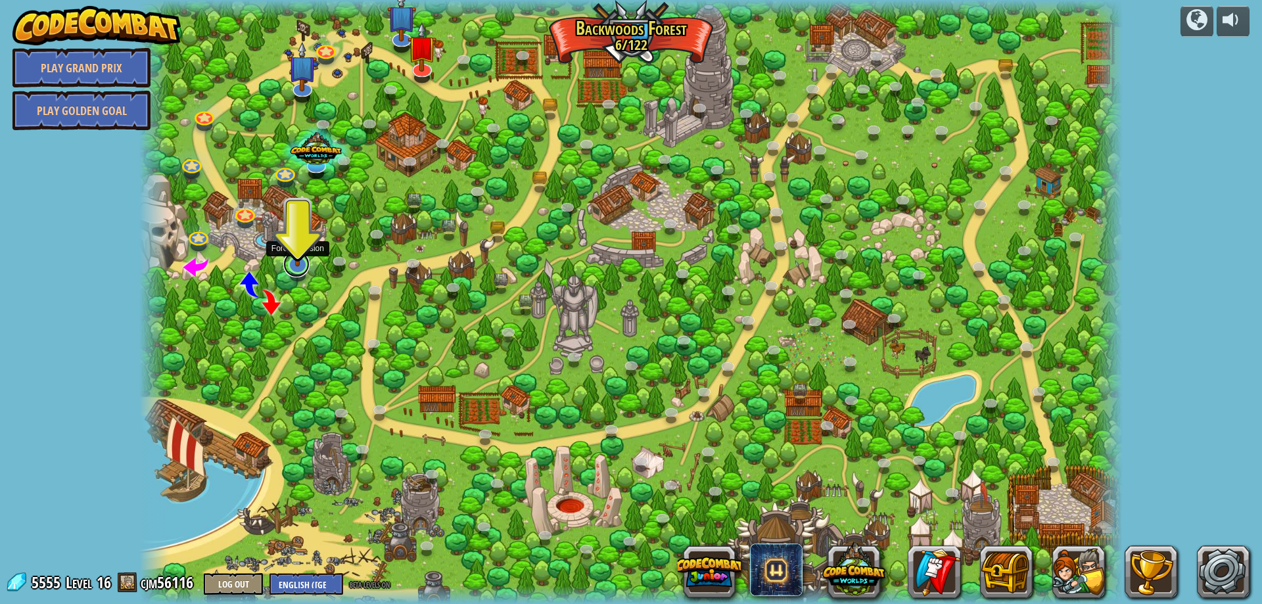
click at [300, 268] on link at bounding box center [296, 264] width 26 height 26
